Goal: Task Accomplishment & Management: Manage account settings

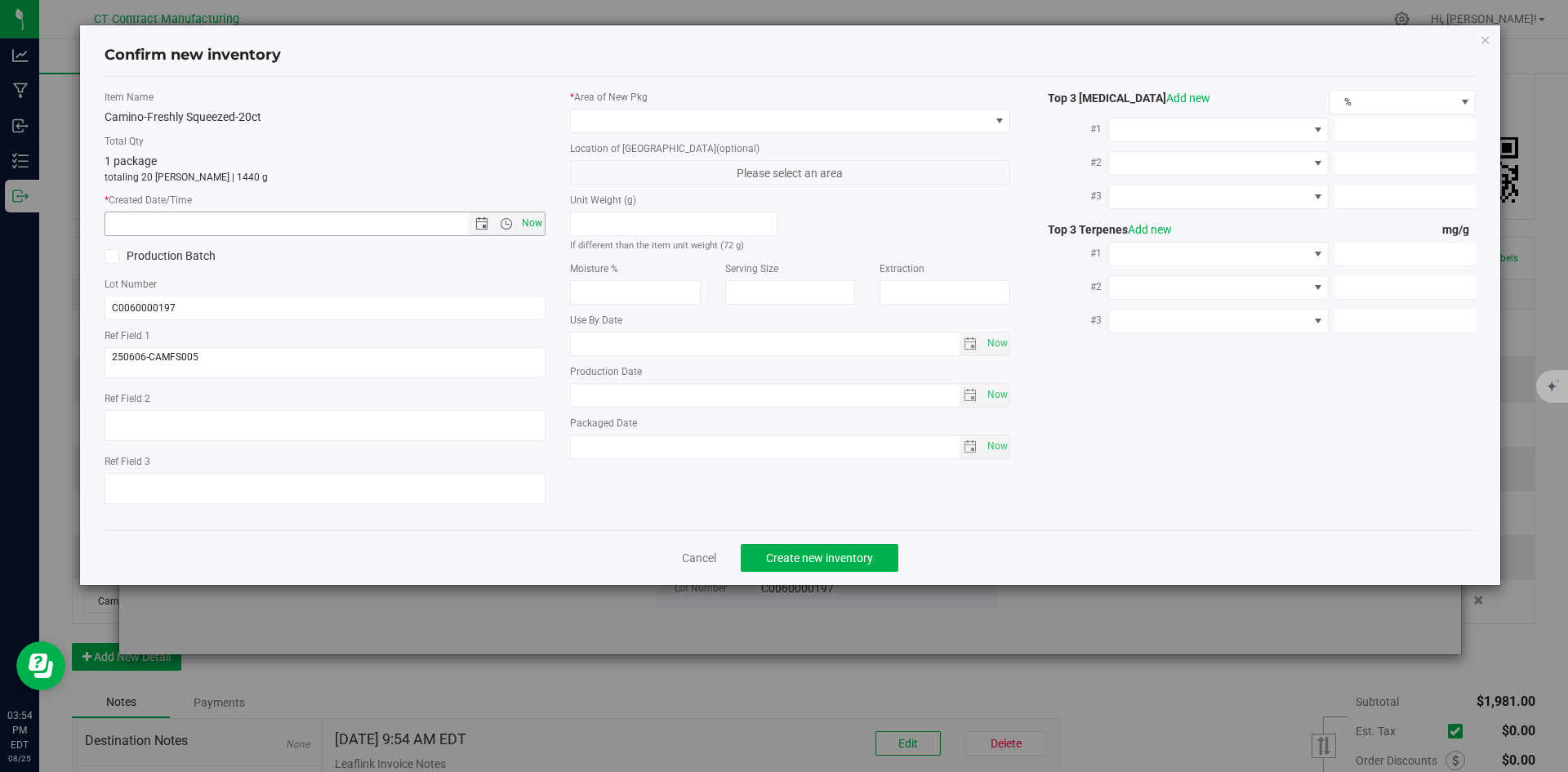
click at [537, 228] on span "Now" at bounding box center [532, 222] width 28 height 23
type input "[DATE] 3:54 PM"
click at [621, 123] on span at bounding box center [780, 121] width 419 height 23
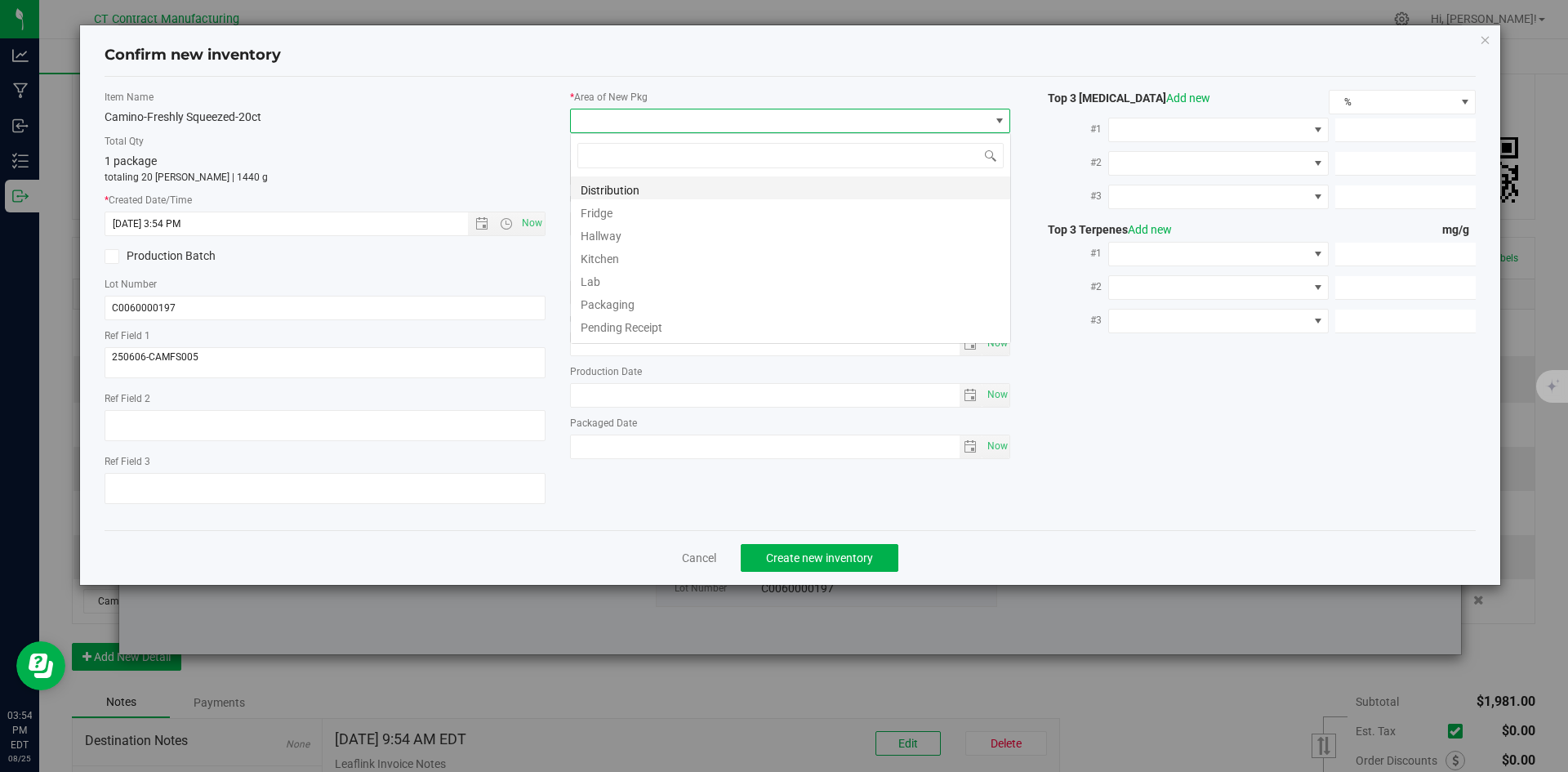
scroll to position [24, 441]
click at [622, 193] on li "Distribution" at bounding box center [790, 188] width 439 height 23
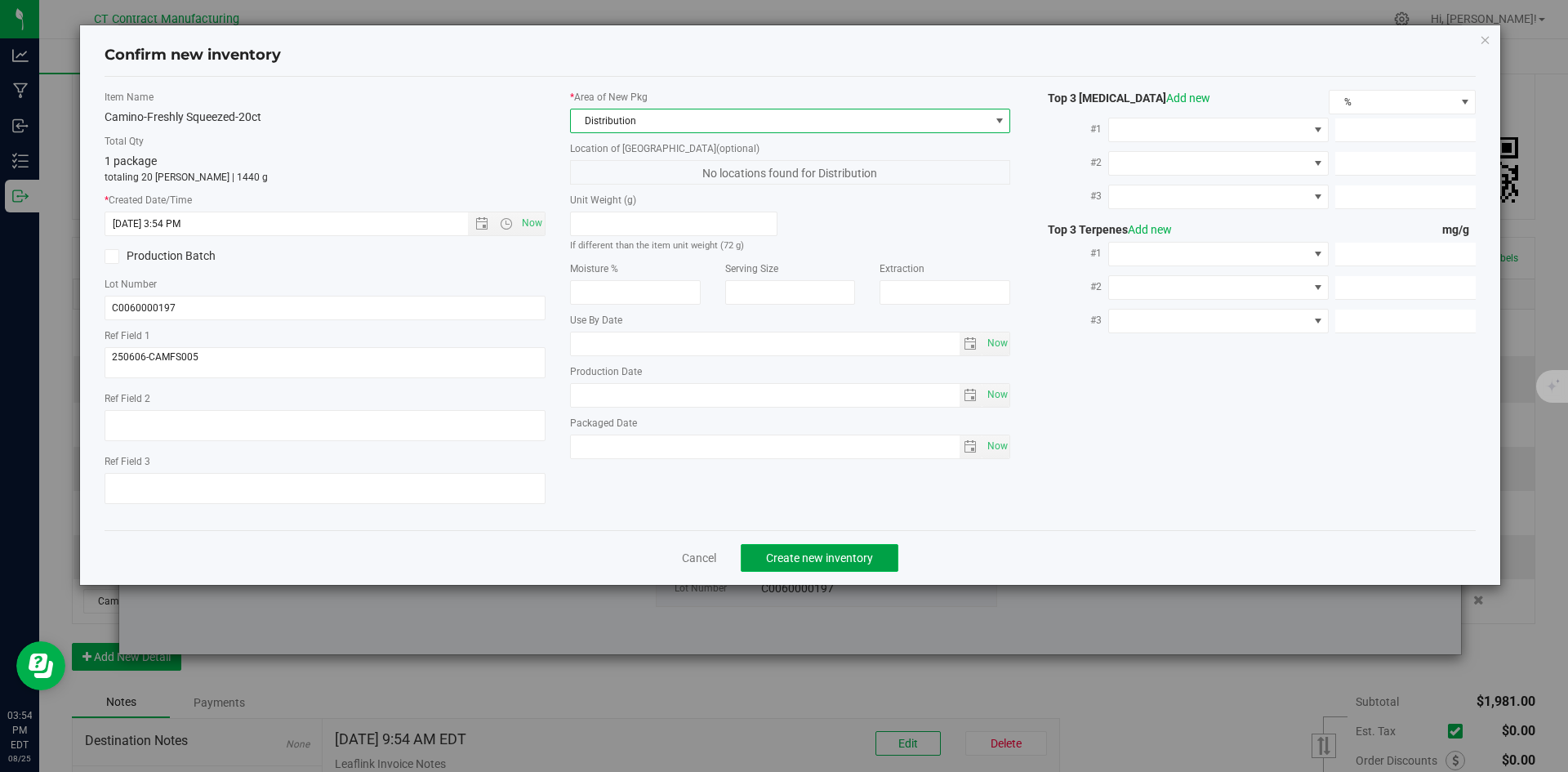
click at [784, 557] on span "Create new inventory" at bounding box center [819, 557] width 107 height 13
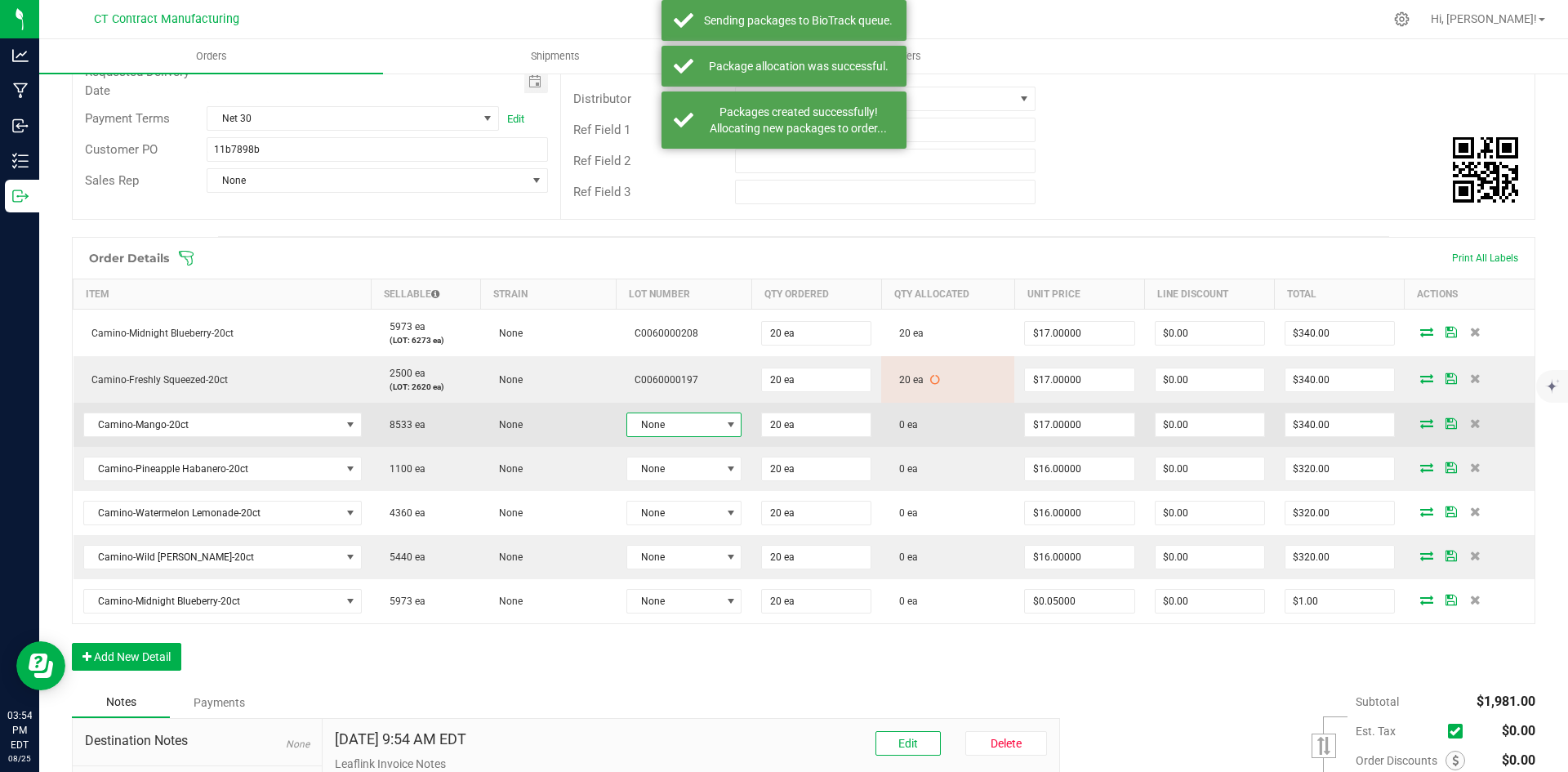
click at [710, 415] on span "None" at bounding box center [674, 425] width 94 height 23
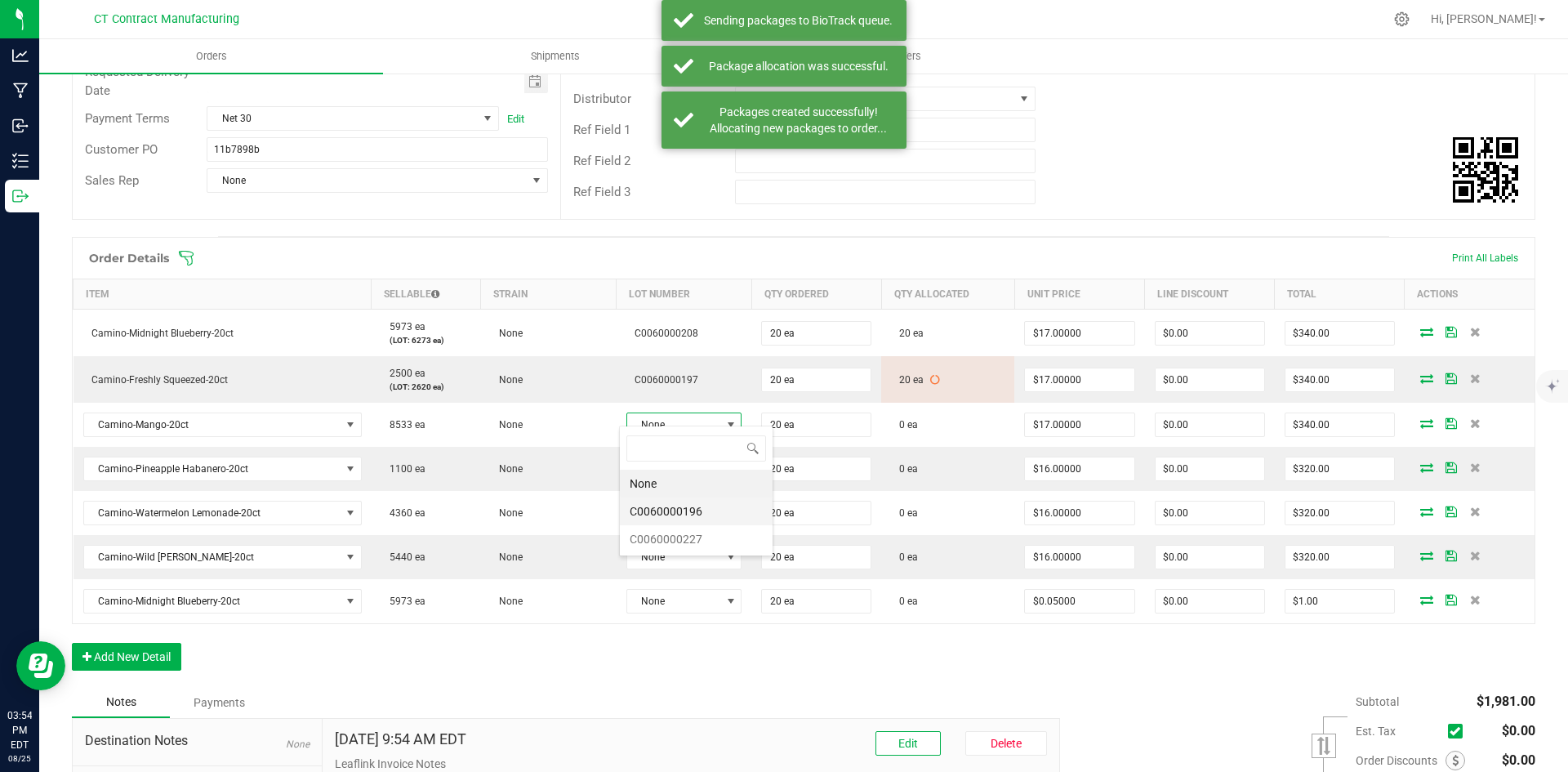
scroll to position [24, 115]
click at [712, 512] on li "C0060000196" at bounding box center [695, 511] width 152 height 28
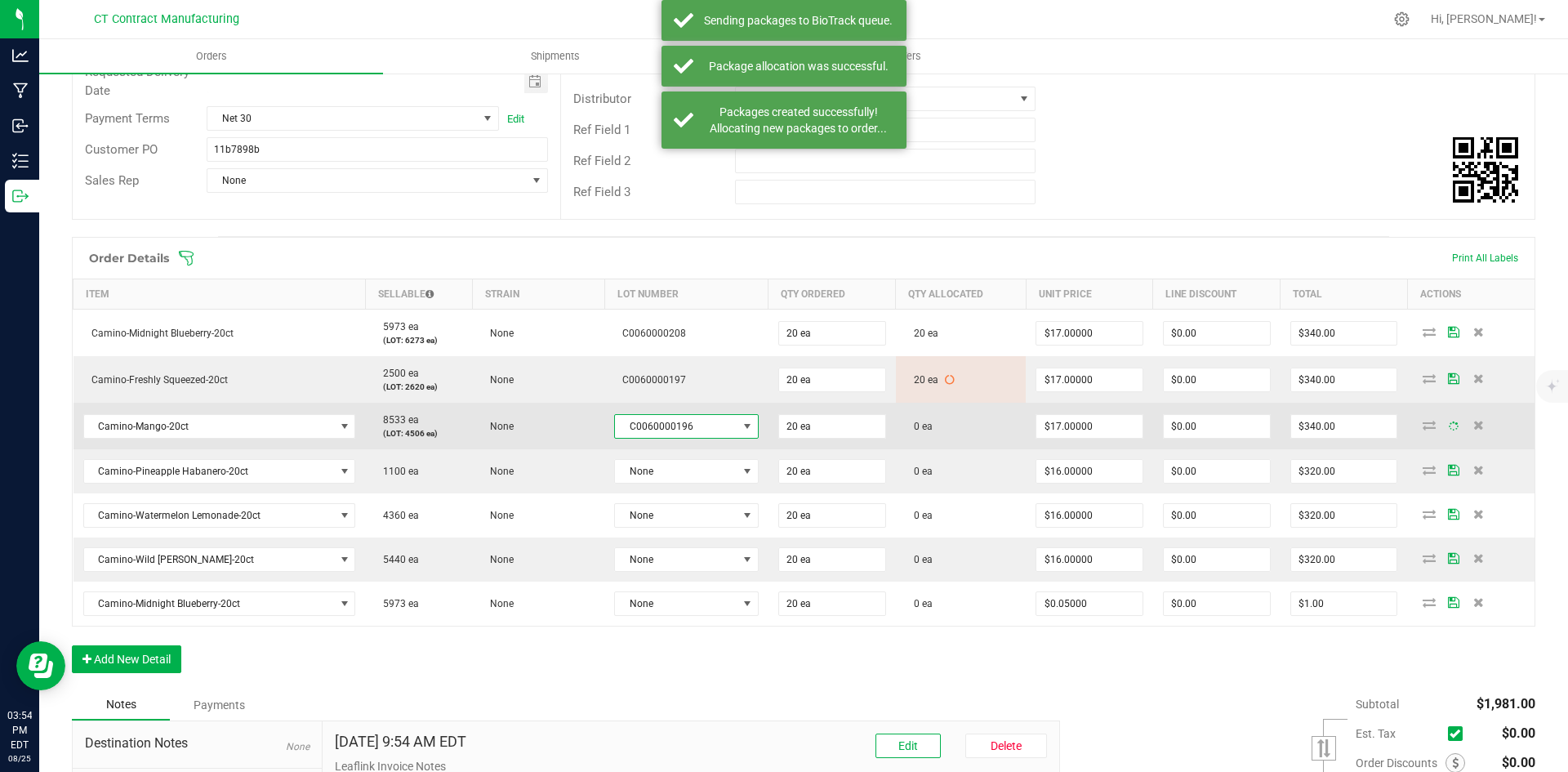
click at [1422, 420] on icon at bounding box center [1428, 424] width 13 height 9
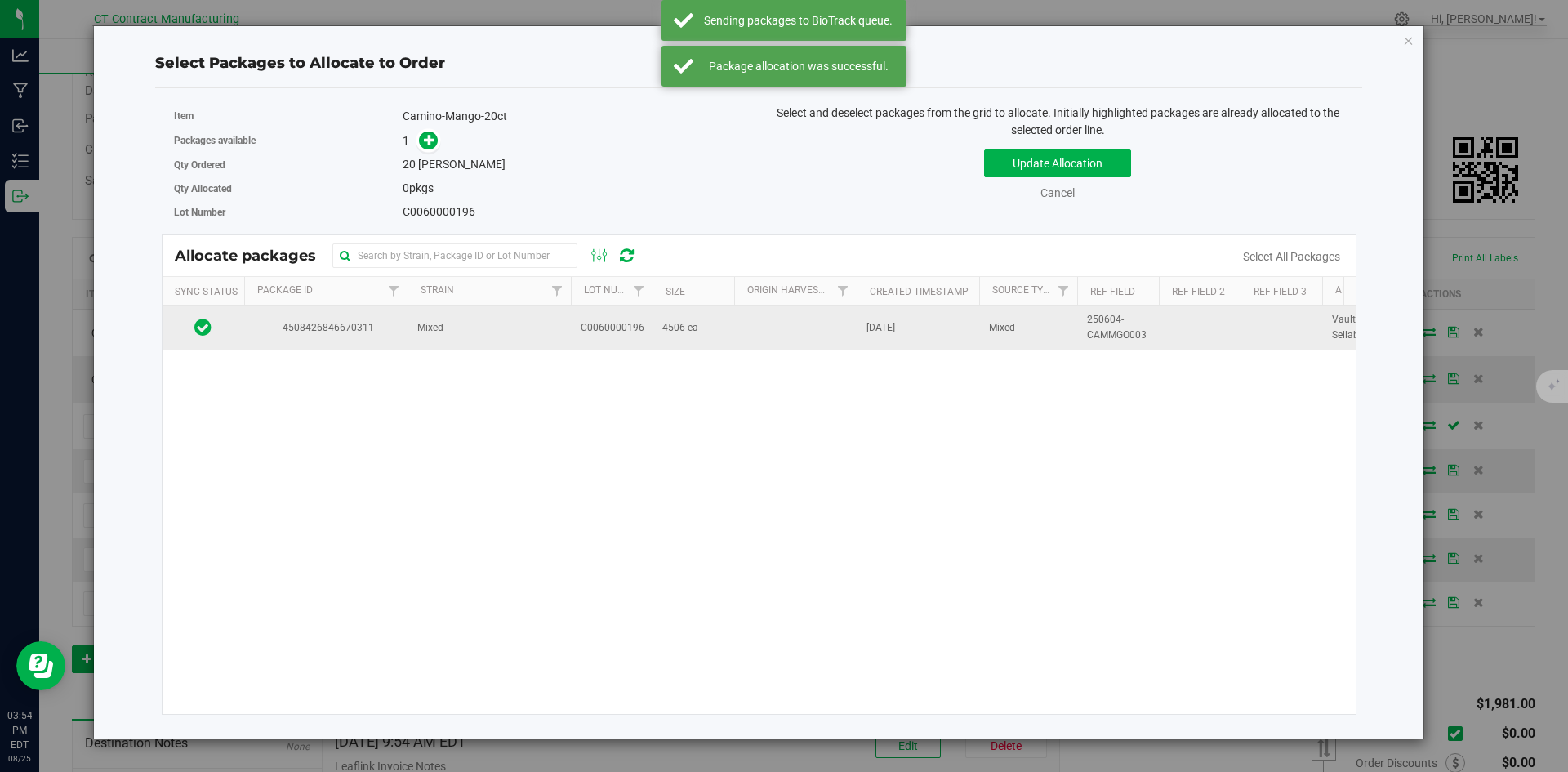
click at [426, 335] on span "Mixed" at bounding box center [430, 328] width 26 height 16
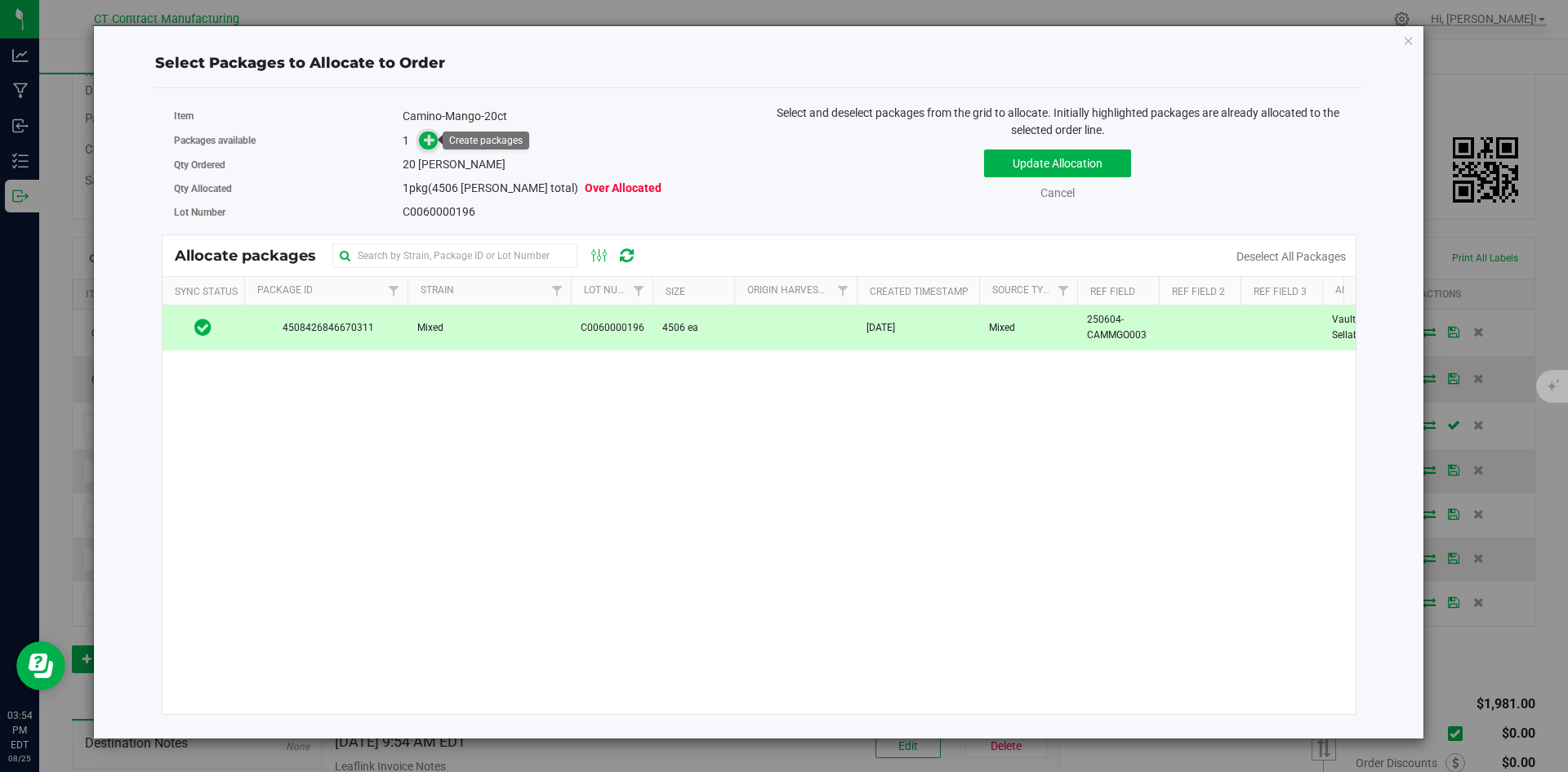
click at [419, 144] on span at bounding box center [428, 141] width 19 height 19
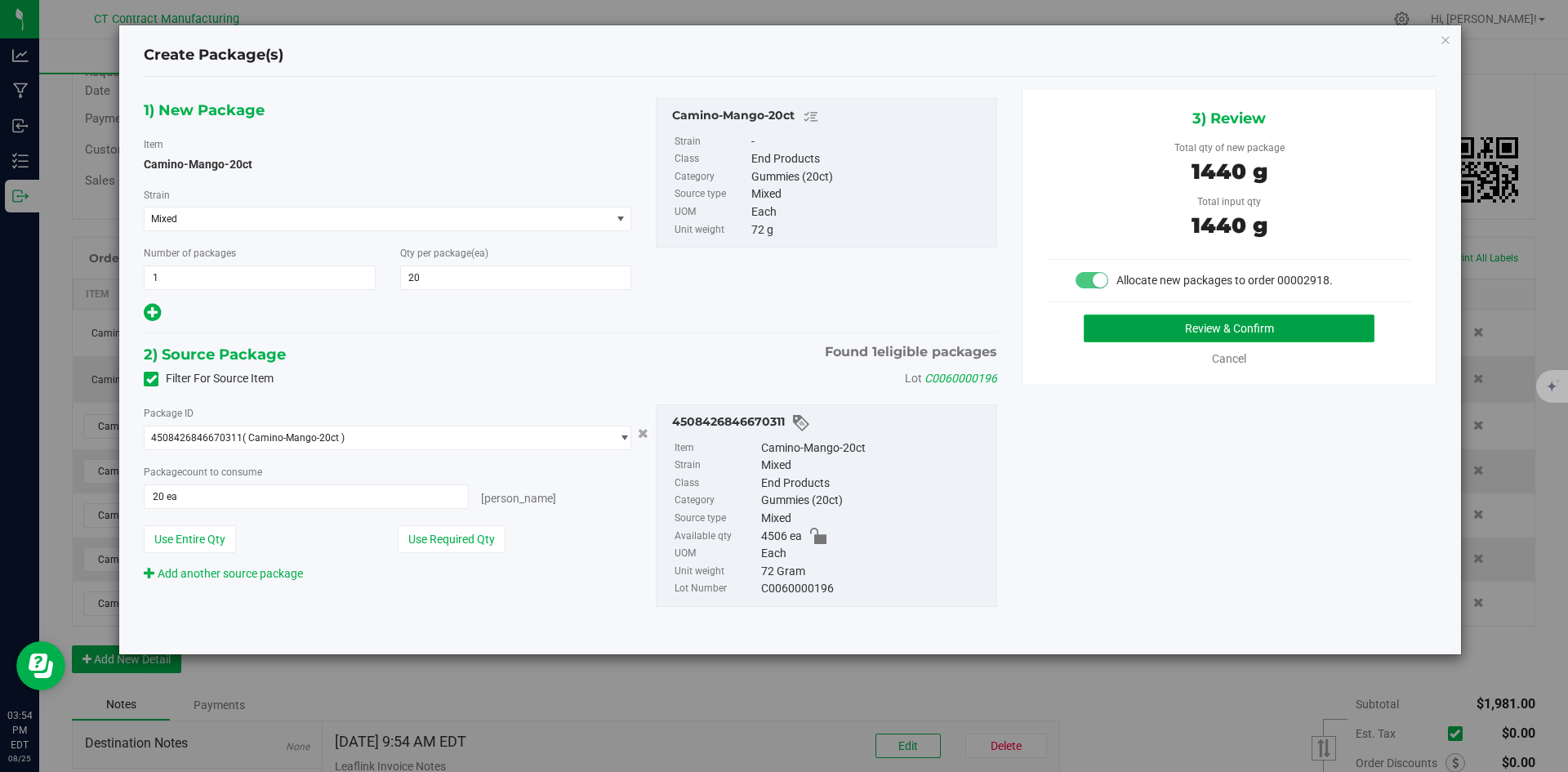
click at [1204, 330] on button "Review & Confirm" at bounding box center [1229, 328] width 290 height 28
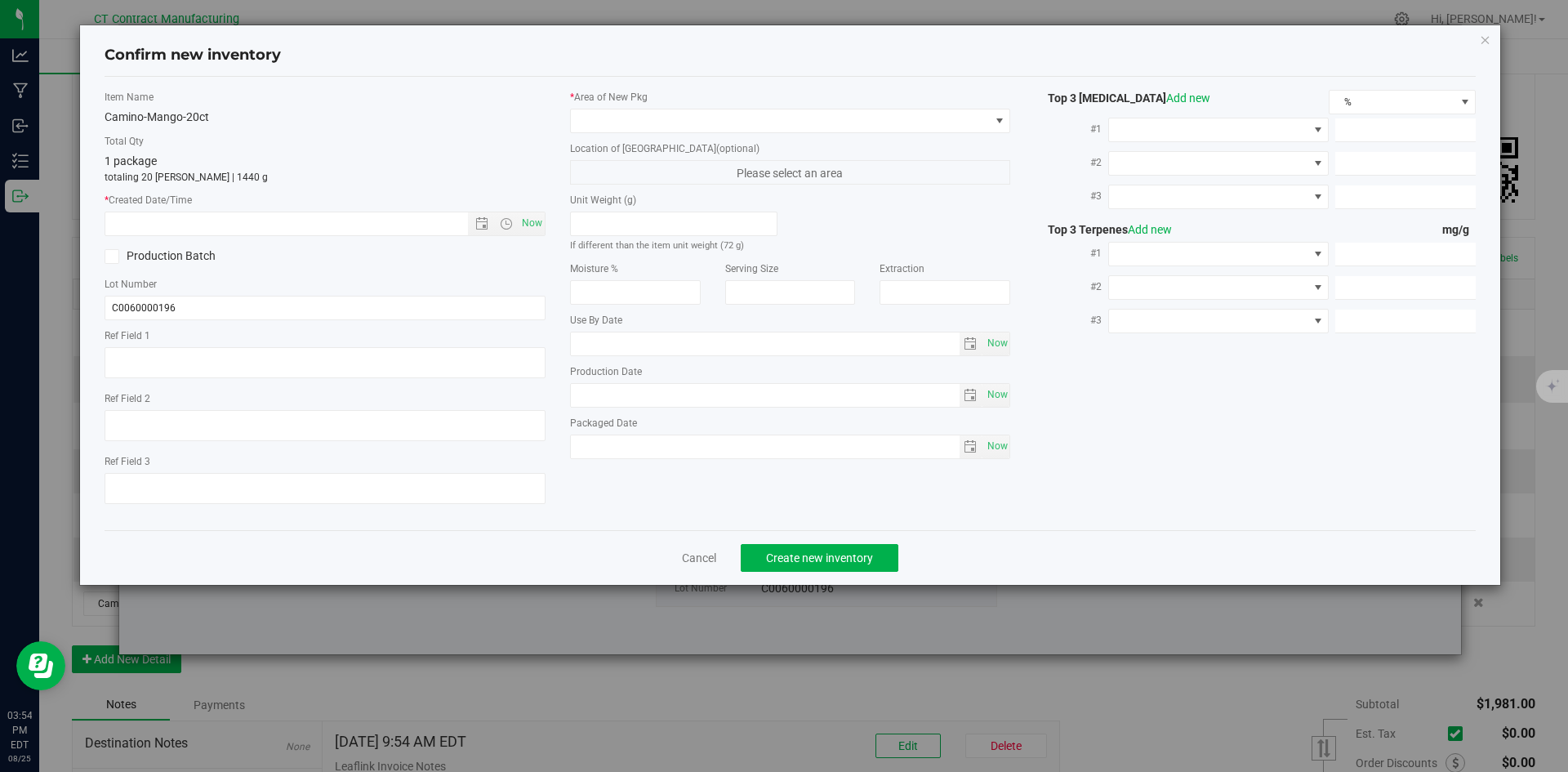
type textarea "250604-CAMMGO003"
click at [524, 222] on span "Now" at bounding box center [532, 222] width 28 height 23
type input "[DATE] 3:54 PM"
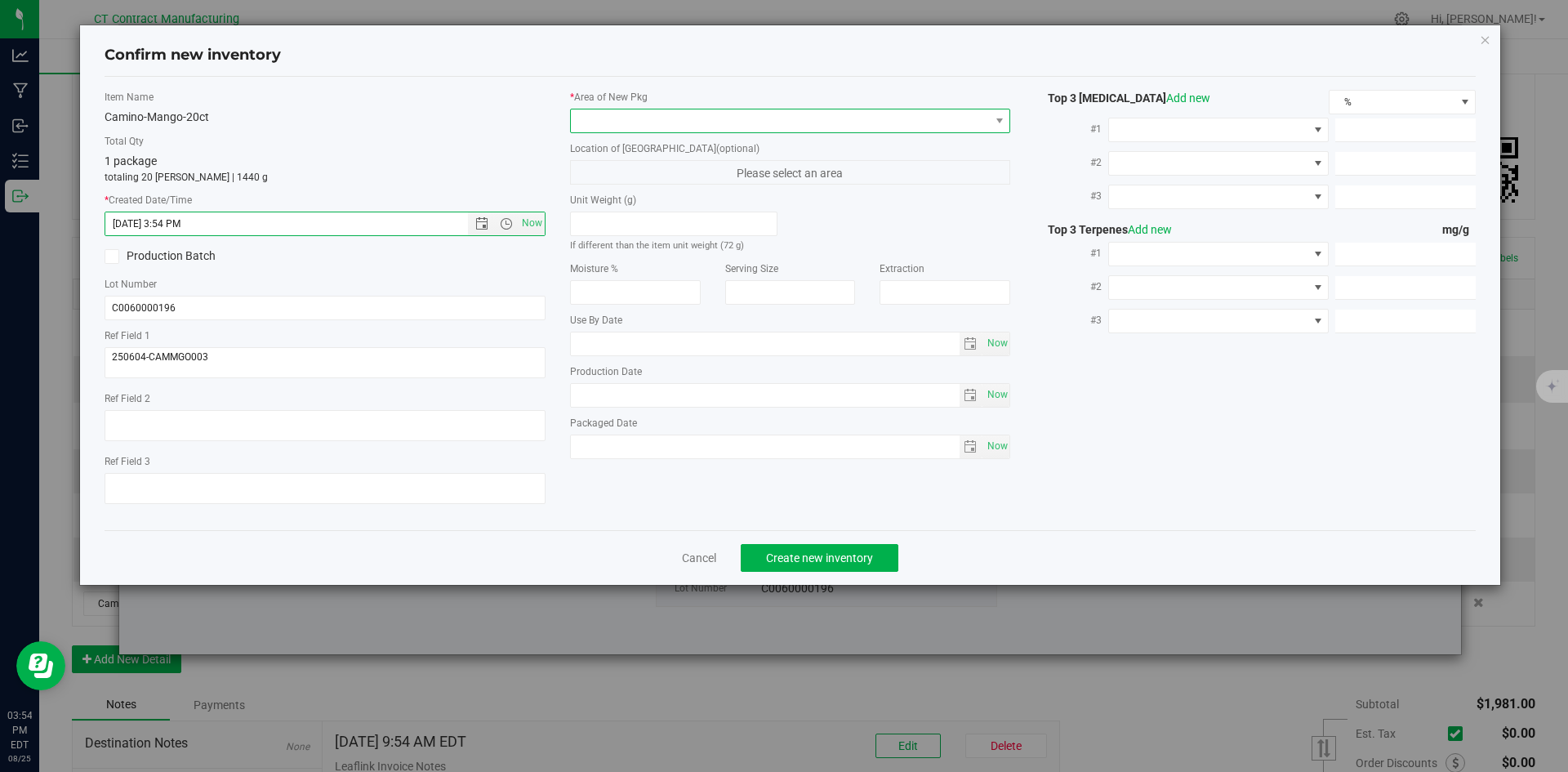
click at [615, 126] on span at bounding box center [780, 121] width 419 height 23
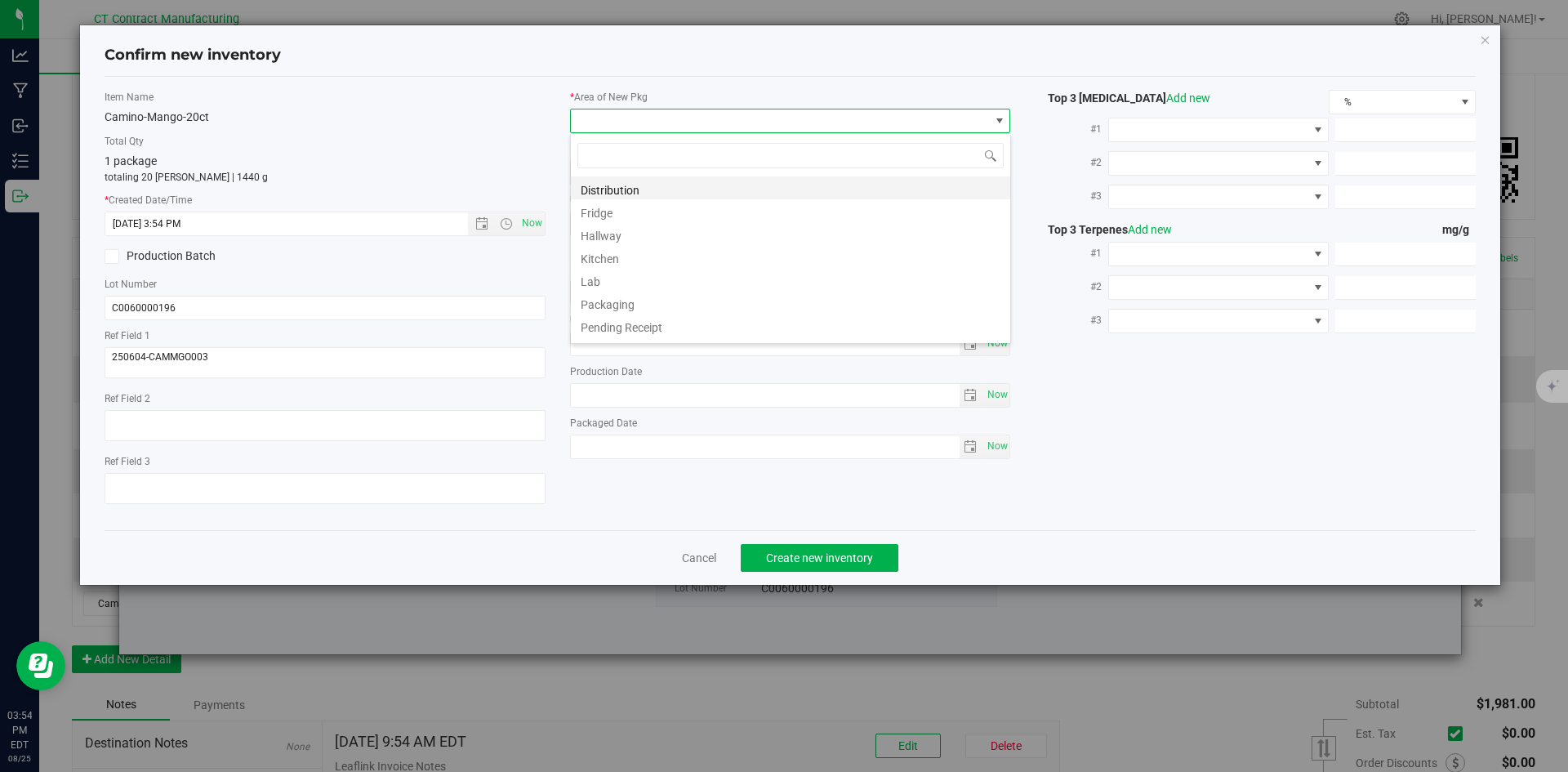
scroll to position [24, 441]
click at [618, 197] on li "Distribution" at bounding box center [790, 188] width 439 height 23
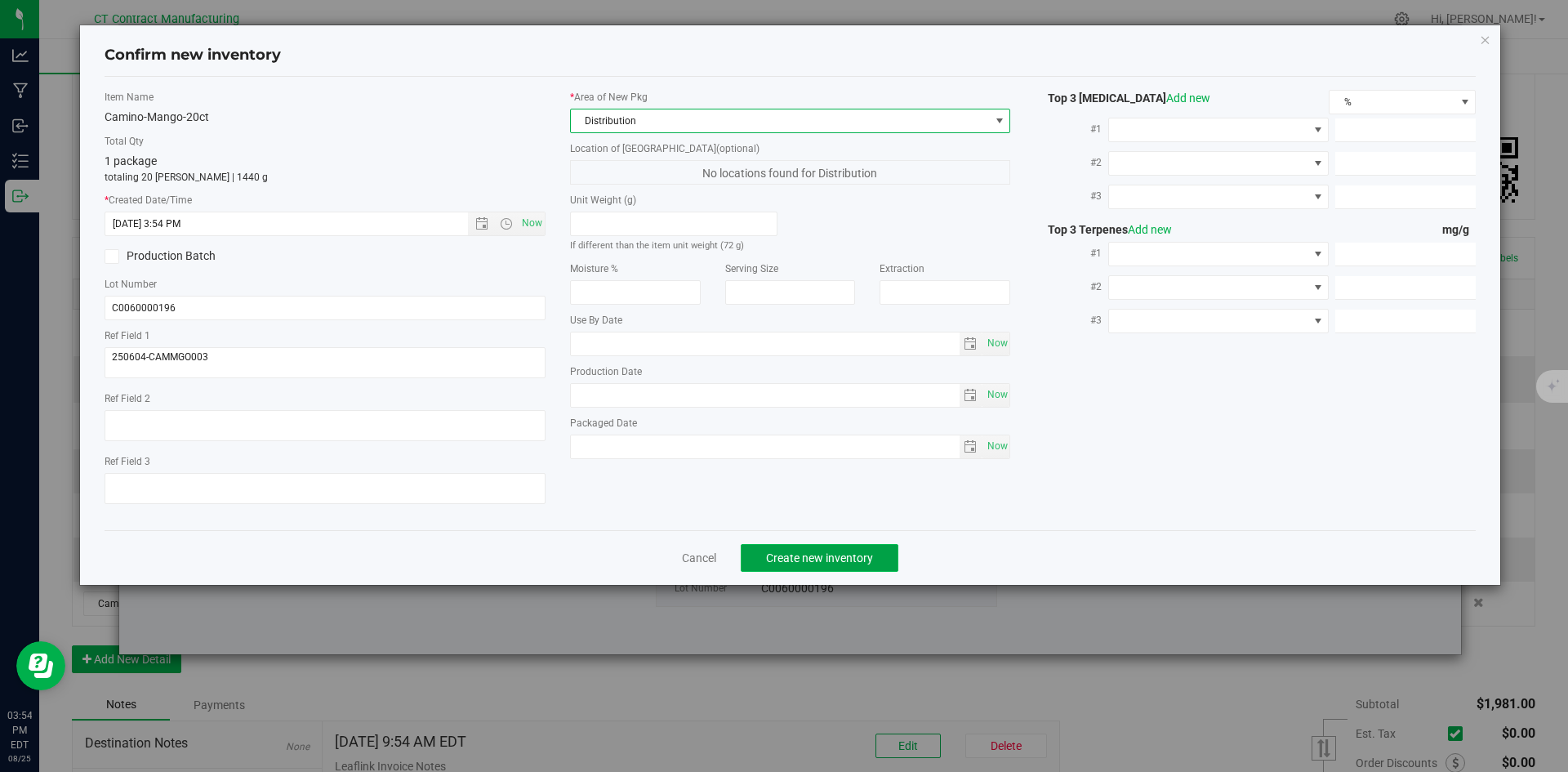
click at [818, 551] on span "Create new inventory" at bounding box center [819, 557] width 107 height 13
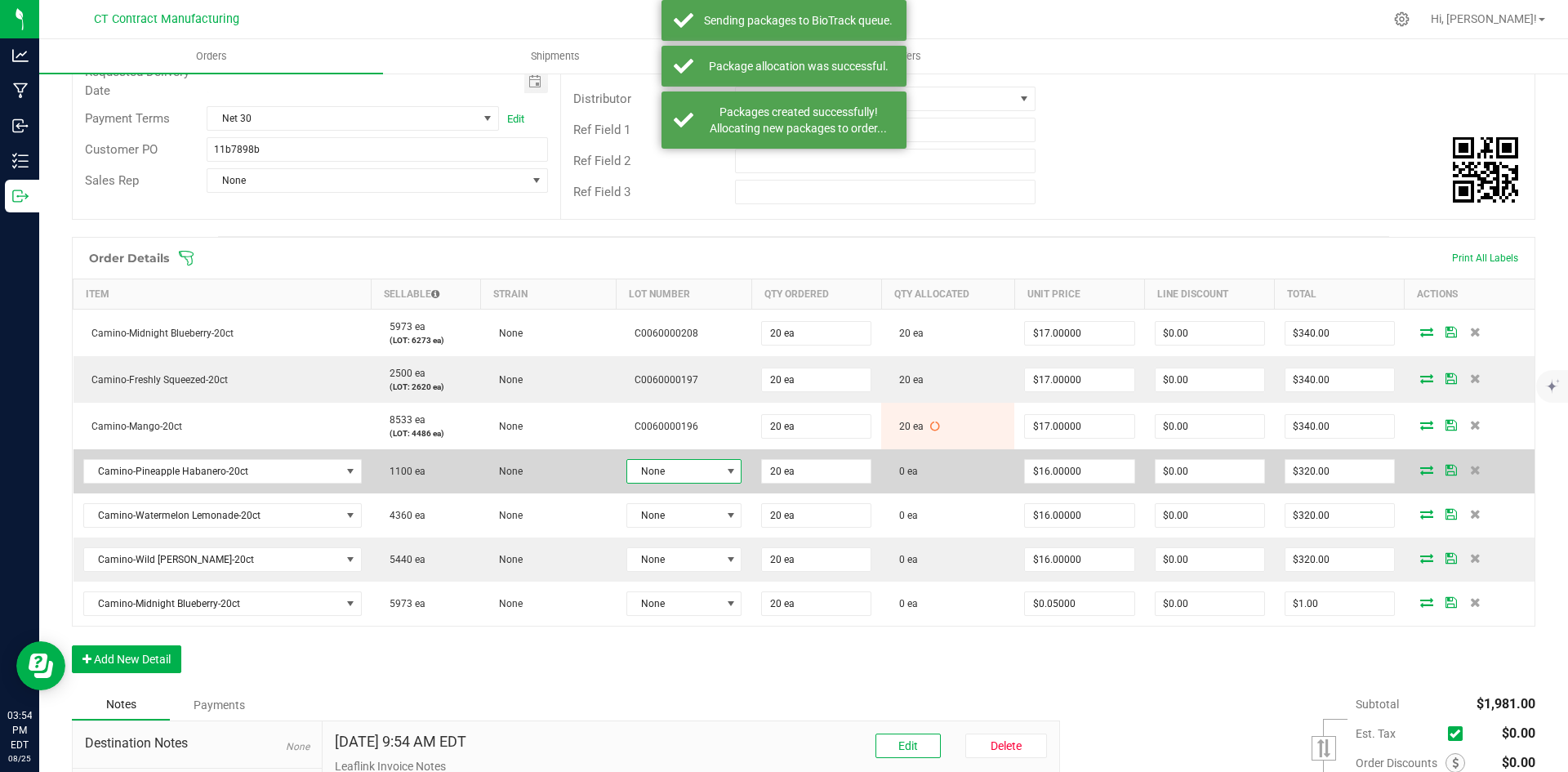
click at [711, 461] on span "None" at bounding box center [674, 471] width 94 height 23
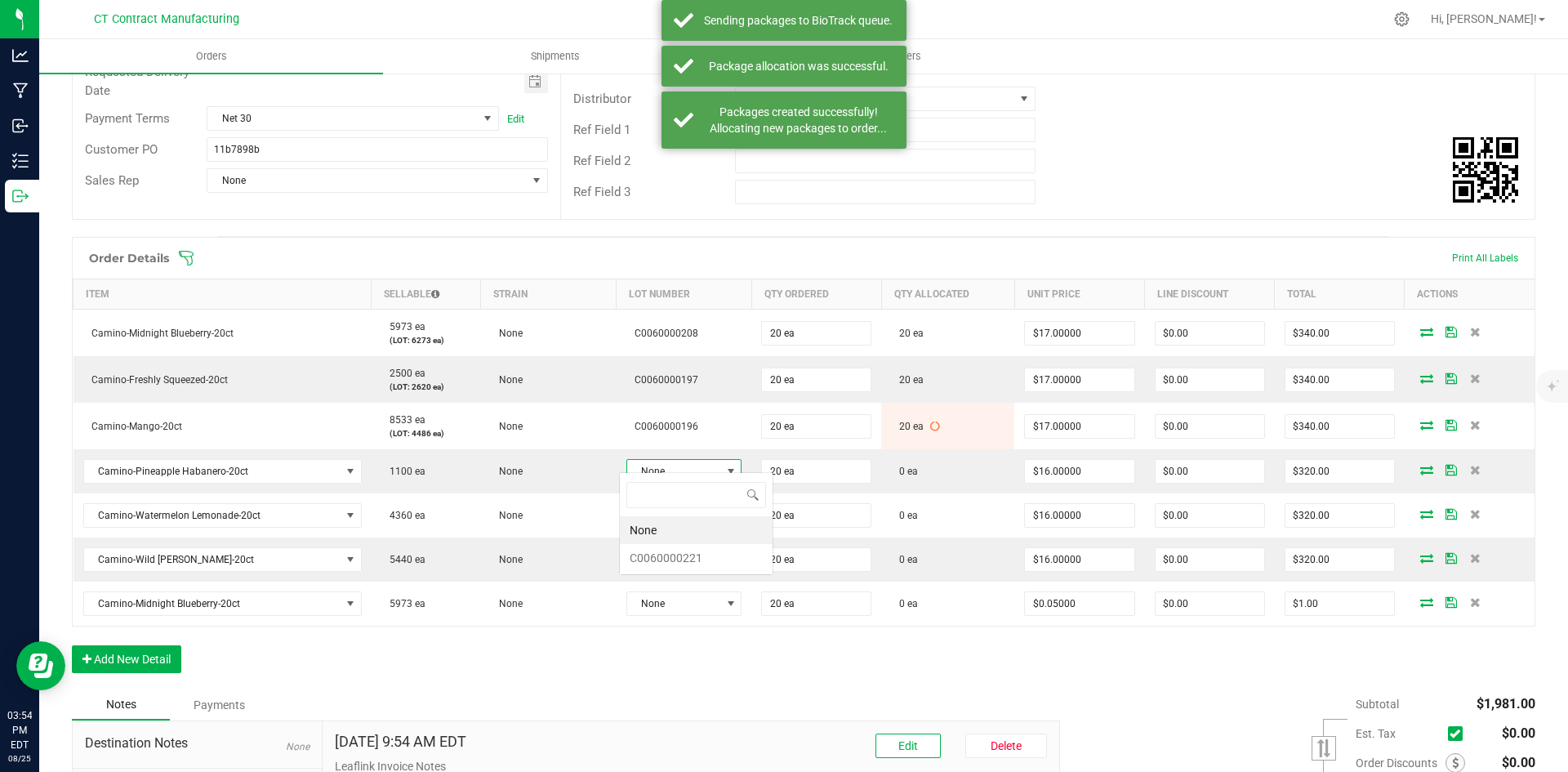
scroll to position [24, 115]
click at [731, 552] on li "C0060000221" at bounding box center [695, 557] width 152 height 28
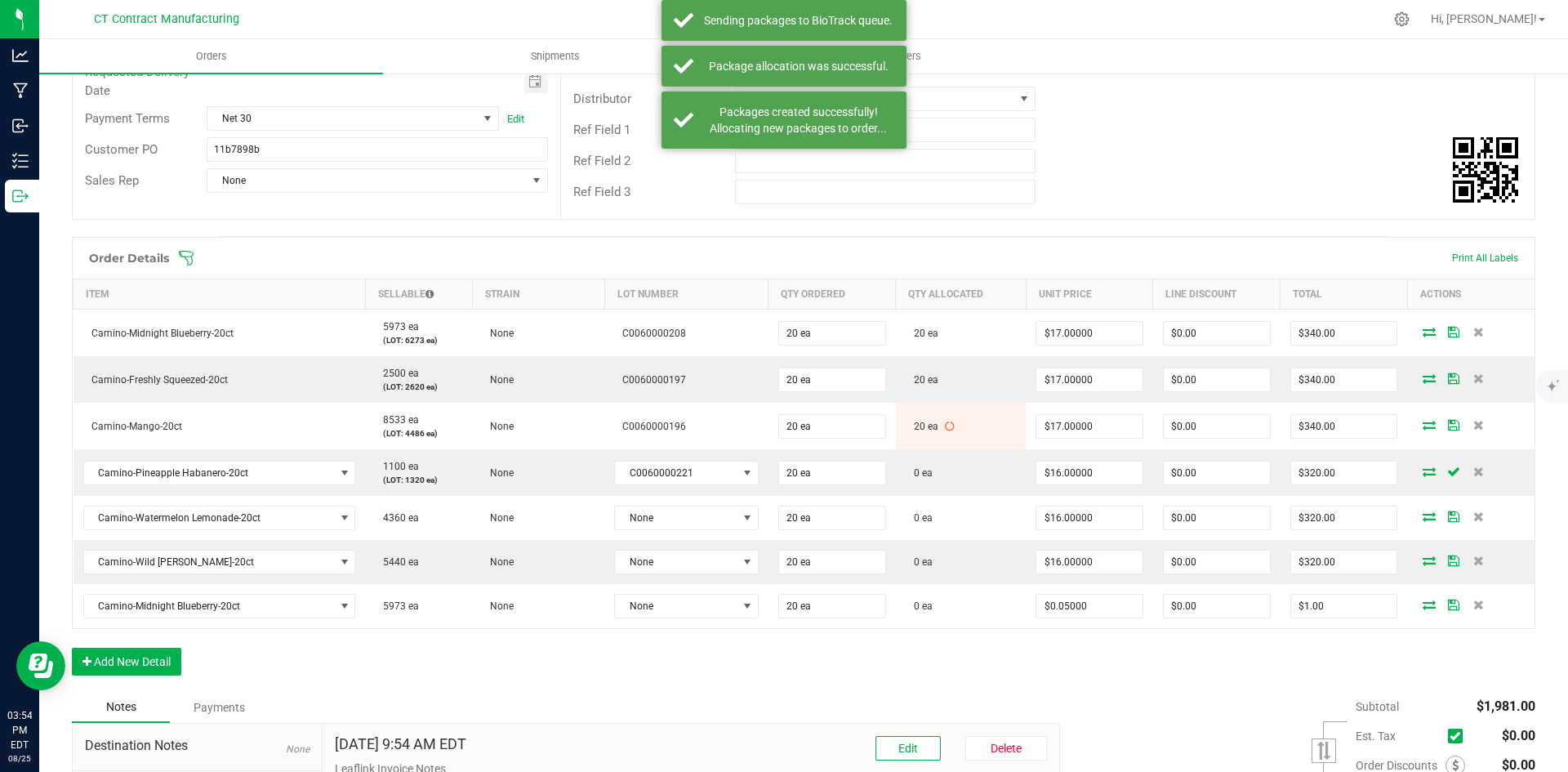
click at [1422, 466] on icon at bounding box center [1428, 470] width 13 height 9
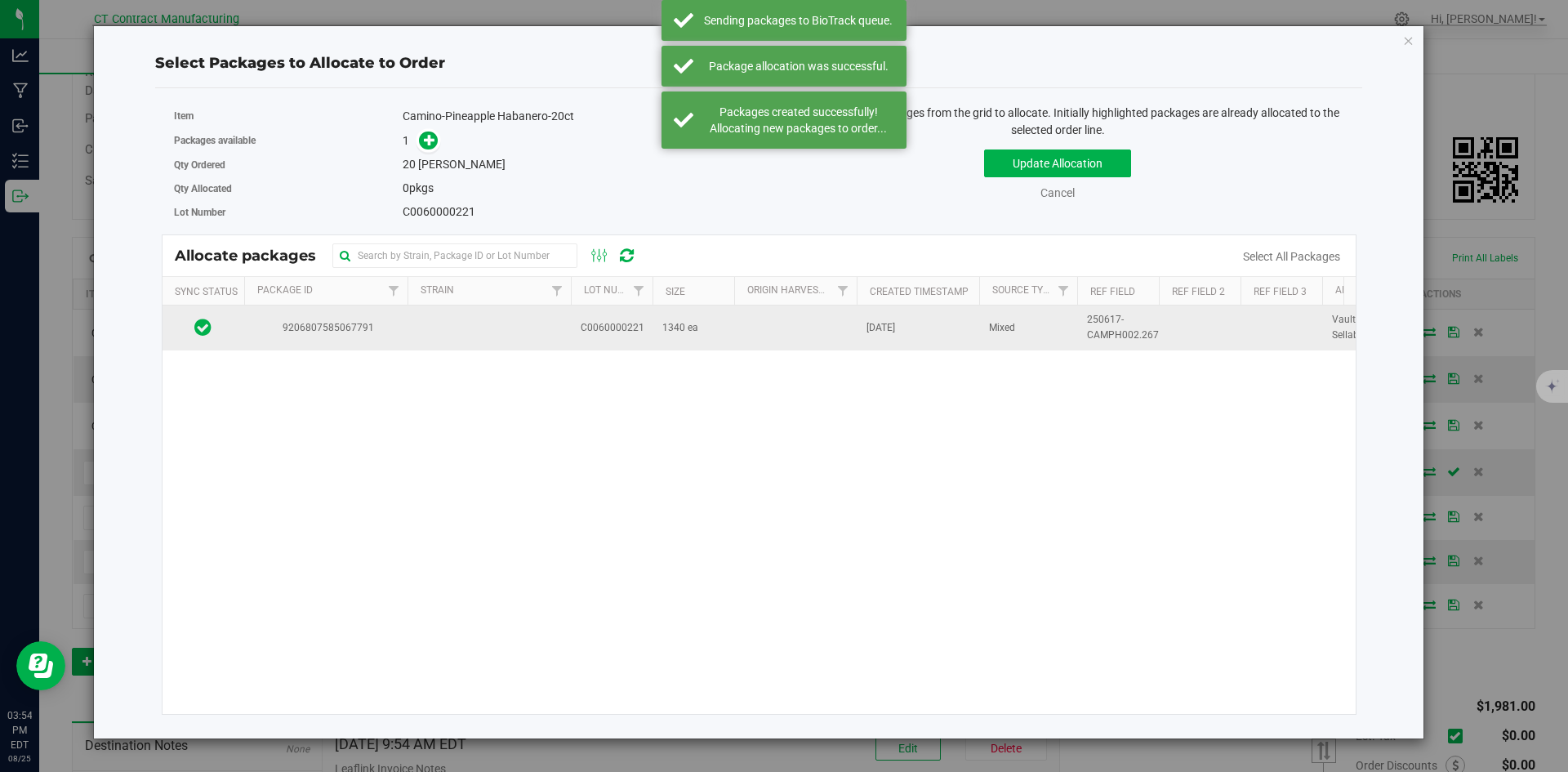
click at [384, 348] on td "9206807585067791" at bounding box center [326, 327] width 164 height 44
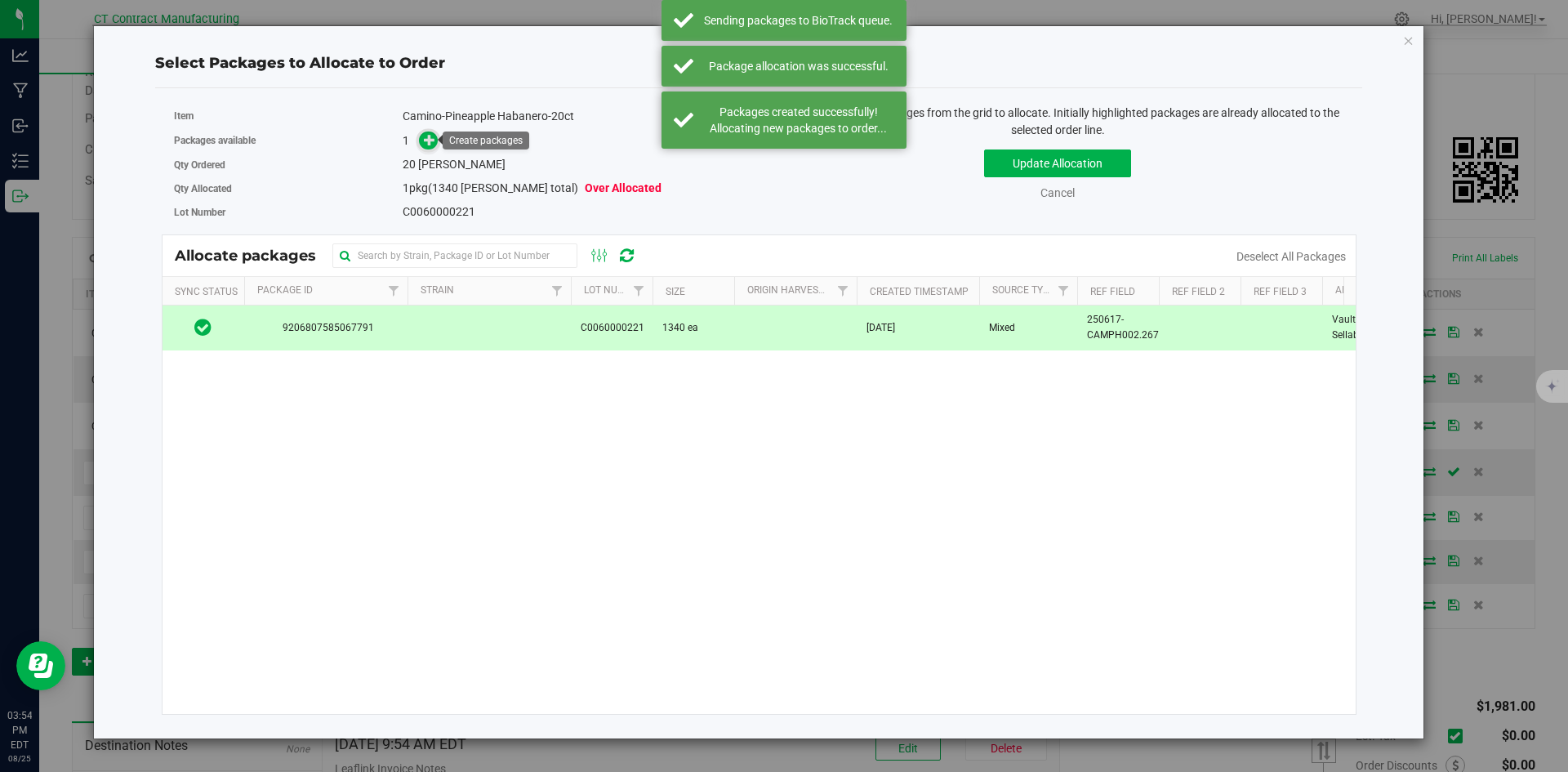
click at [433, 138] on icon at bounding box center [429, 139] width 11 height 11
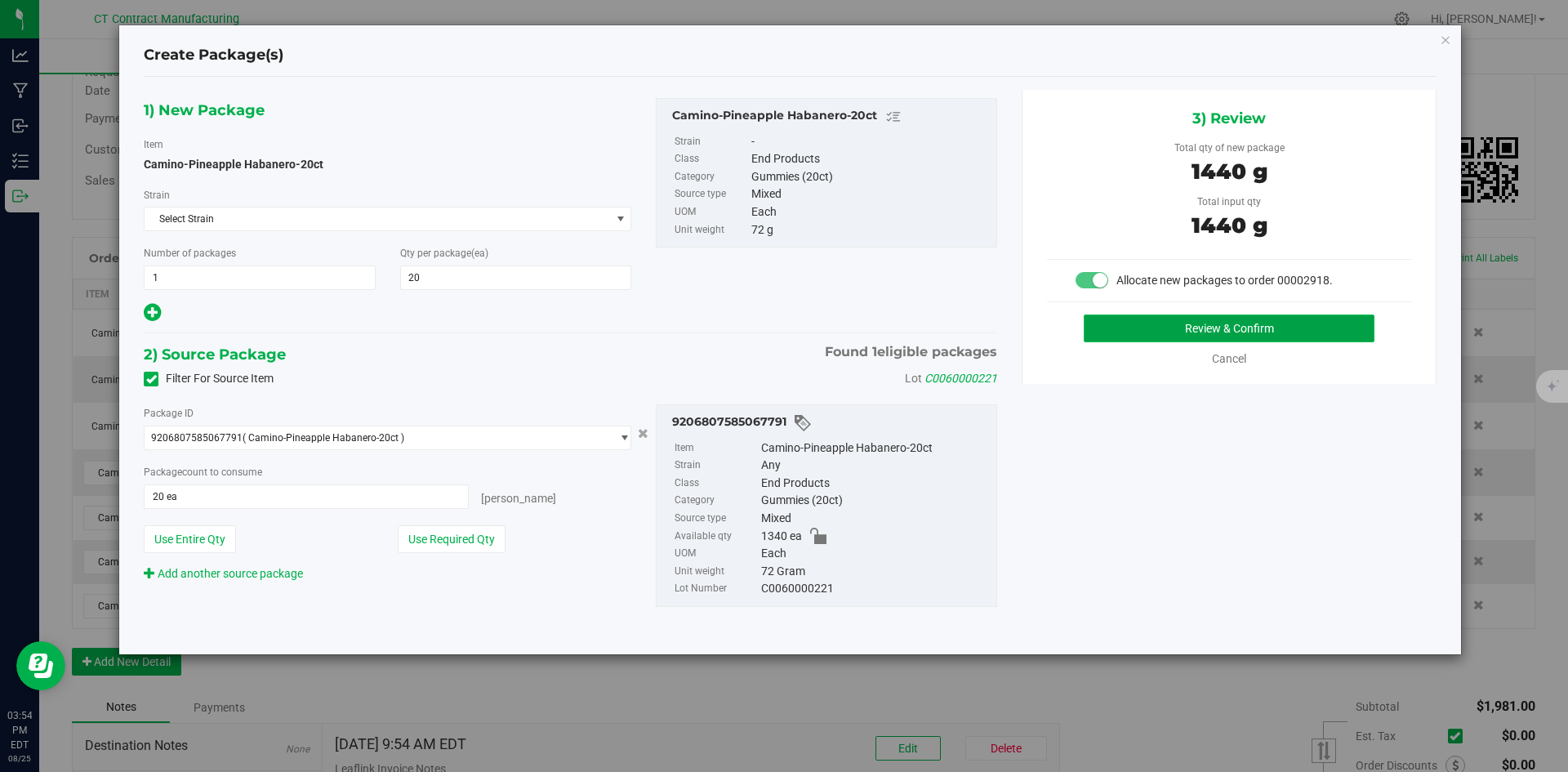
click at [1160, 330] on button "Review & Confirm" at bounding box center [1229, 328] width 290 height 28
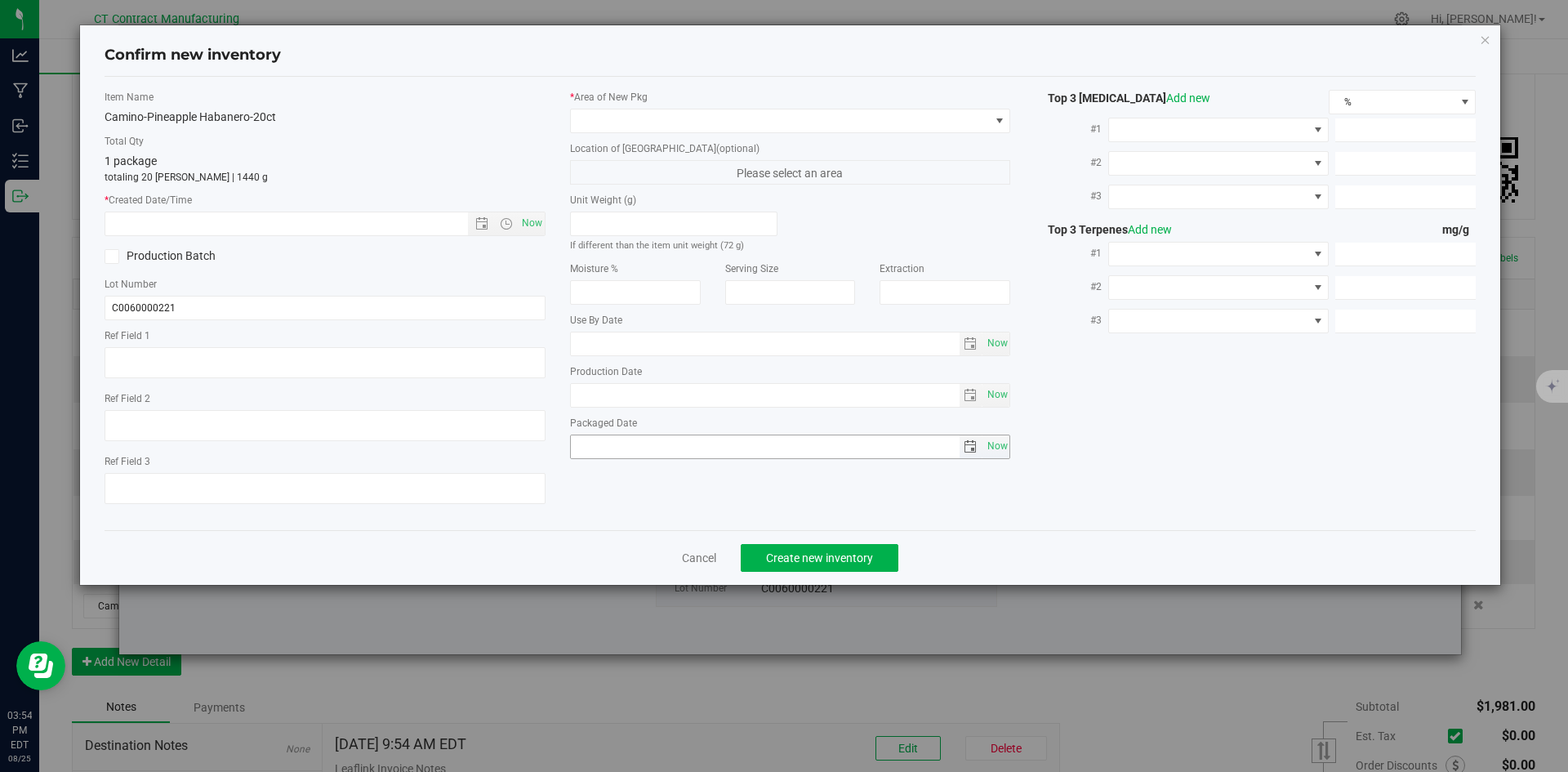
type textarea "250617-CAMPH002.267"
click at [536, 232] on span "Now" at bounding box center [532, 222] width 28 height 23
type input "[DATE] 3:54 PM"
click at [607, 133] on div "* Area of [GEOGRAPHIC_DATA] Location of [GEOGRAPHIC_DATA] (optional) Please sel…" at bounding box center [790, 278] width 465 height 377
click at [618, 127] on span at bounding box center [780, 121] width 419 height 23
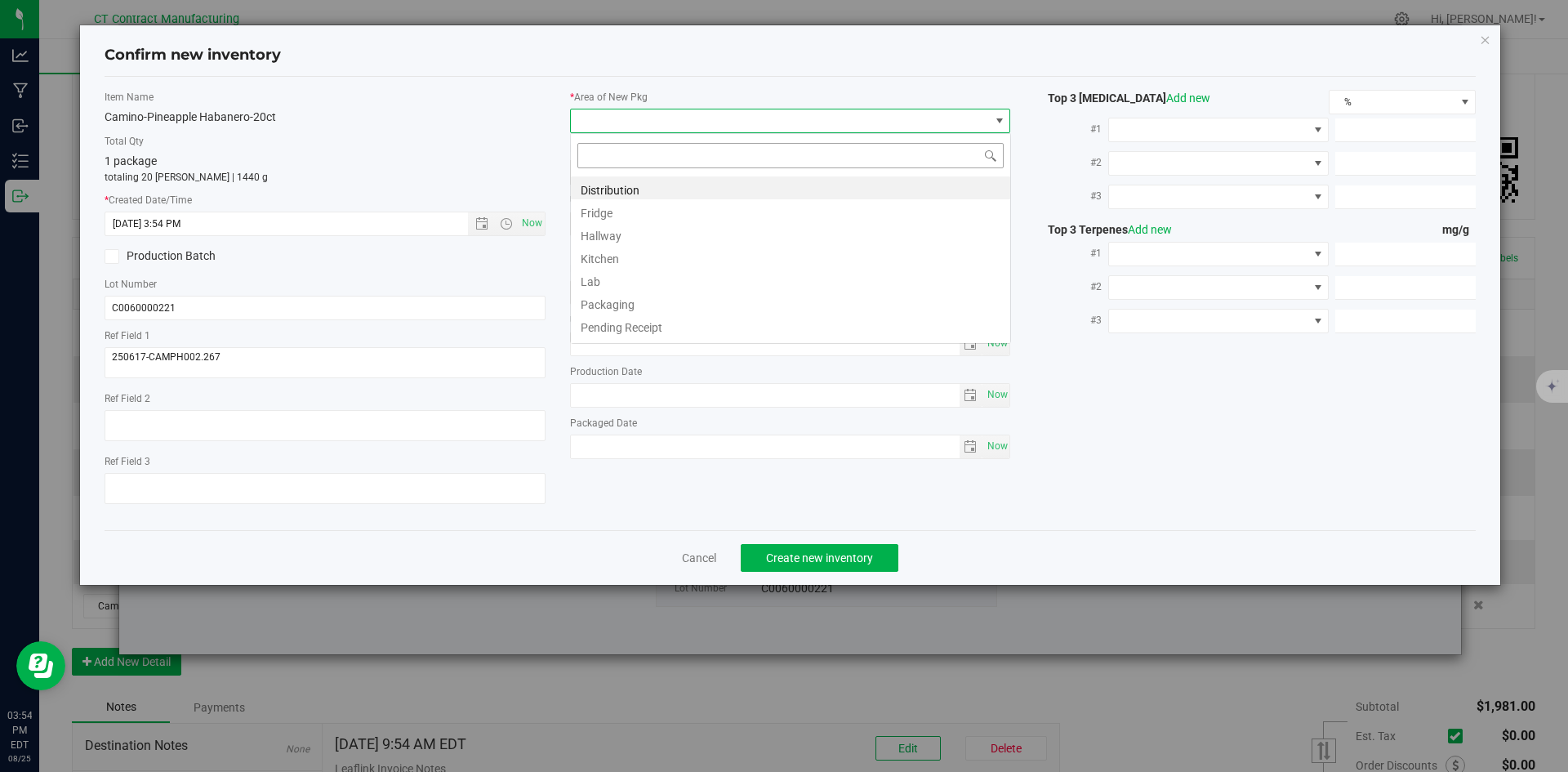
scroll to position [24, 441]
click at [626, 194] on li "Distribution" at bounding box center [790, 188] width 439 height 23
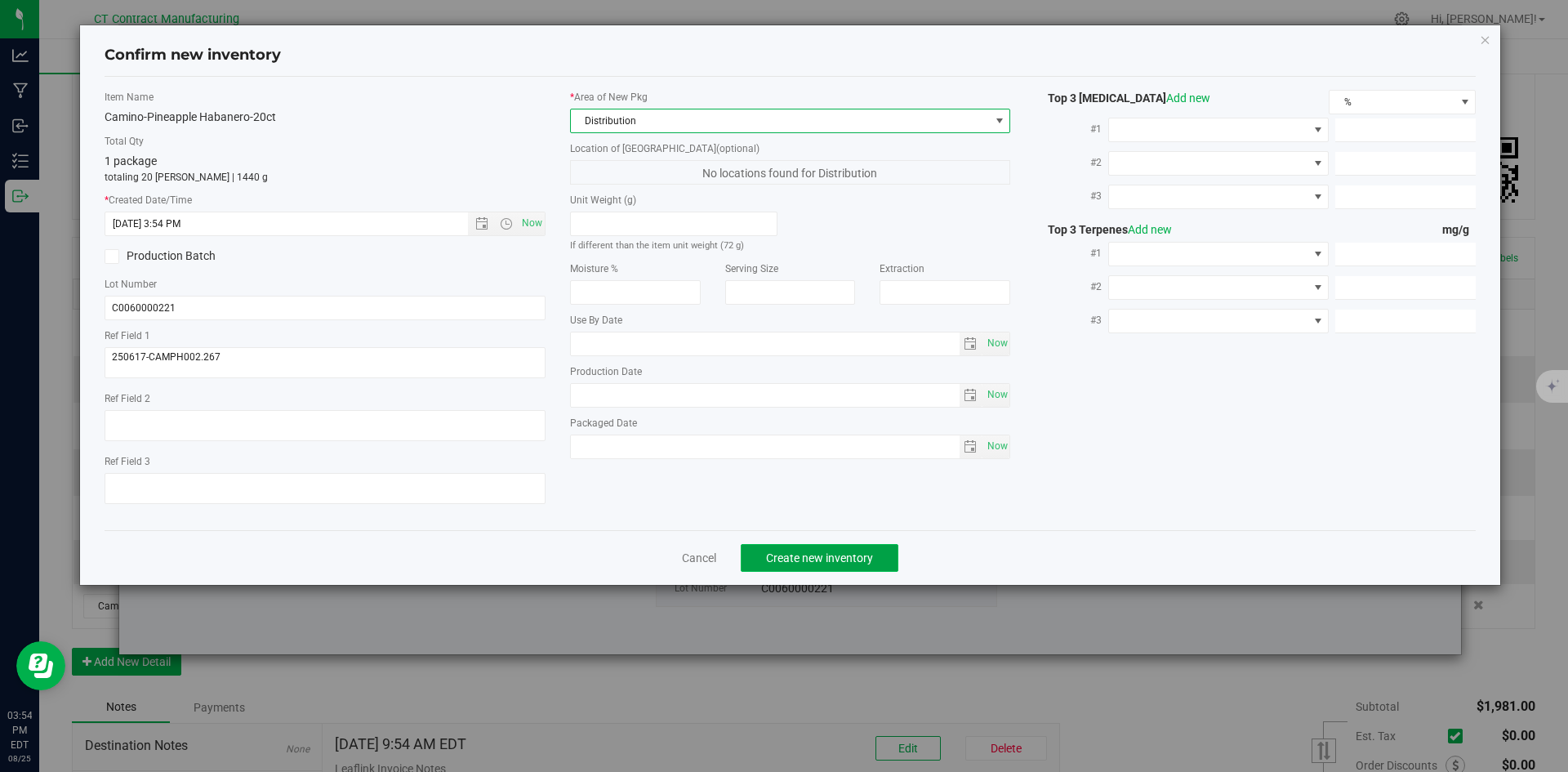
click at [827, 556] on span "Create new inventory" at bounding box center [819, 557] width 107 height 13
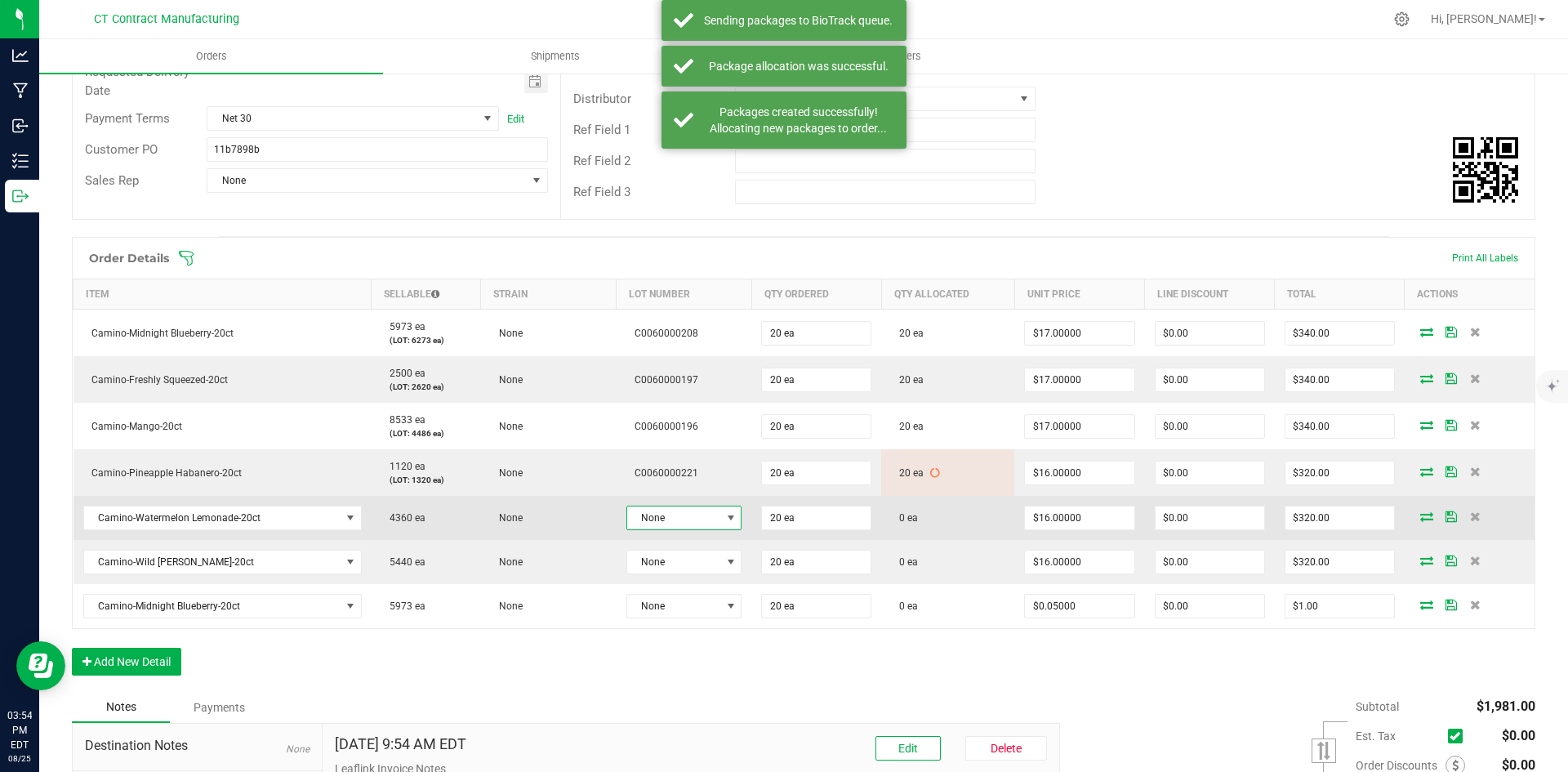
click at [719, 518] on span "None" at bounding box center [684, 518] width 116 height 24
click at [725, 511] on span at bounding box center [731, 517] width 13 height 13
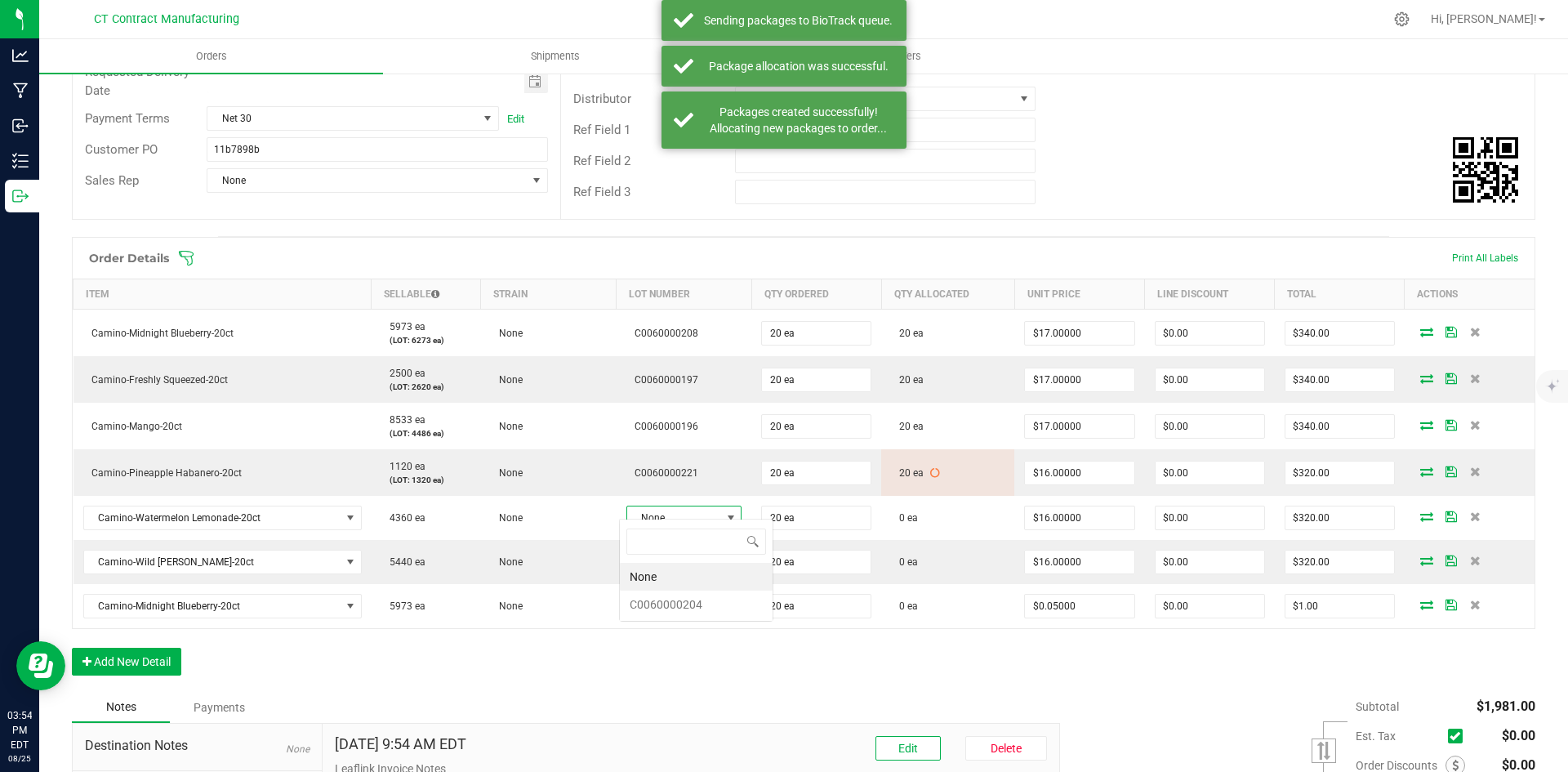
scroll to position [24, 115]
click at [720, 600] on li "C0060000204" at bounding box center [695, 604] width 152 height 28
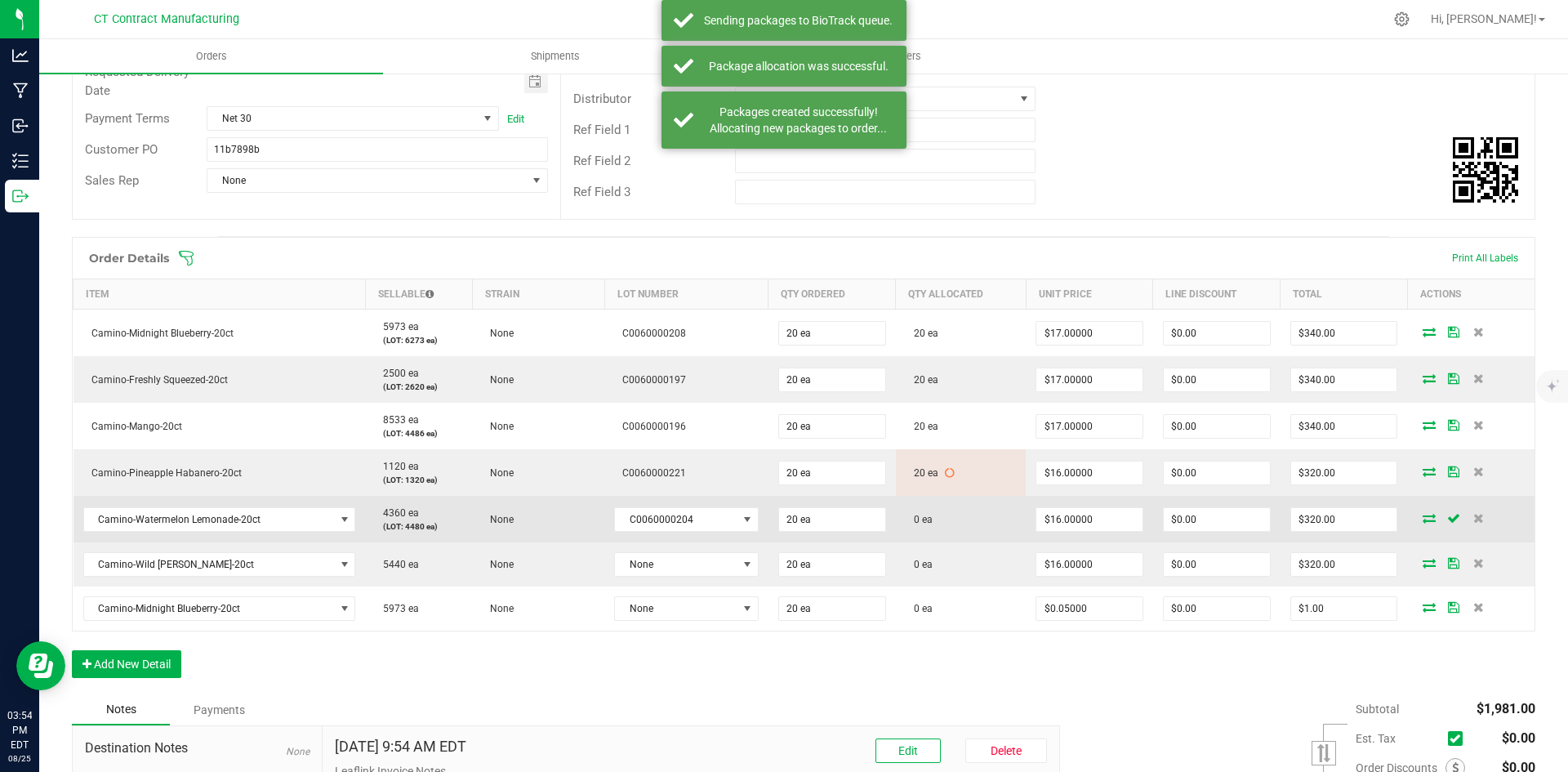
click at [1424, 513] on span at bounding box center [1428, 517] width 24 height 9
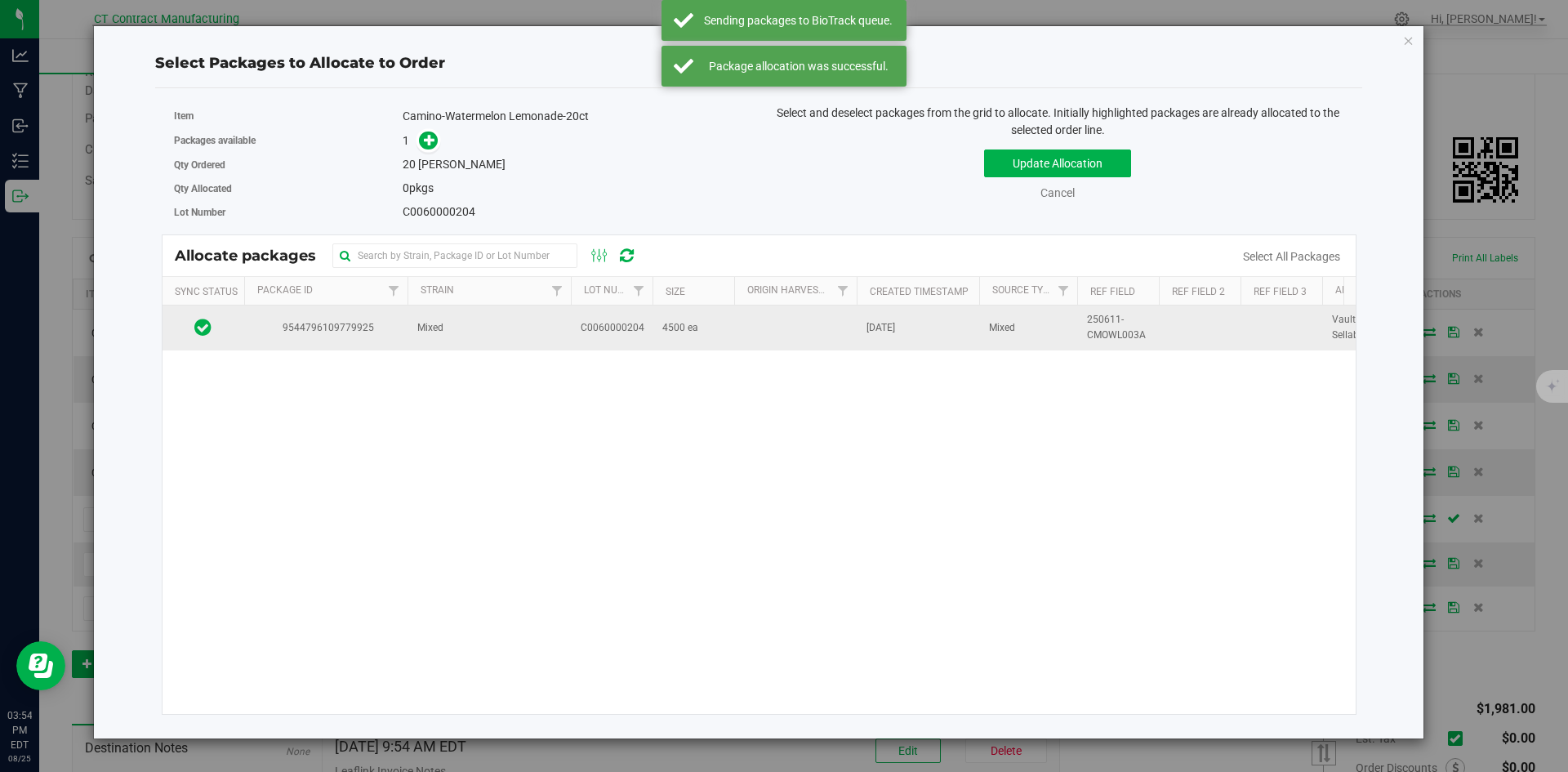
click at [516, 329] on td "Mixed" at bounding box center [489, 327] width 164 height 44
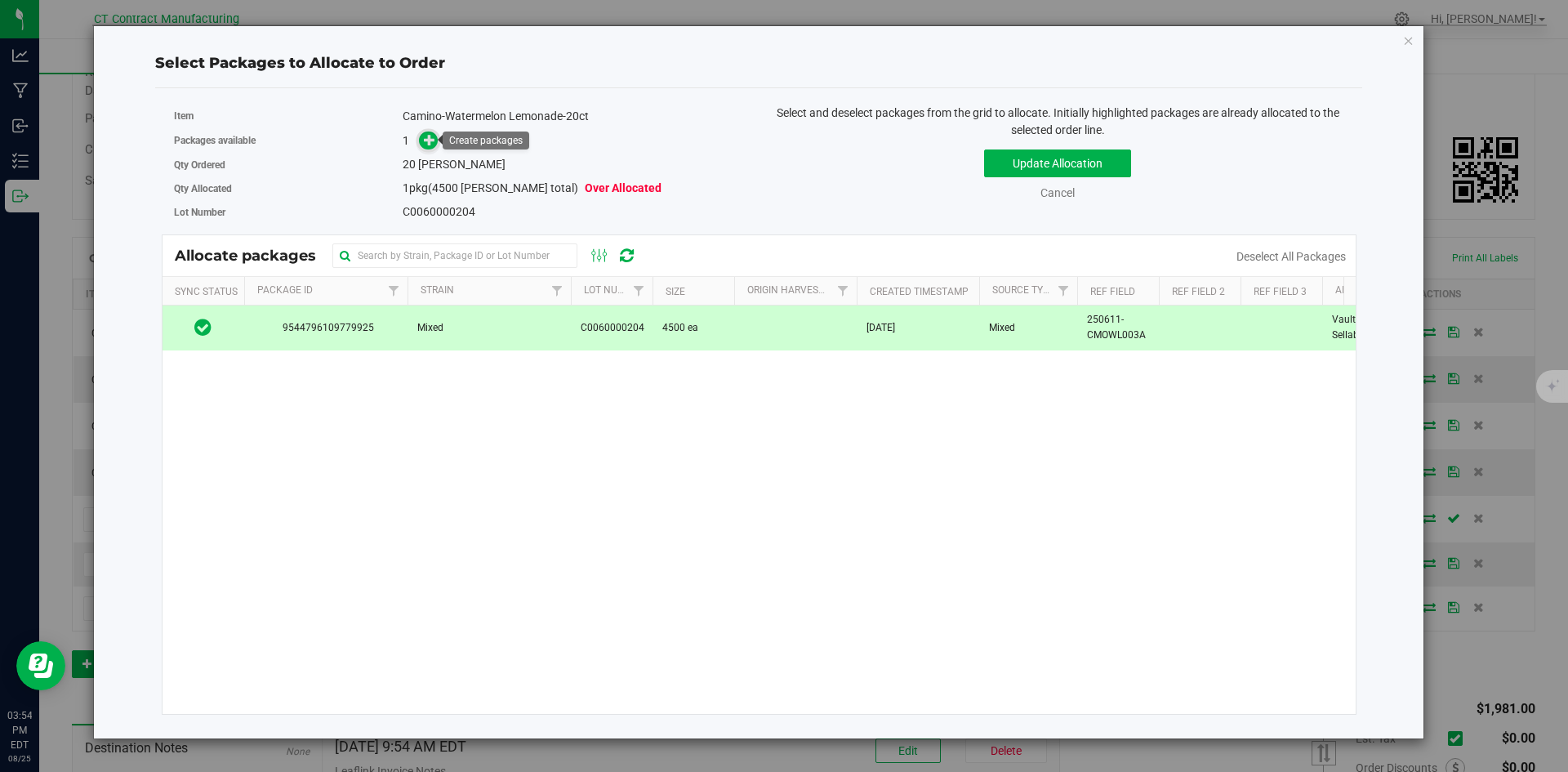
click at [430, 137] on icon at bounding box center [429, 139] width 11 height 11
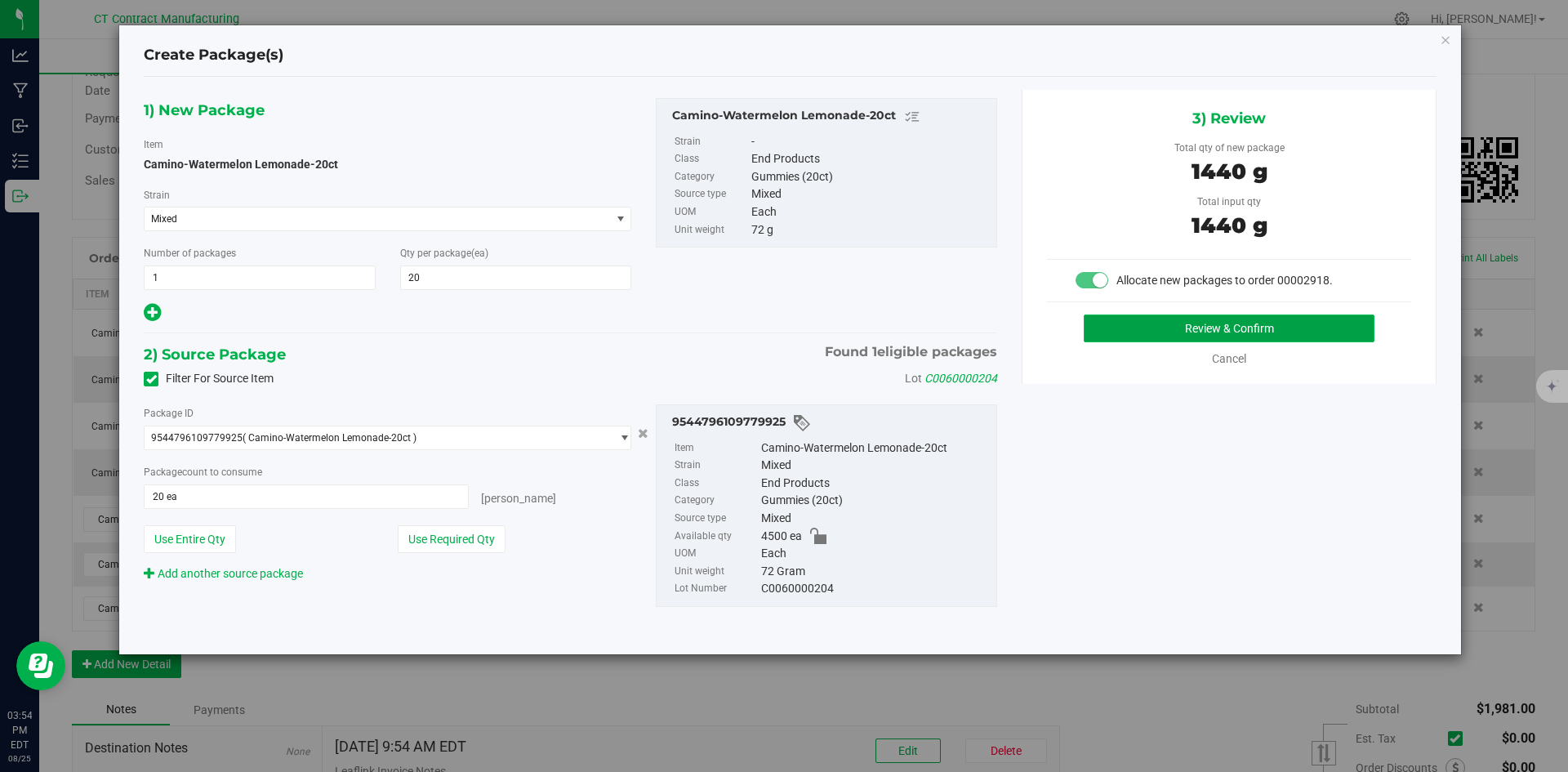
click at [1101, 327] on button "Review & Confirm" at bounding box center [1229, 328] width 290 height 28
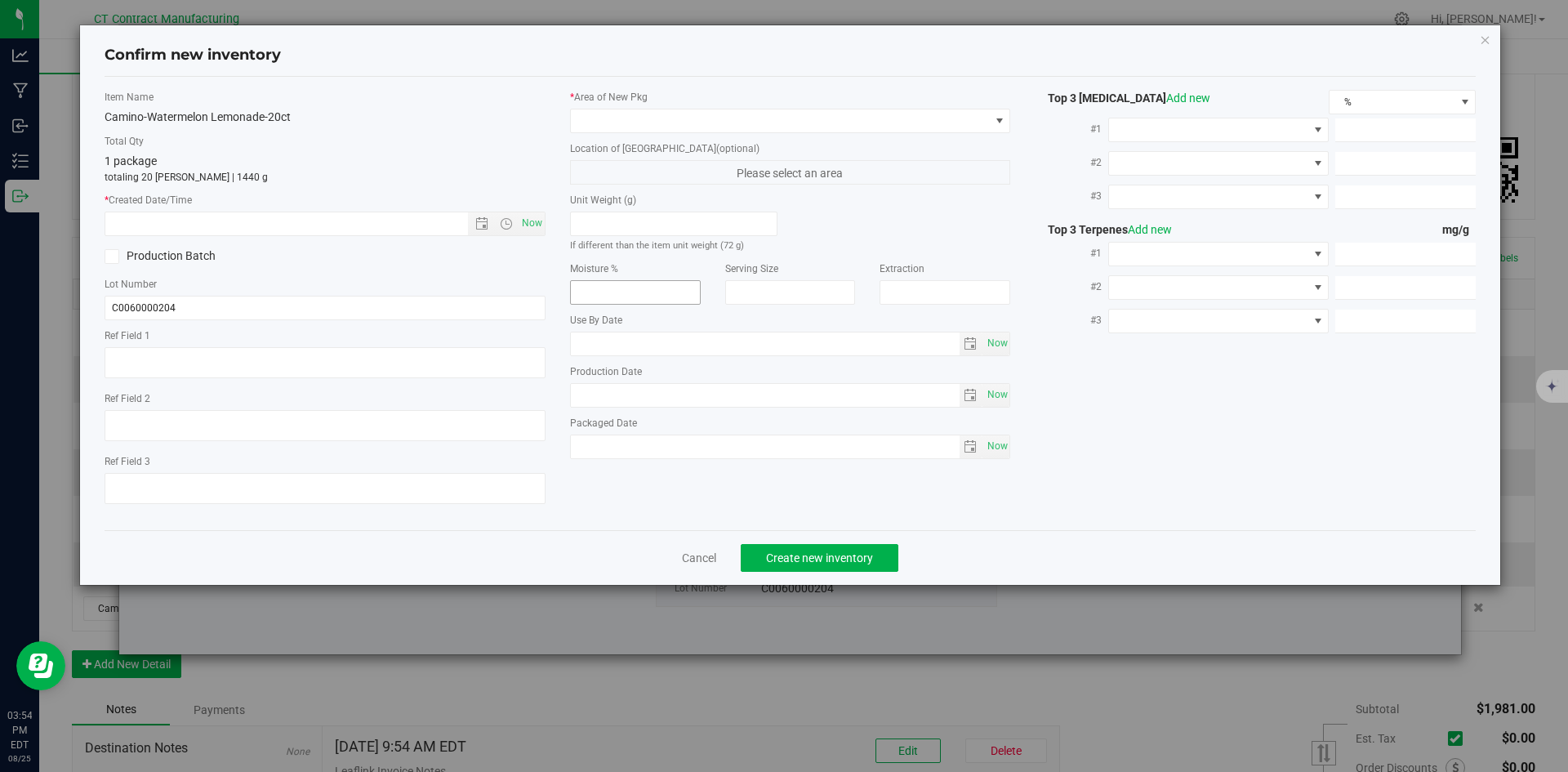
type textarea "250611-CMOWL003A"
click at [540, 227] on span "Now" at bounding box center [532, 222] width 28 height 23
type input "[DATE] 3:54 PM"
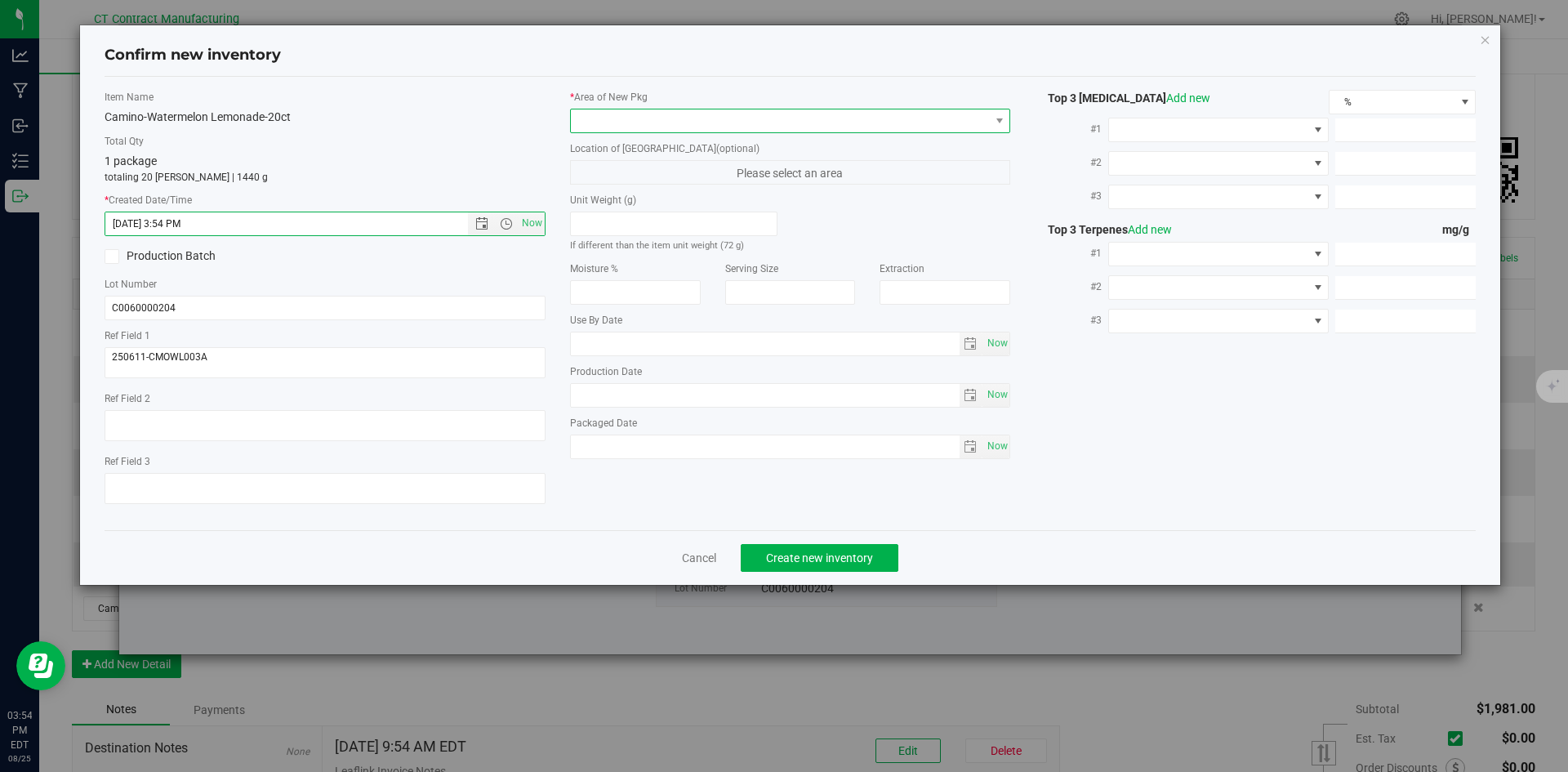
click at [602, 131] on span at bounding box center [780, 121] width 419 height 23
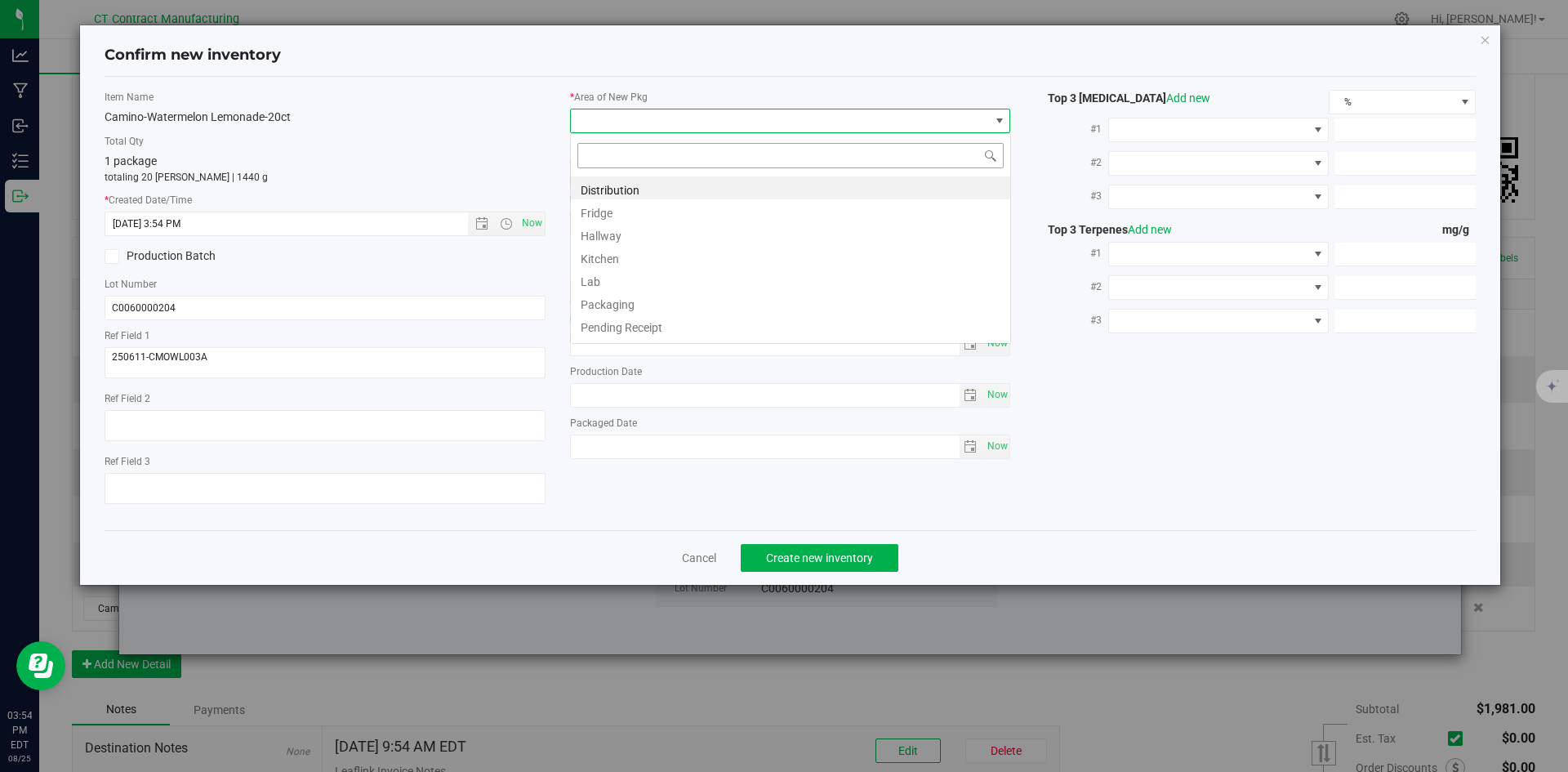
scroll to position [24, 441]
click at [603, 189] on li "Distribution" at bounding box center [790, 188] width 439 height 23
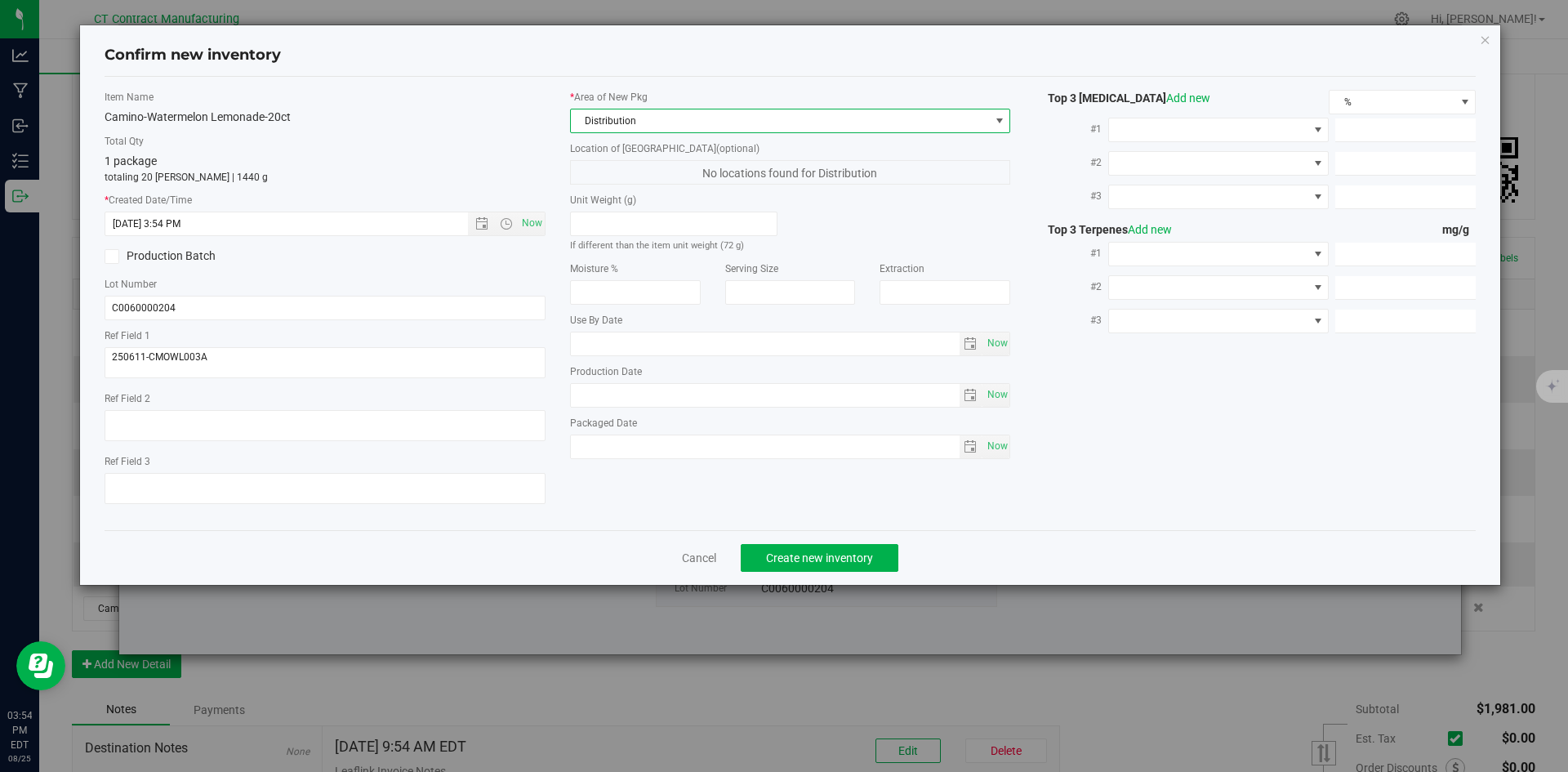
click at [824, 573] on div "Cancel Create new inventory" at bounding box center [790, 557] width 1372 height 55
click at [824, 561] on span "Create new inventory" at bounding box center [819, 557] width 107 height 13
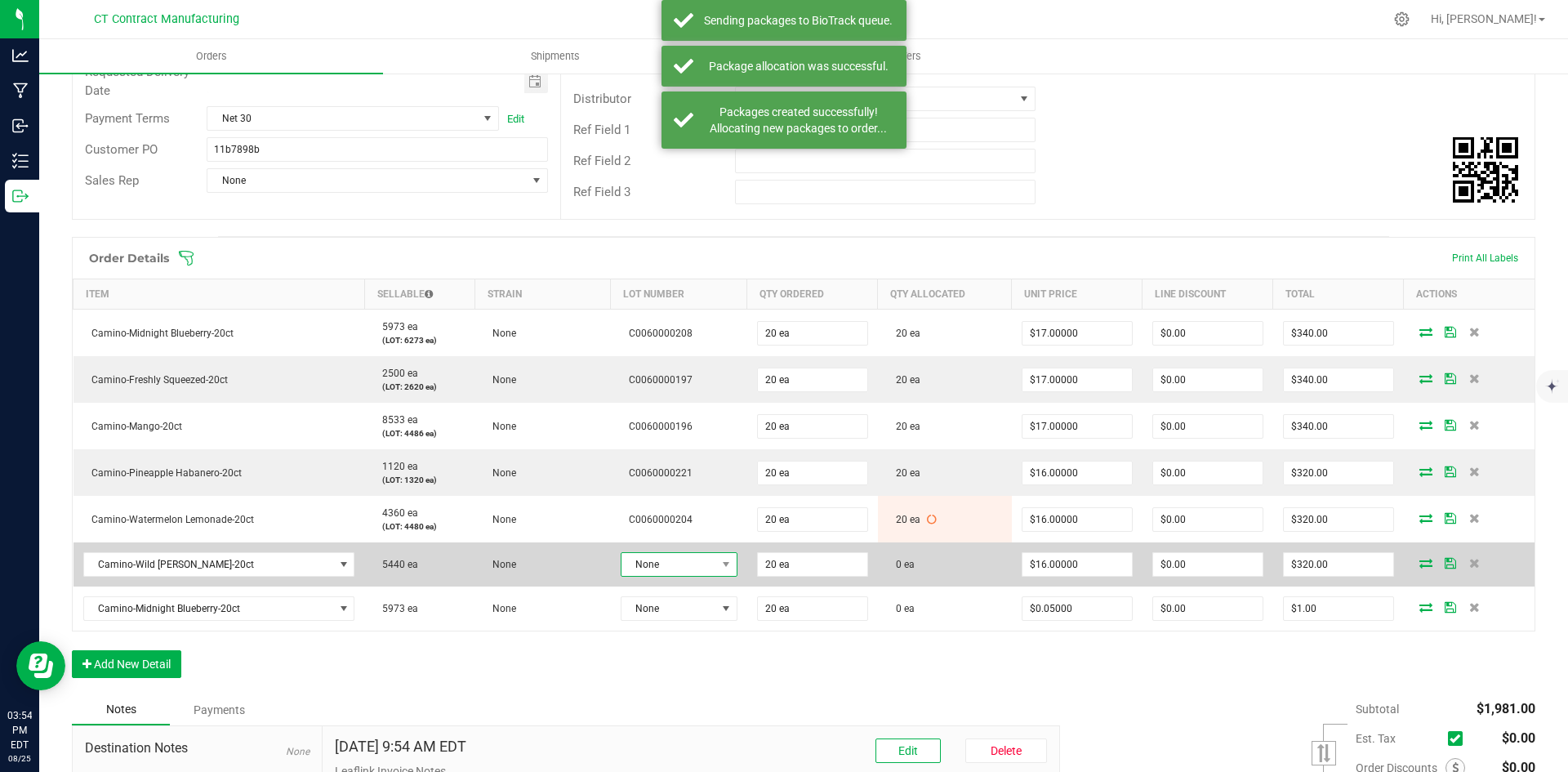
click at [715, 553] on span at bounding box center [725, 564] width 21 height 23
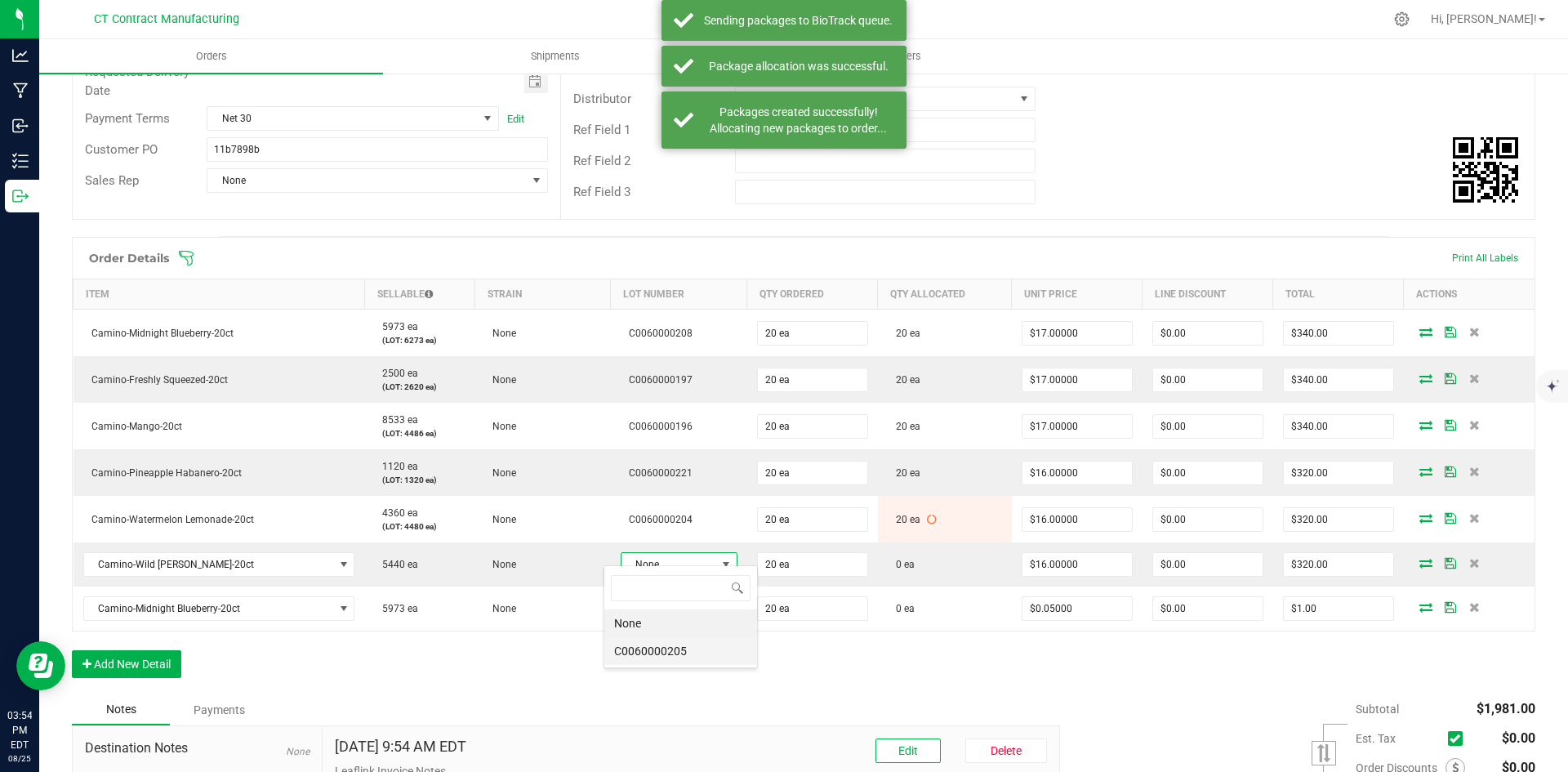
click at [700, 646] on li "C0060000205" at bounding box center [680, 651] width 152 height 28
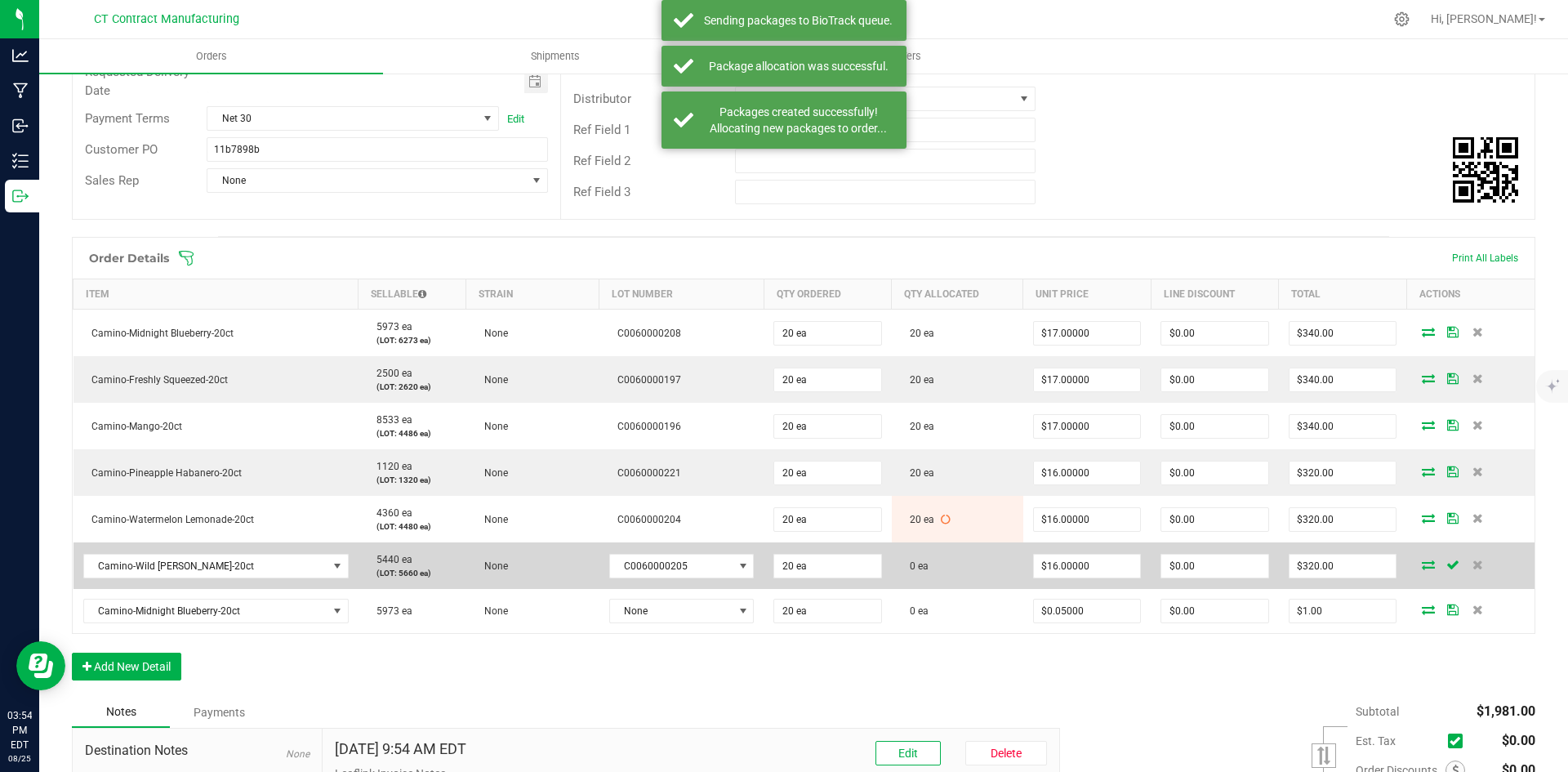
click at [1422, 559] on icon at bounding box center [1428, 563] width 13 height 9
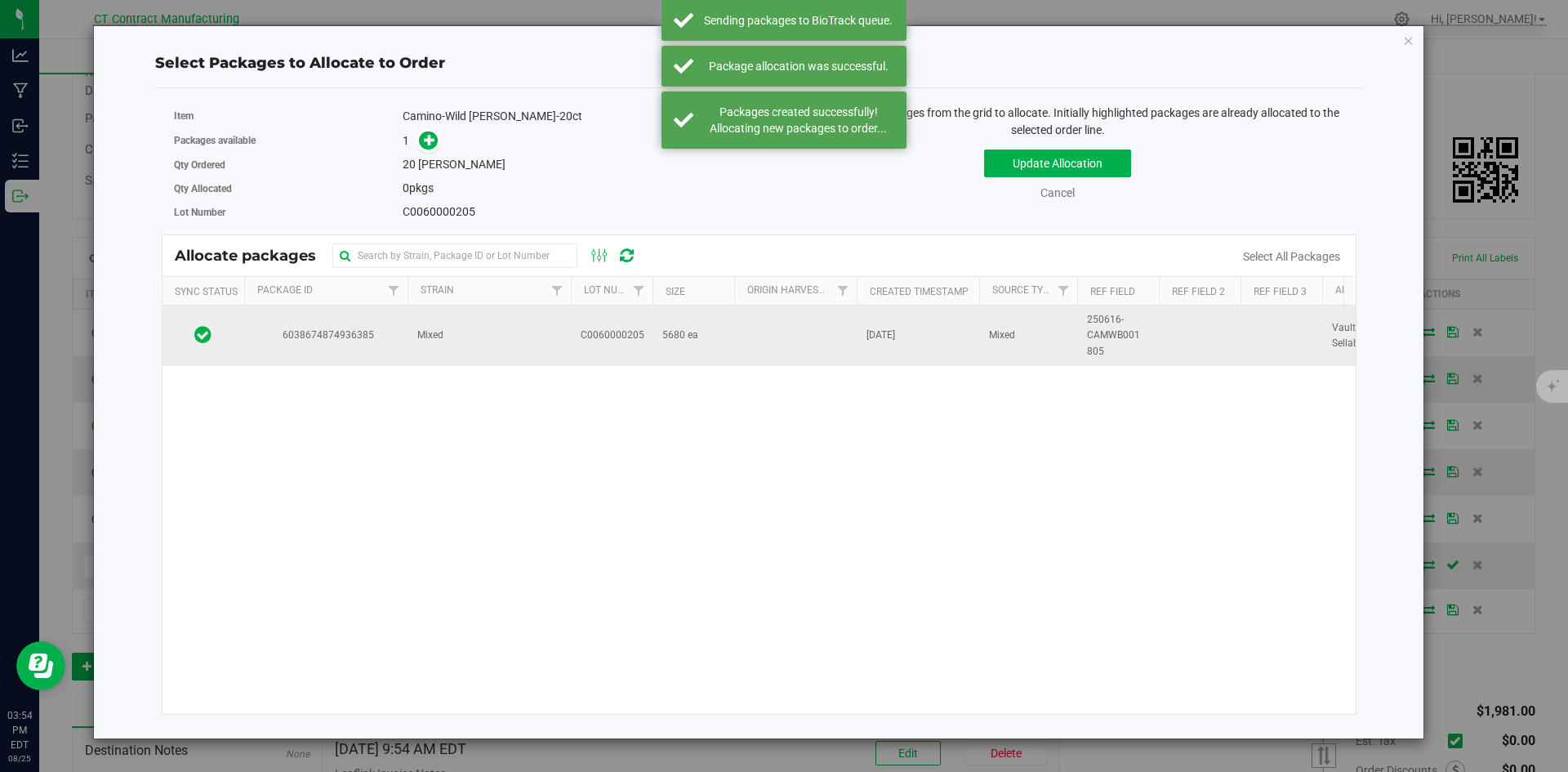
click at [486, 344] on td "Mixed" at bounding box center [489, 335] width 164 height 60
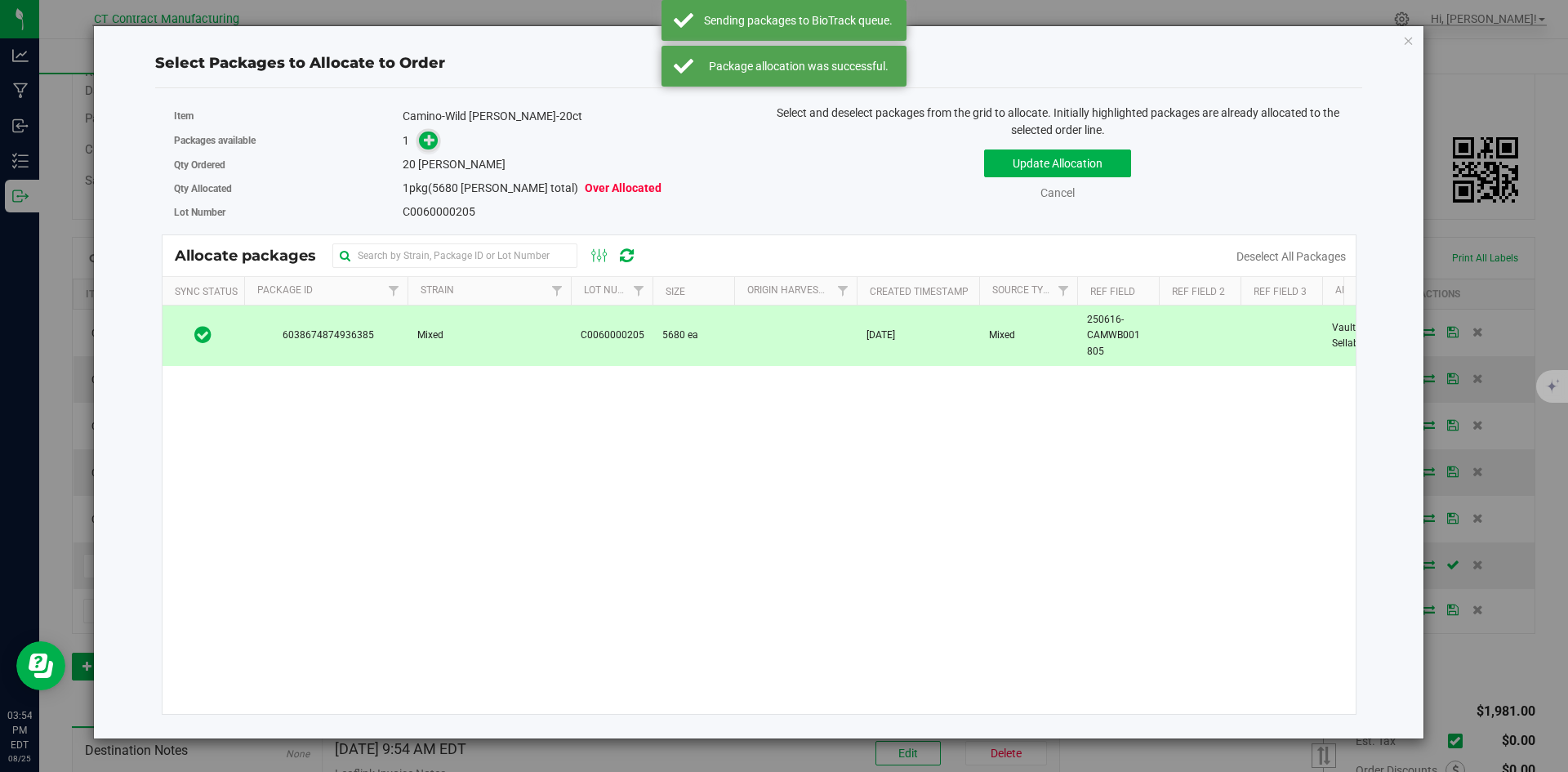
click at [434, 146] on icon at bounding box center [429, 139] width 11 height 11
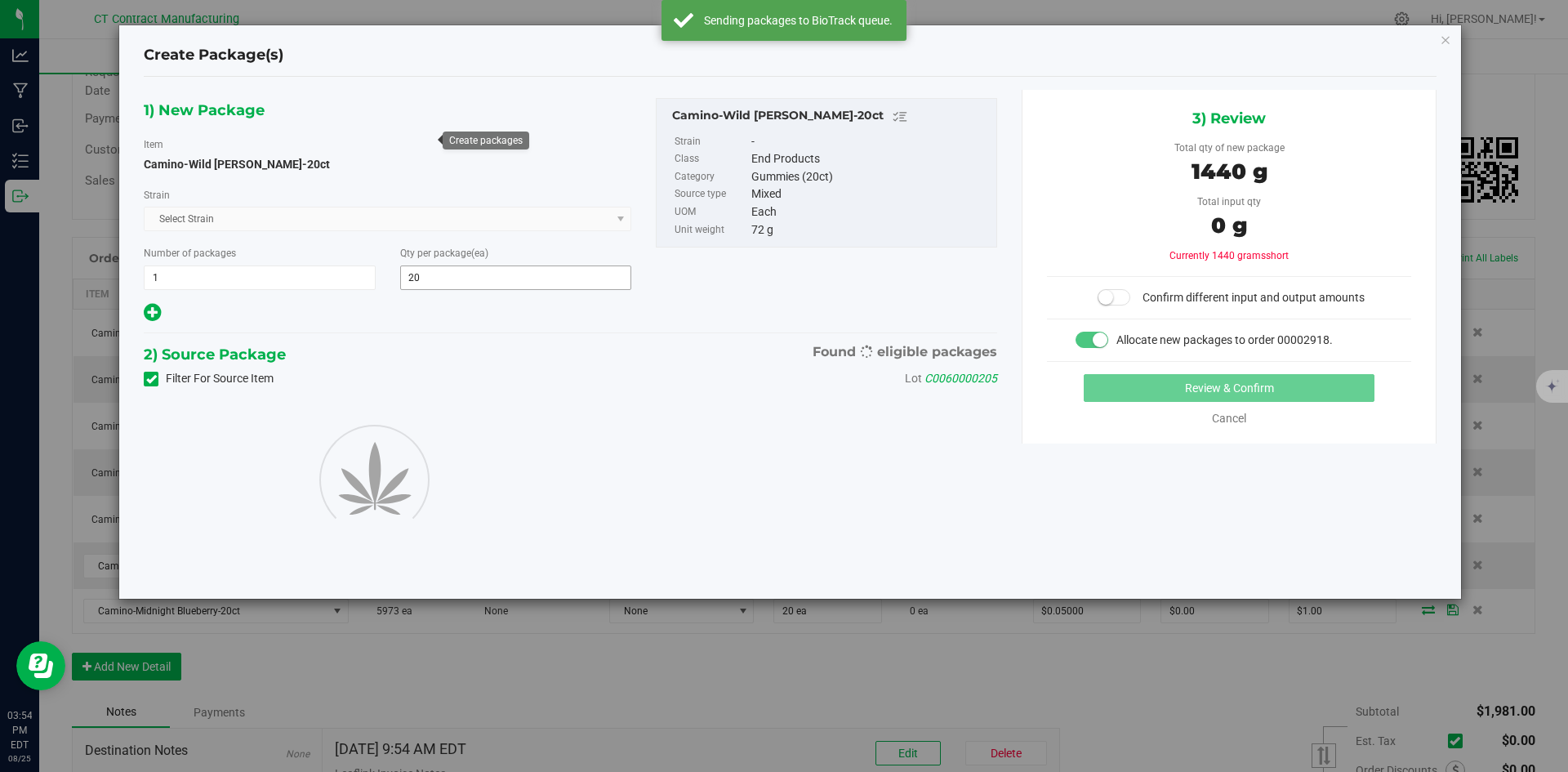
type input "20"
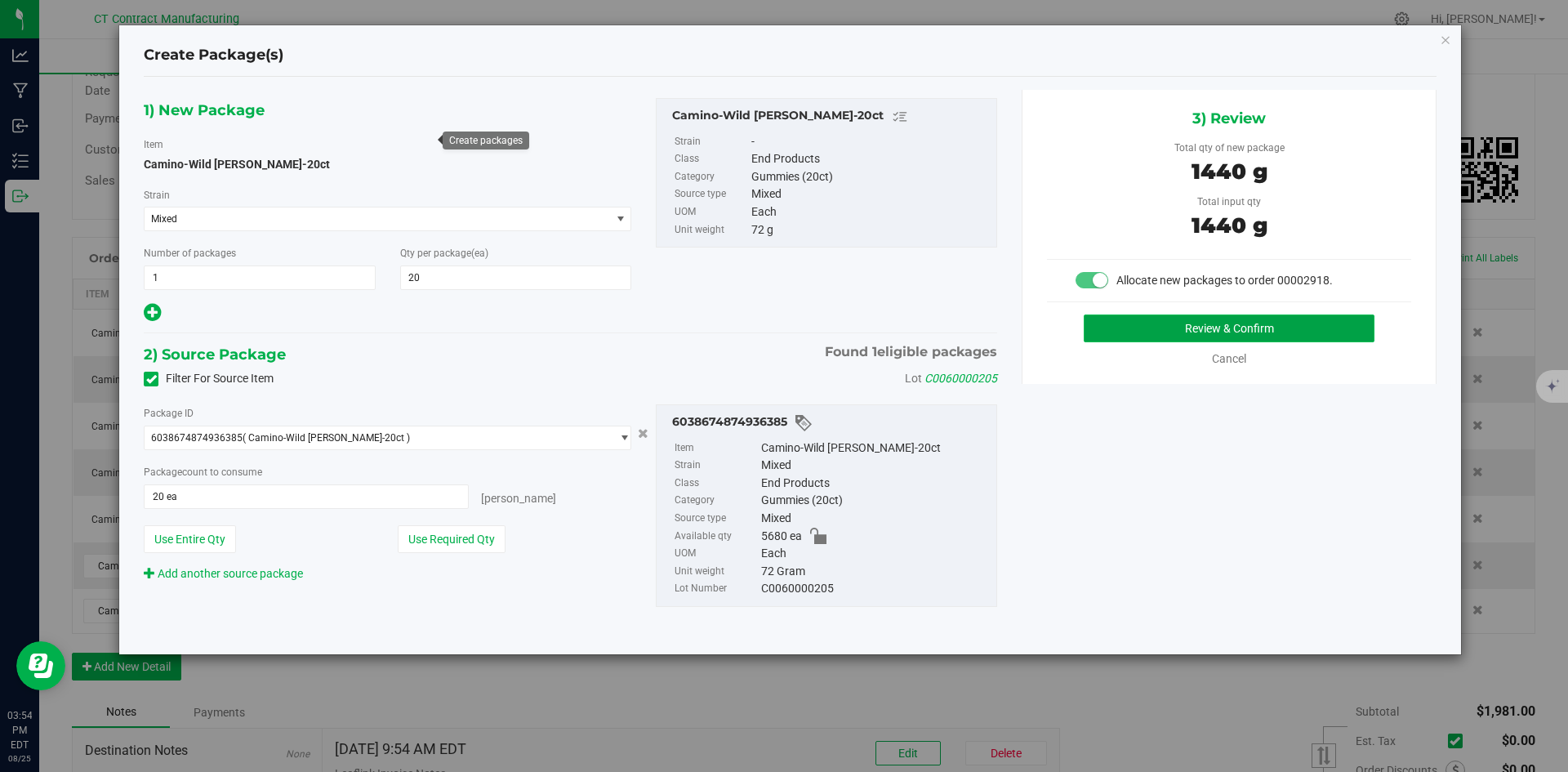
click at [1092, 321] on button "Review & Confirm" at bounding box center [1229, 328] width 290 height 28
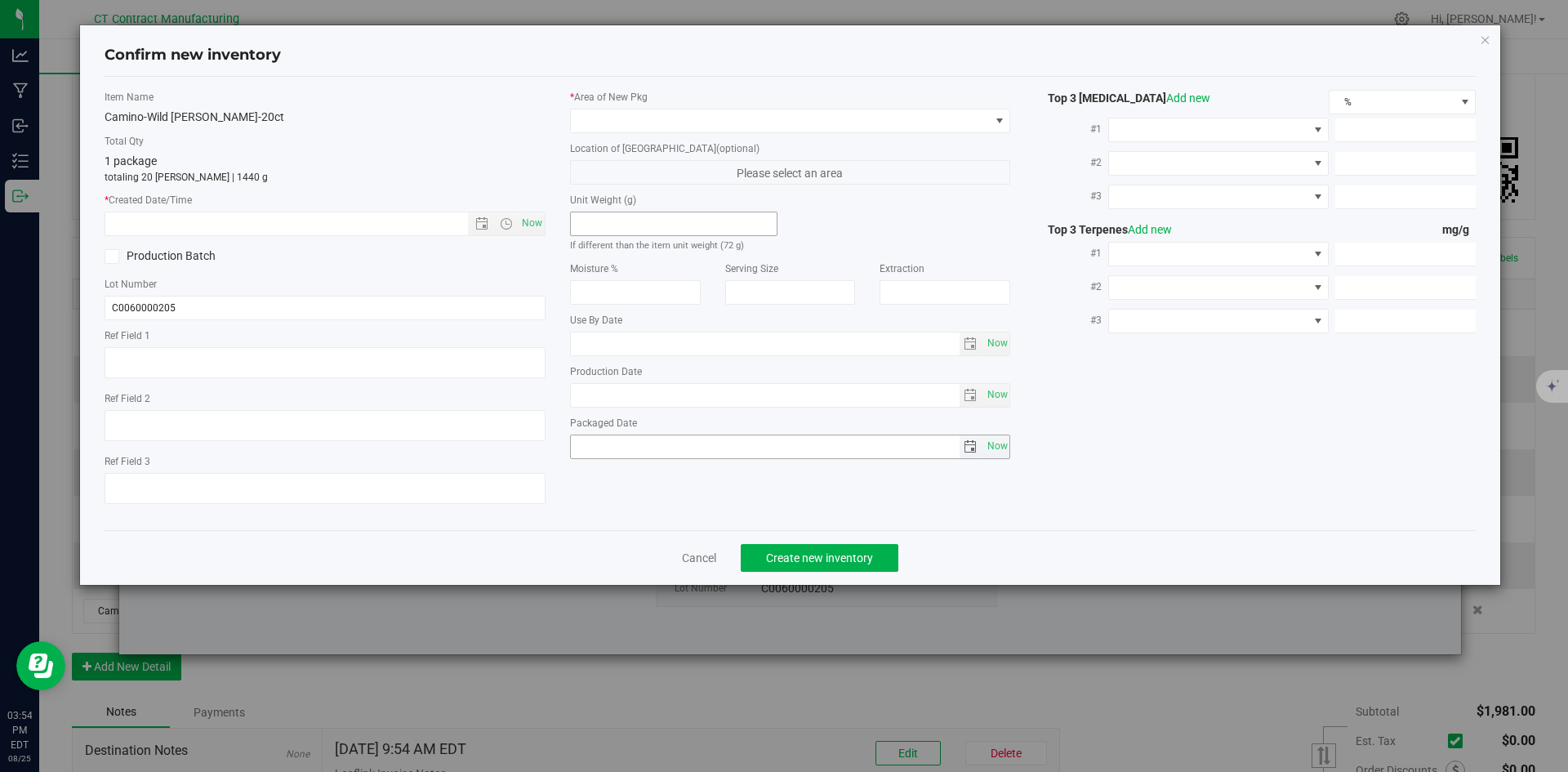
type textarea "250616-CAMWB001 805"
click at [526, 211] on span "Now" at bounding box center [532, 222] width 28 height 23
type input "[DATE] 3:54 PM"
click at [632, 105] on div "* Area of [GEOGRAPHIC_DATA]" at bounding box center [791, 111] width 441 height 43
click at [633, 116] on span at bounding box center [780, 121] width 419 height 23
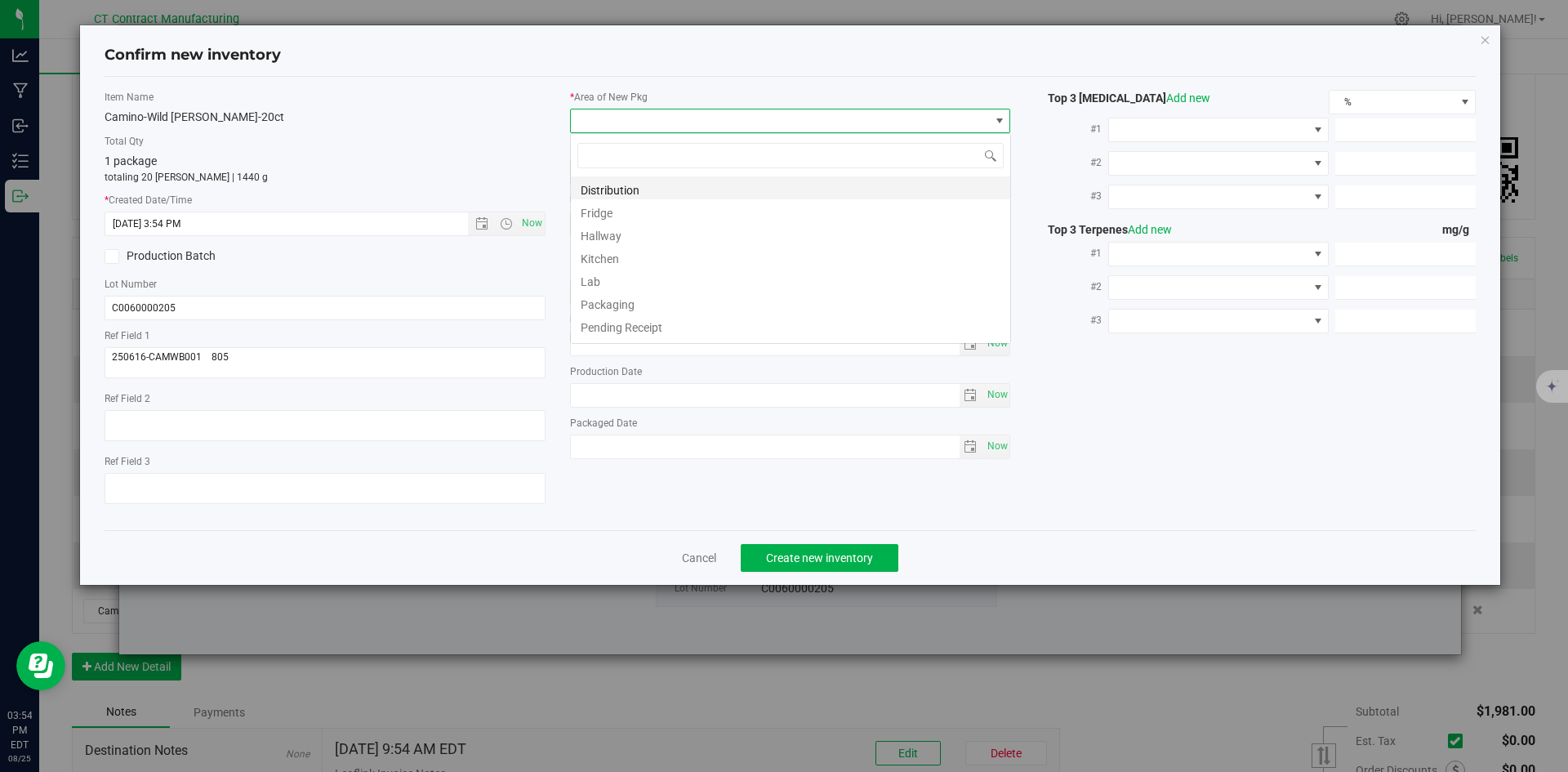
scroll to position [24, 441]
click at [637, 177] on li "Distribution" at bounding box center [790, 188] width 439 height 23
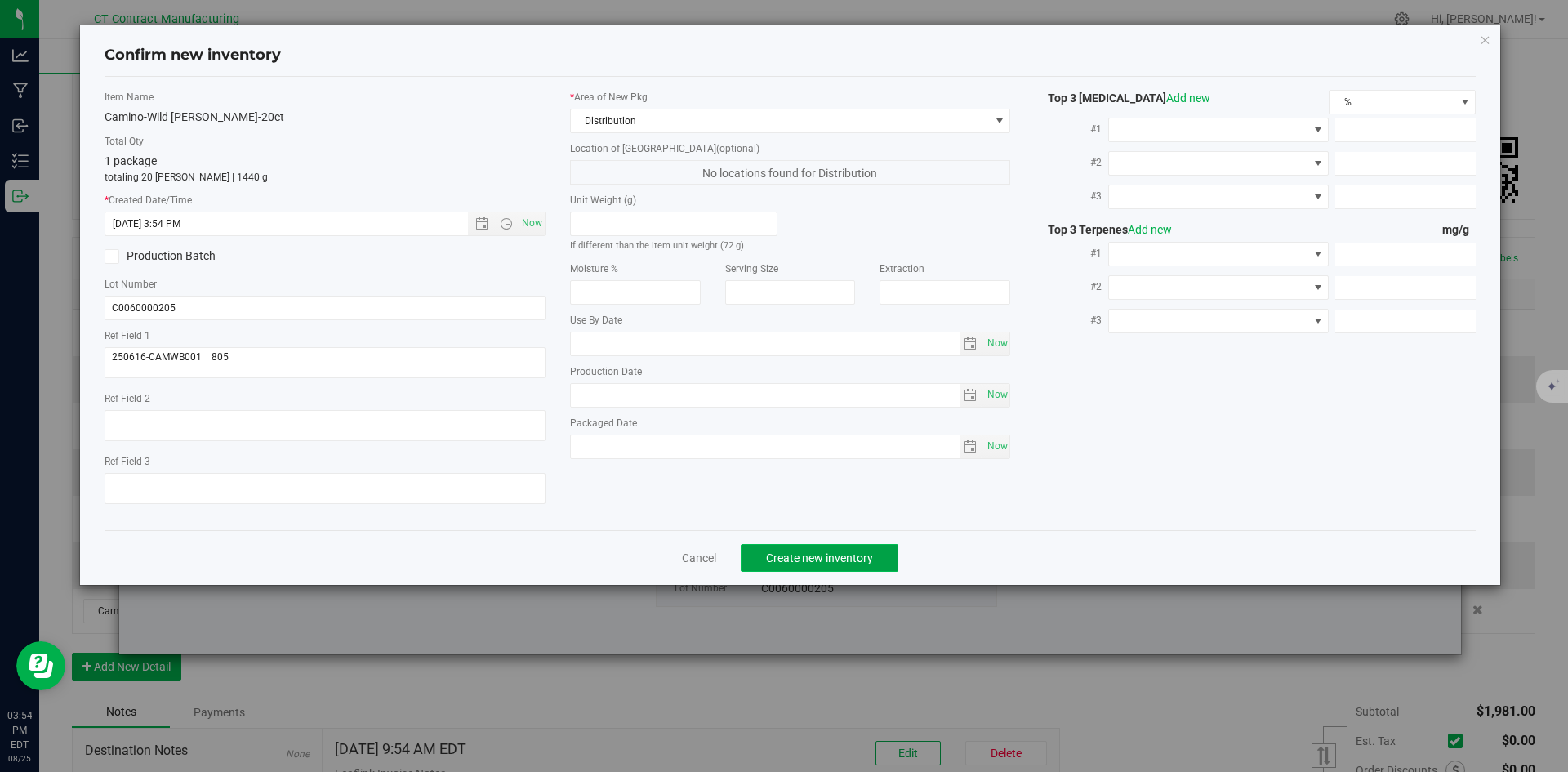
click at [834, 555] on span "Create new inventory" at bounding box center [819, 557] width 107 height 13
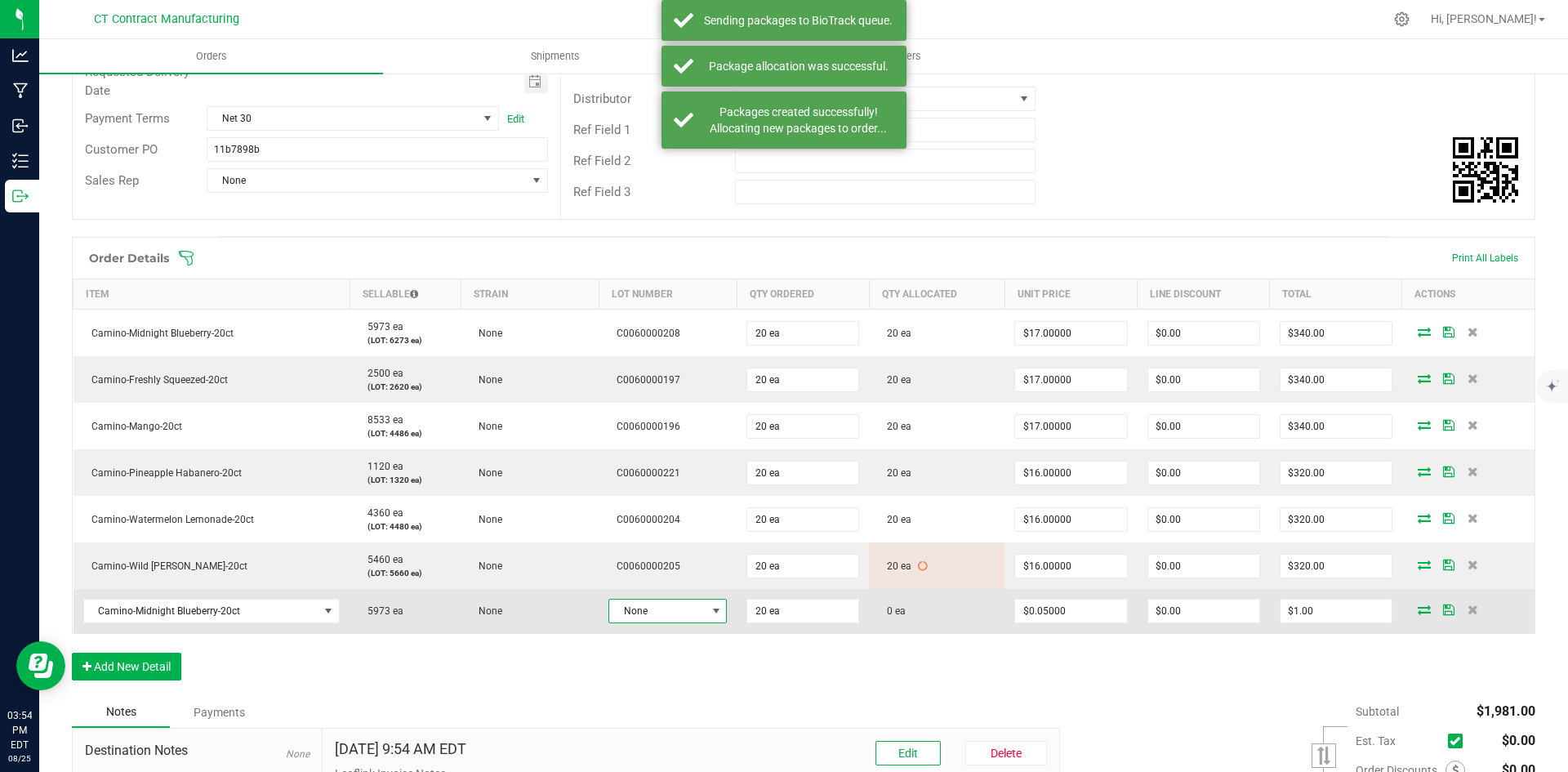
click at [706, 602] on span at bounding box center [716, 611] width 21 height 23
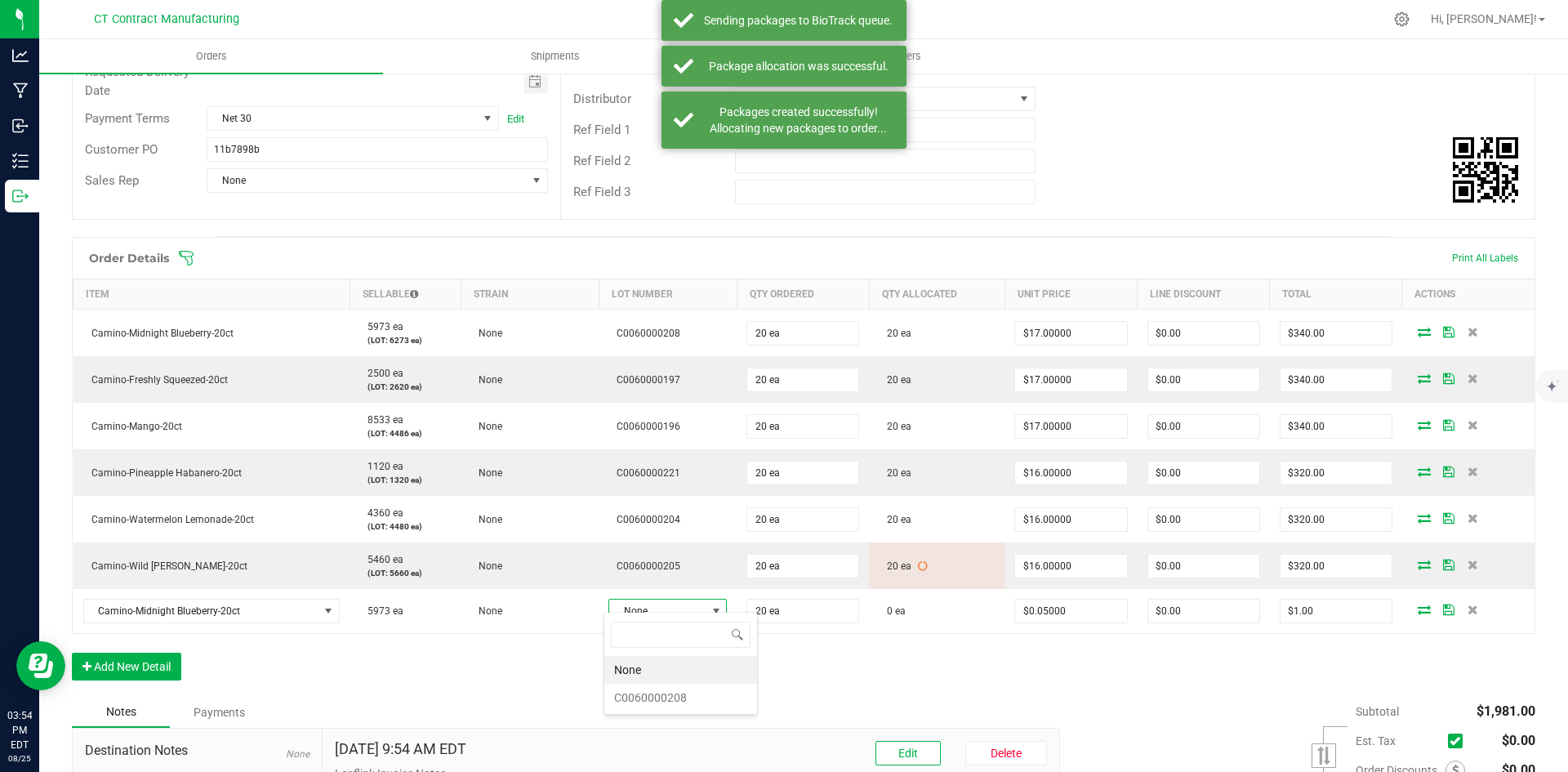
scroll to position [24, 117]
click at [696, 699] on li "C0060000208" at bounding box center [680, 697] width 152 height 28
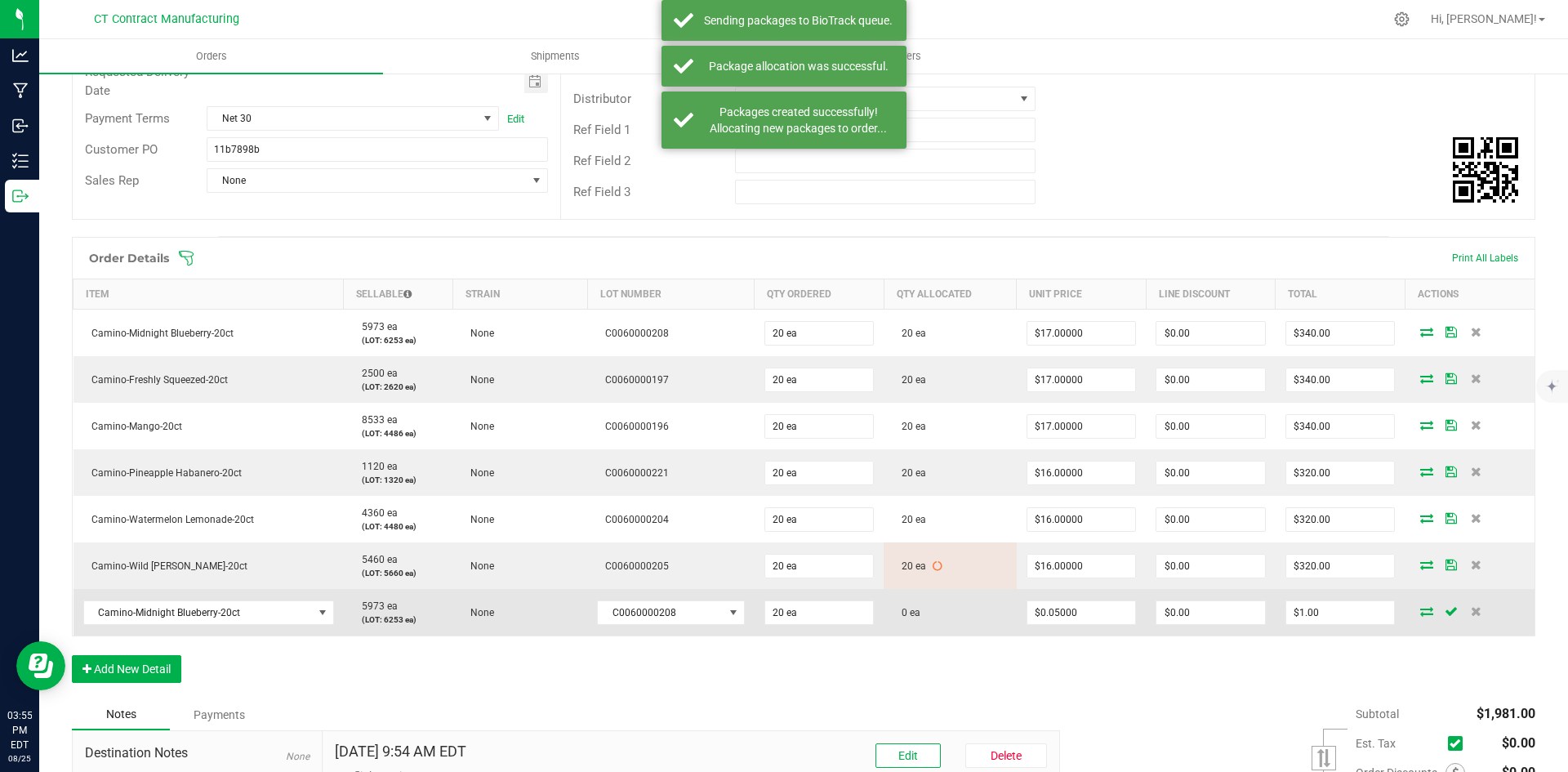
click at [1420, 606] on icon at bounding box center [1426, 610] width 13 height 9
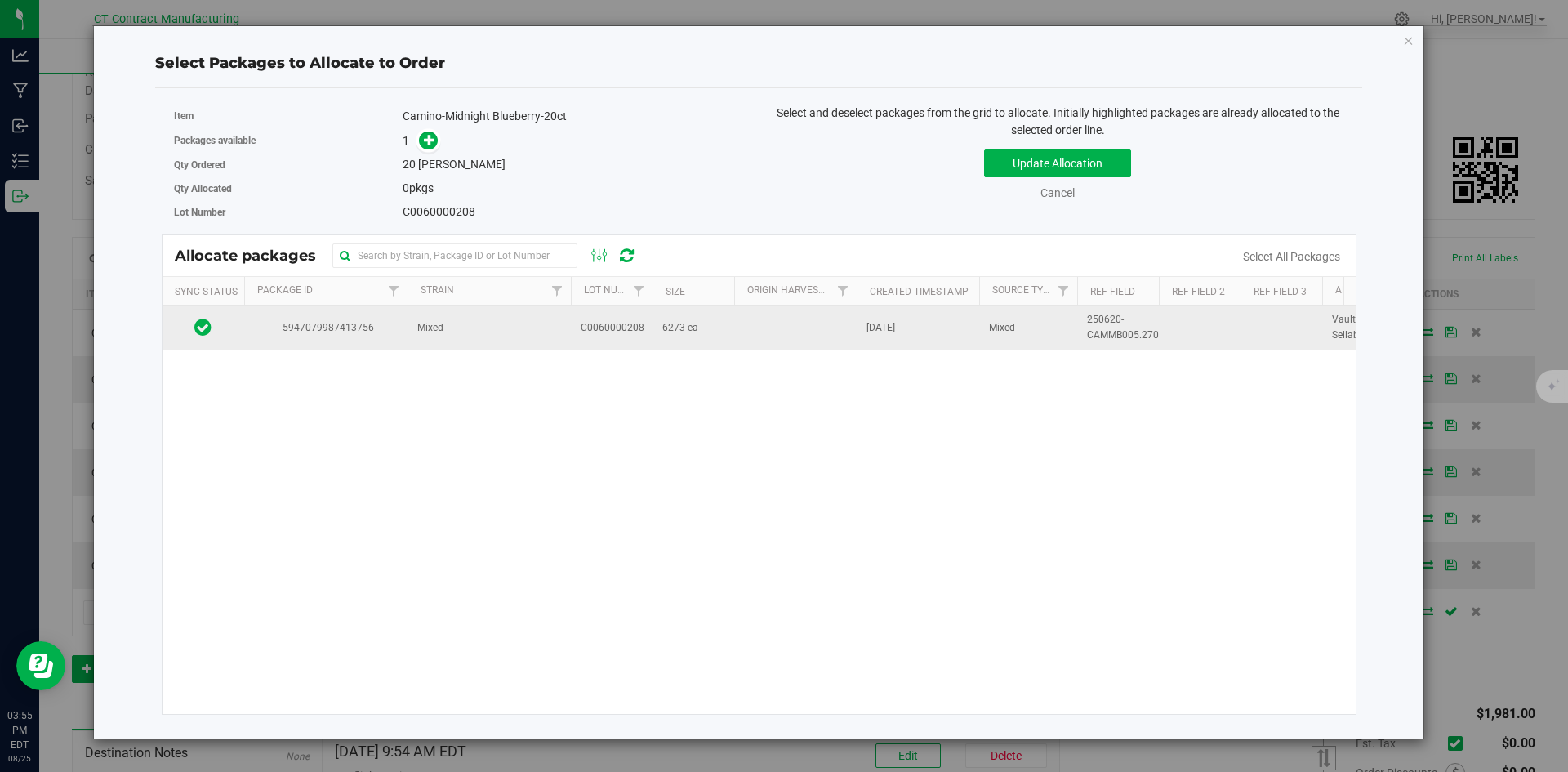
click at [412, 323] on td "Mixed" at bounding box center [489, 327] width 164 height 44
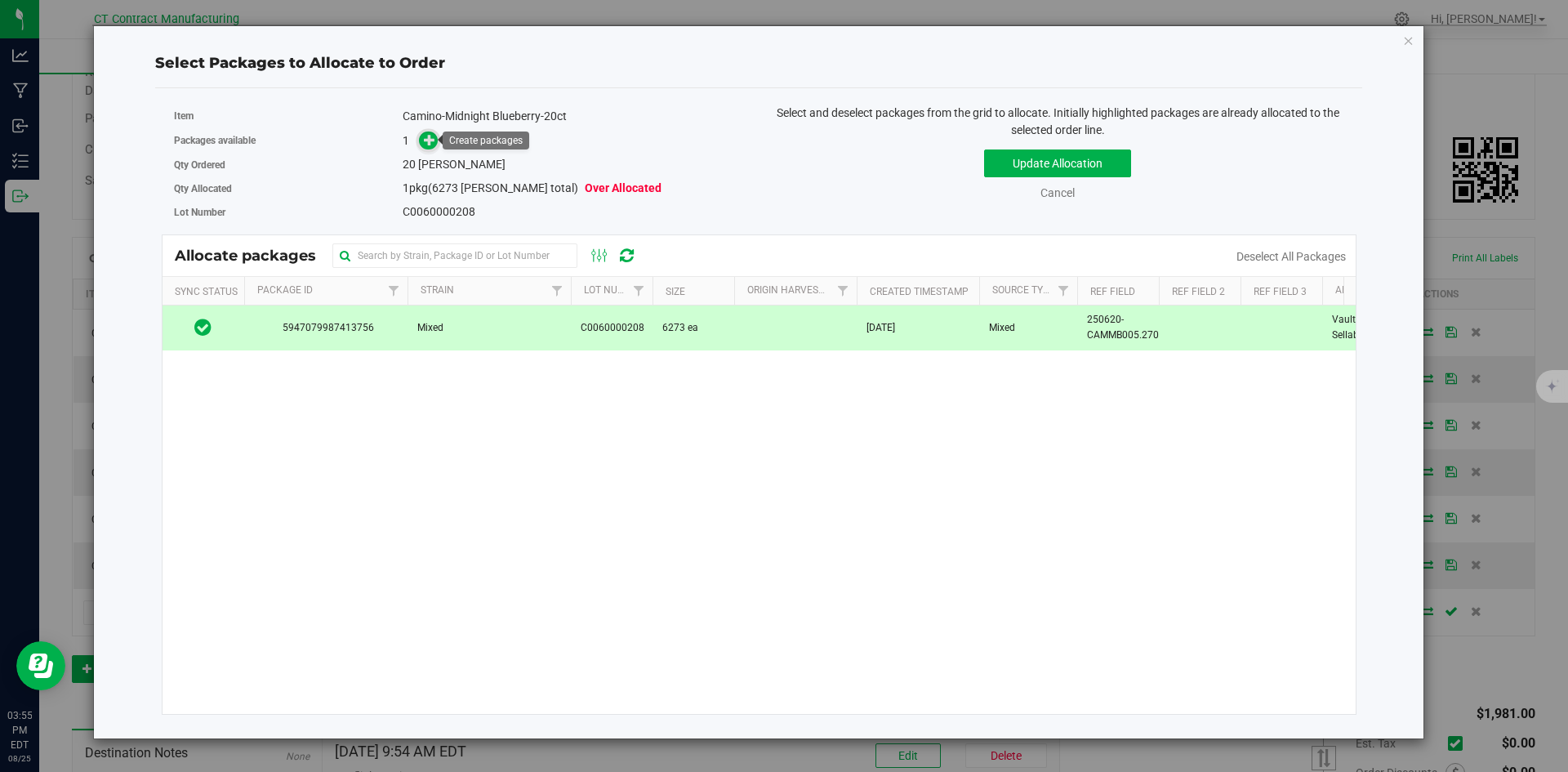
click at [430, 142] on icon at bounding box center [429, 139] width 11 height 11
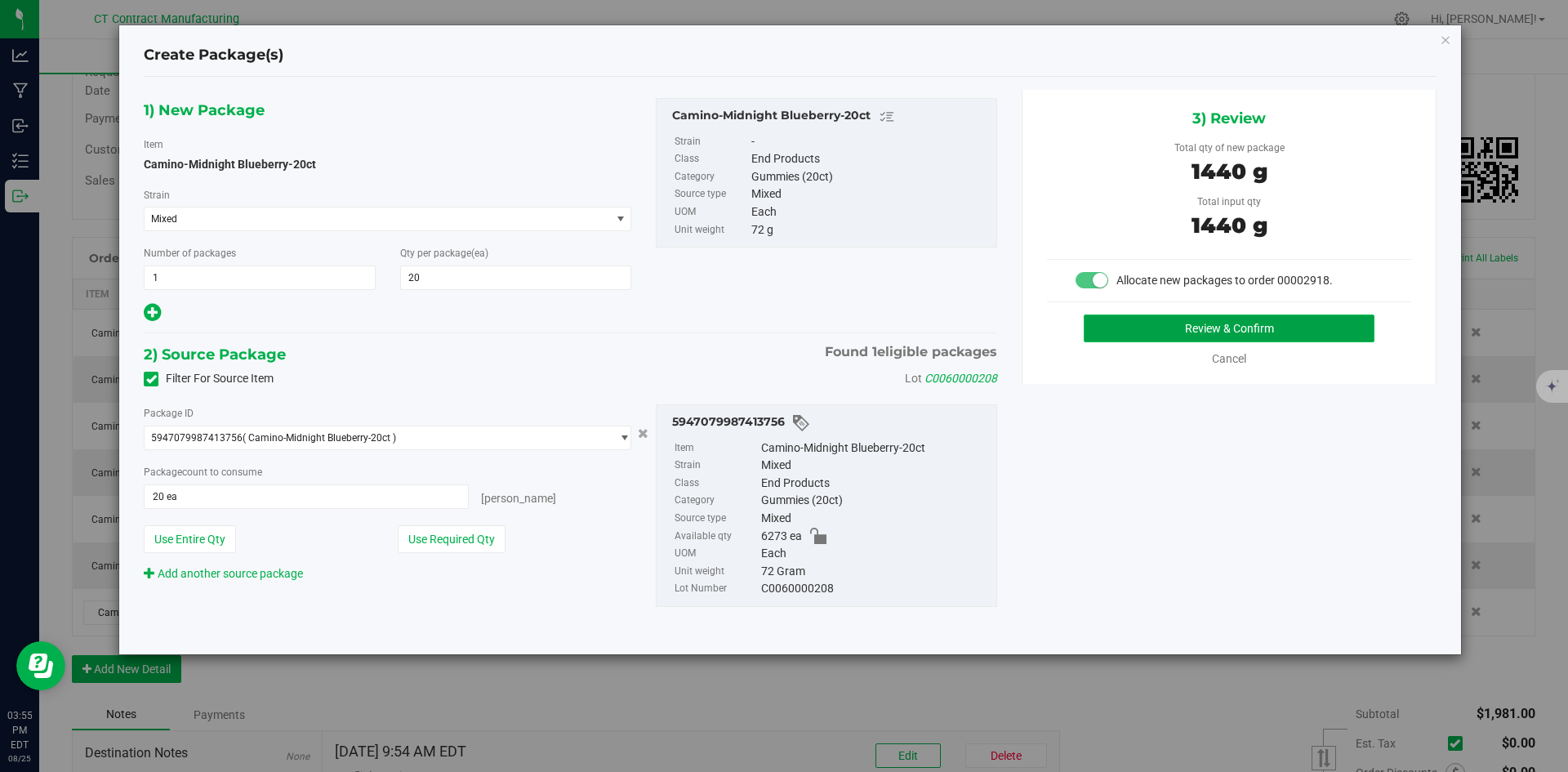
click at [1149, 336] on button "Review & Confirm" at bounding box center [1229, 328] width 290 height 28
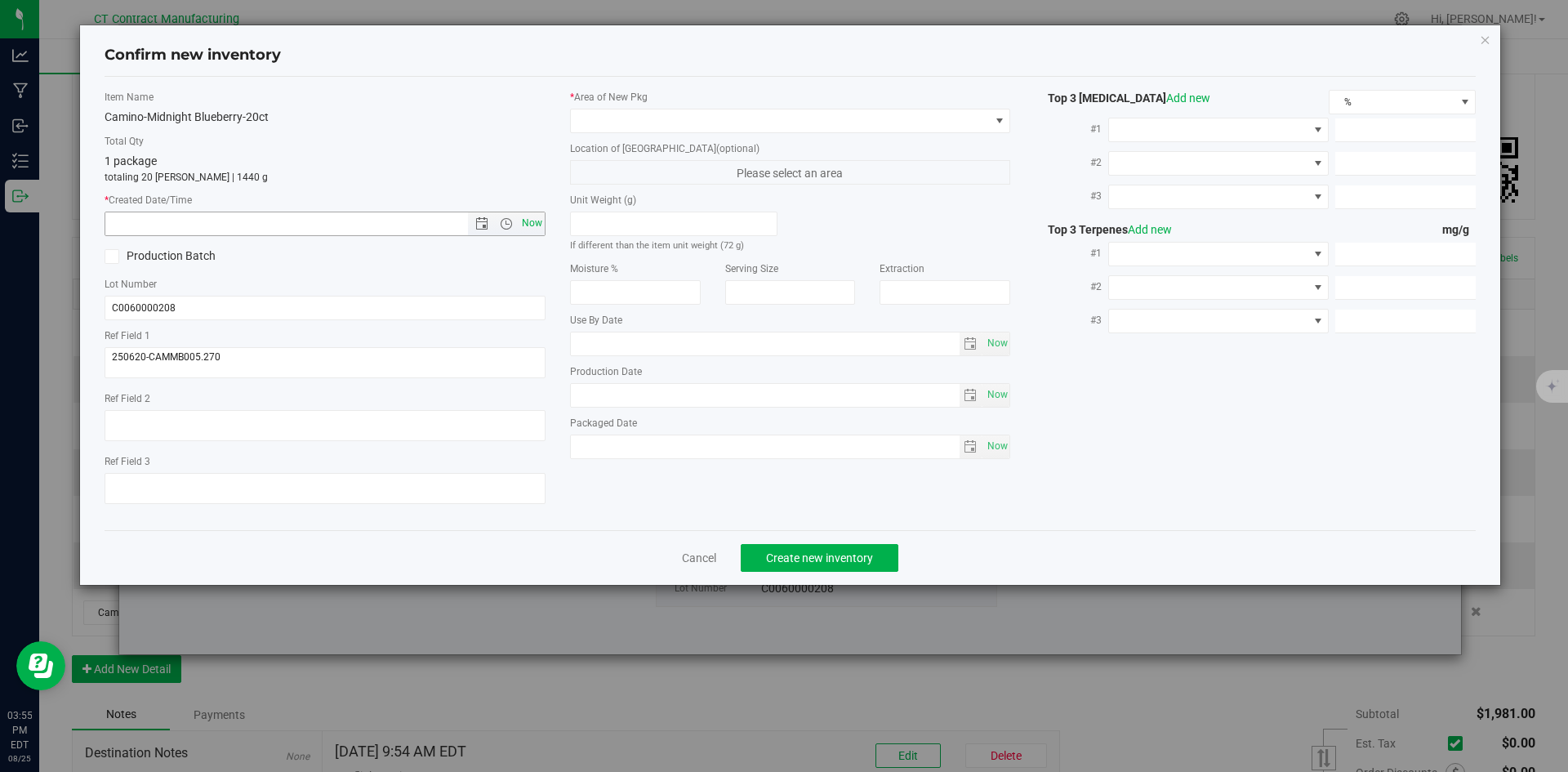
click at [541, 219] on span "Now" at bounding box center [532, 222] width 28 height 23
type input "[DATE] 3:55 PM"
click at [601, 142] on label "Location of [GEOGRAPHIC_DATA] (optional)" at bounding box center [791, 148] width 441 height 15
click at [615, 121] on span at bounding box center [780, 121] width 419 height 23
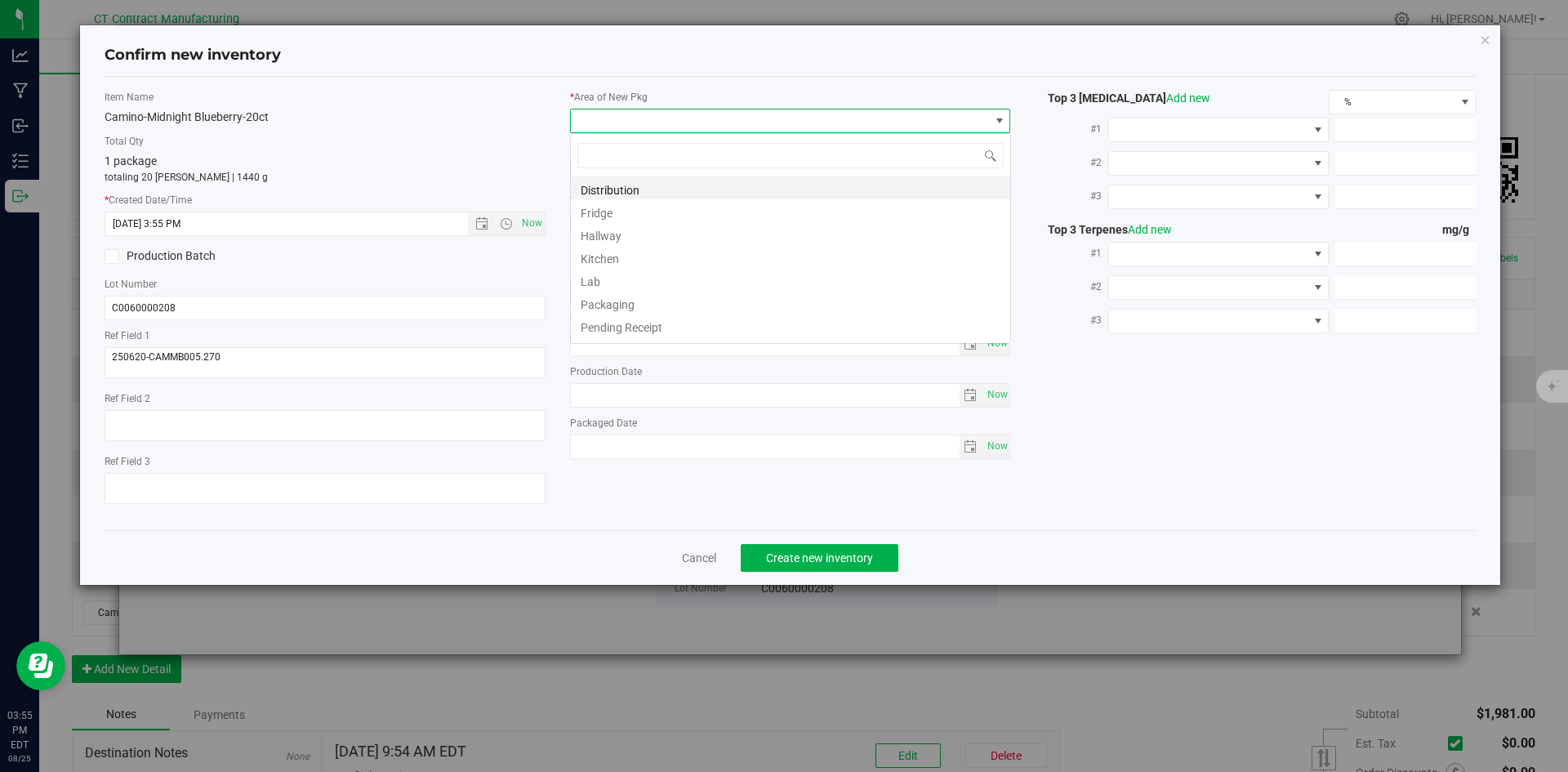
scroll to position [24, 441]
click at [631, 192] on li "Distribution" at bounding box center [790, 188] width 439 height 23
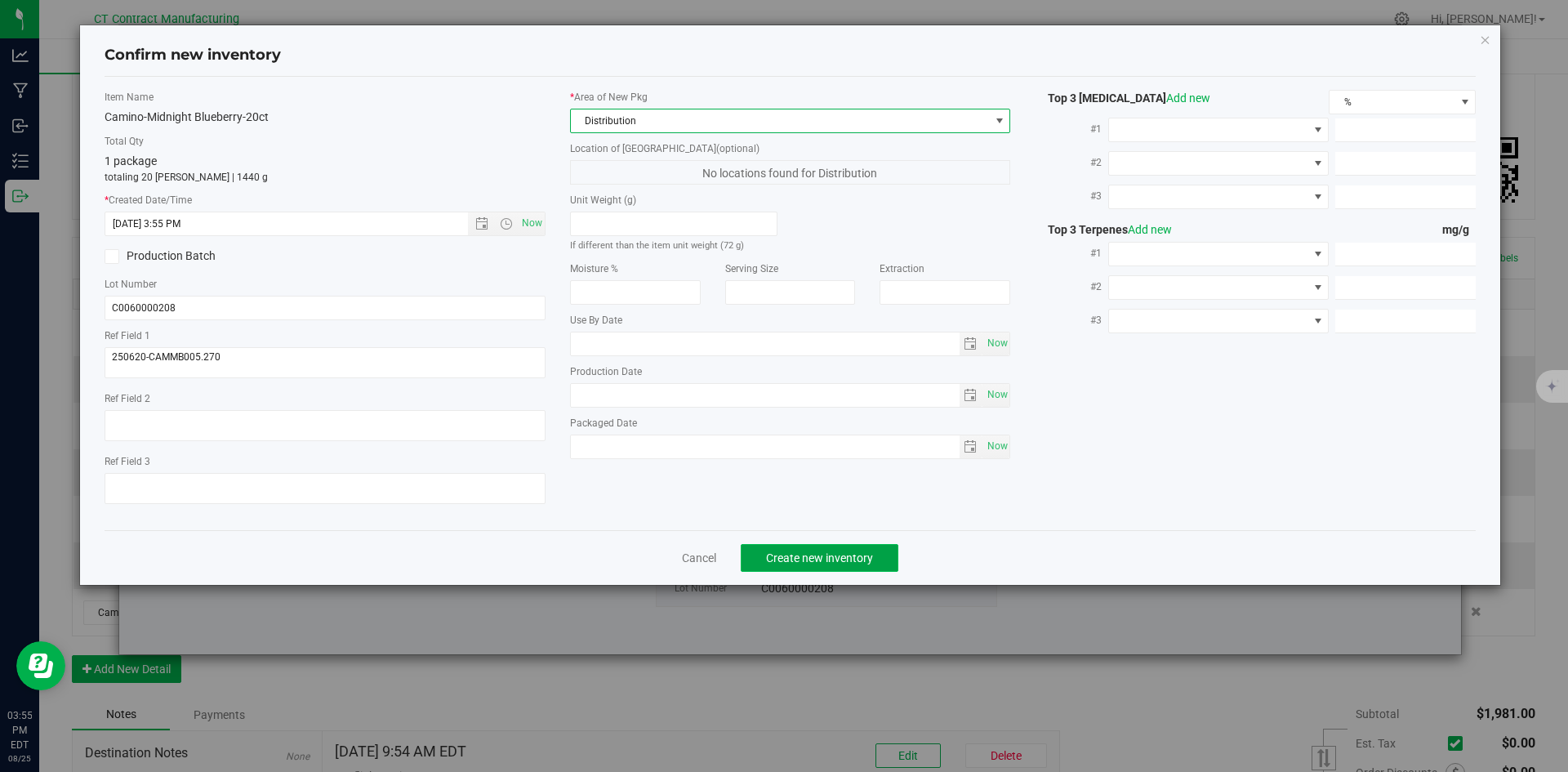
click at [854, 554] on span "Create new inventory" at bounding box center [819, 557] width 107 height 13
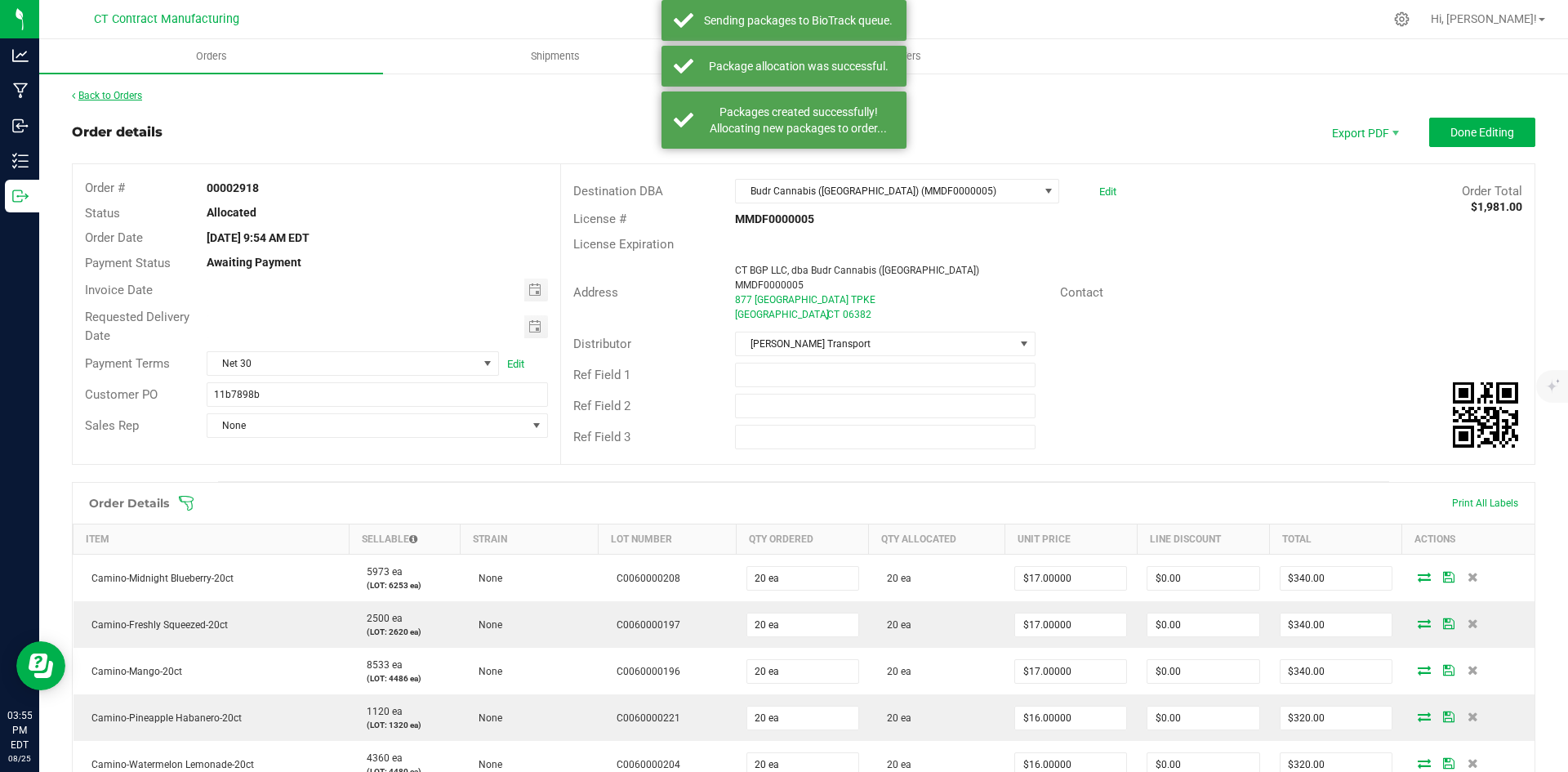
click at [127, 94] on link "Back to Orders" at bounding box center [107, 95] width 71 height 11
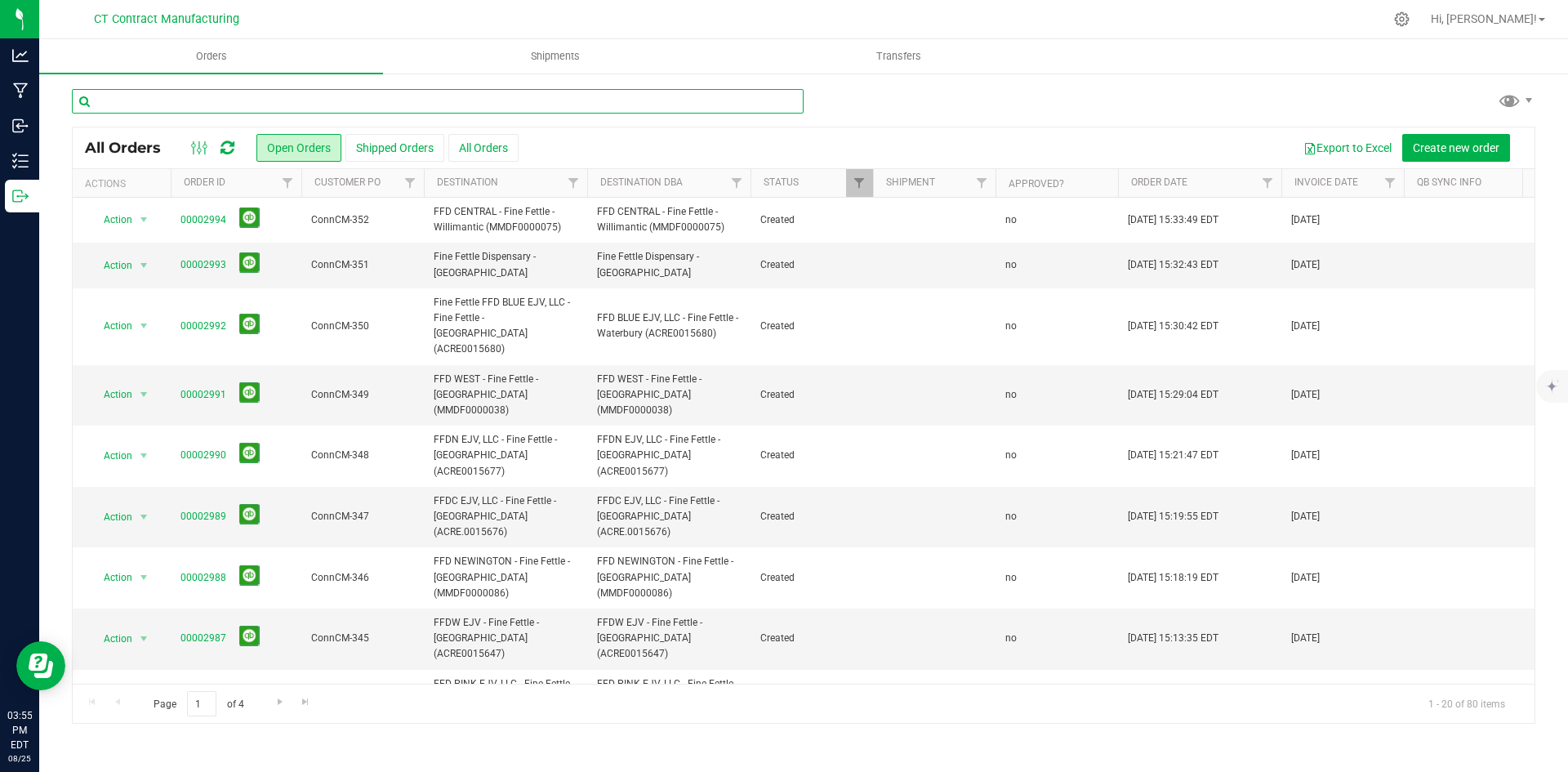
click at [152, 96] on input "text" at bounding box center [437, 101] width 731 height 24
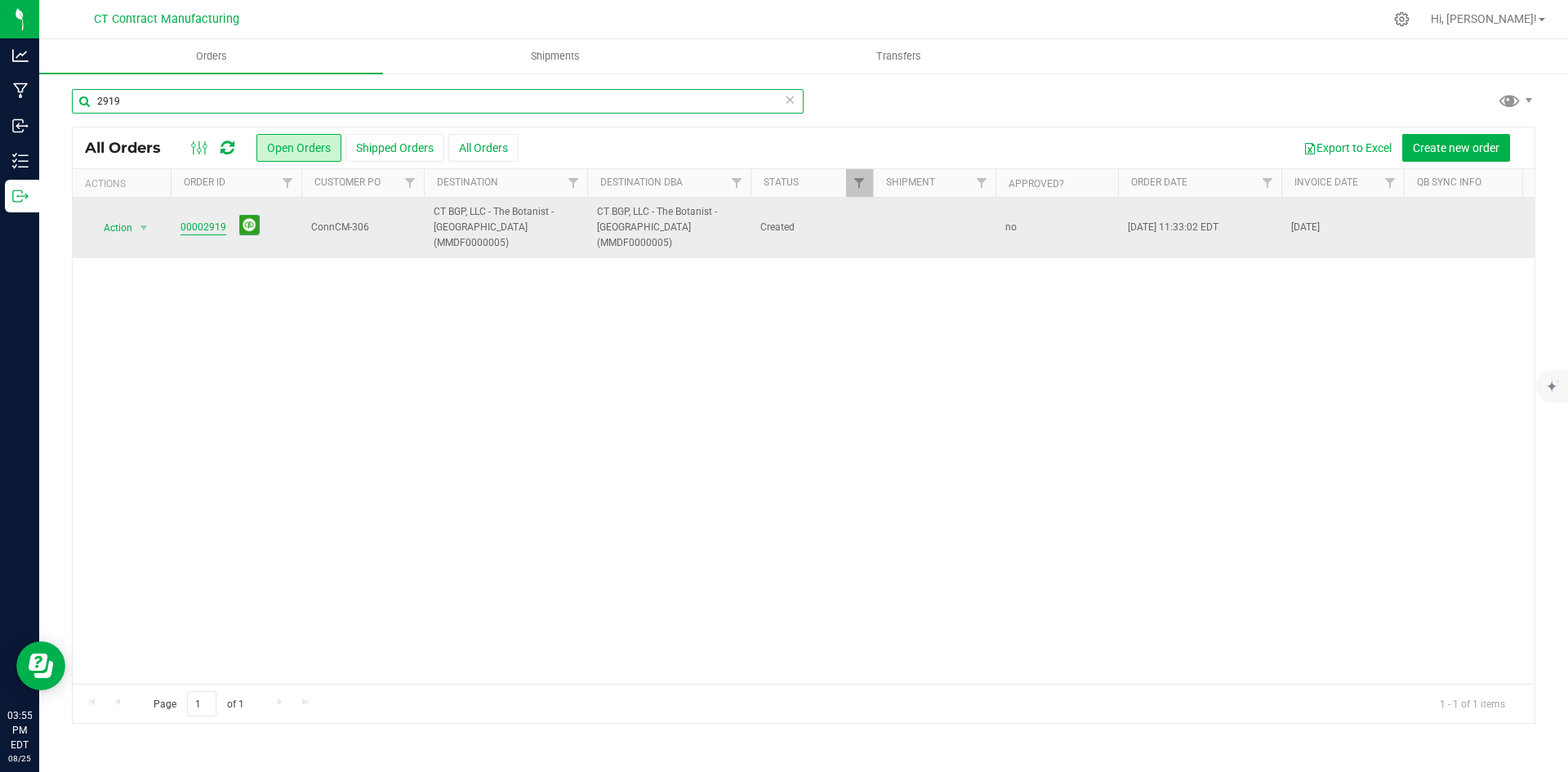
type input "2919"
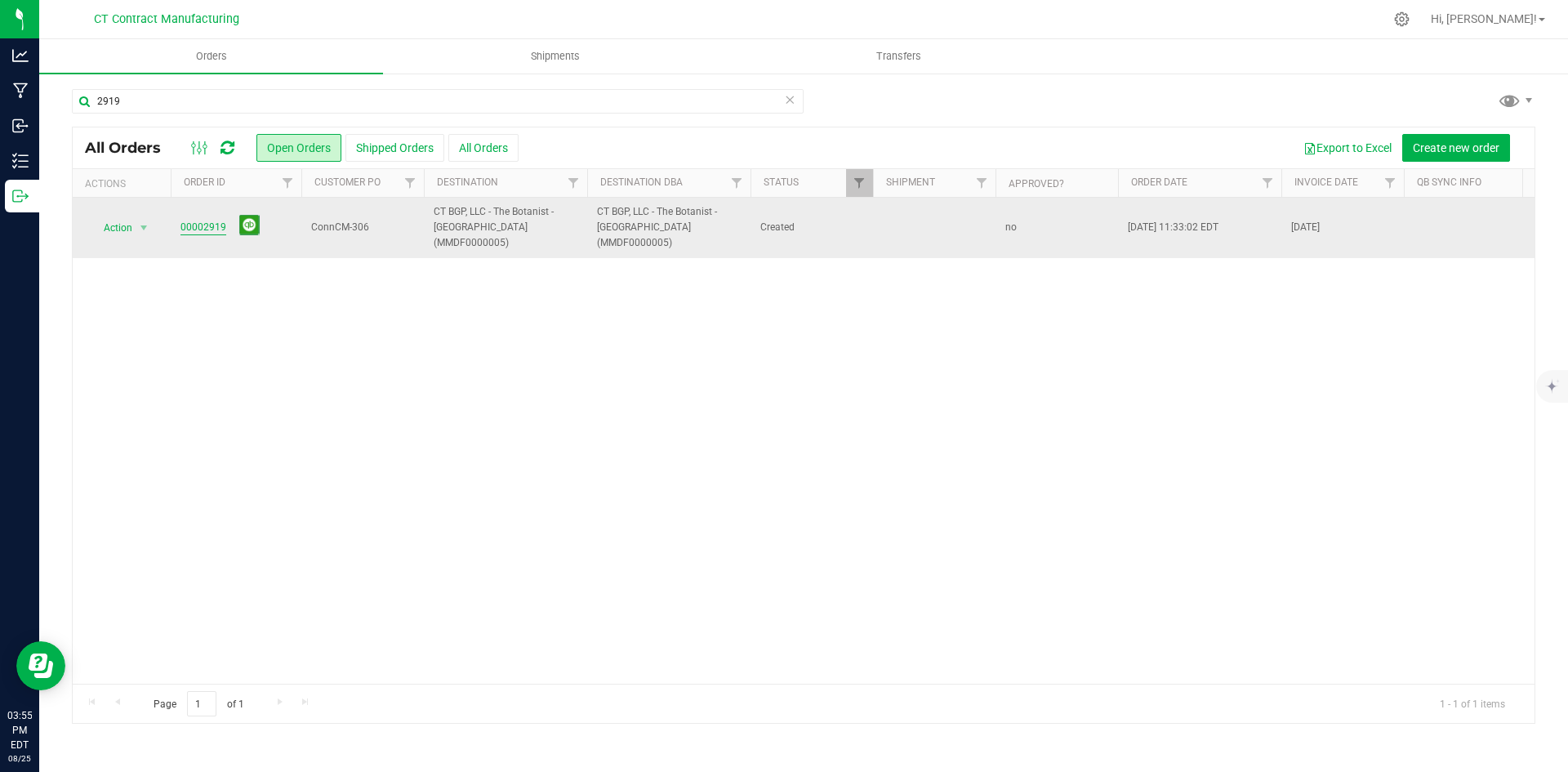
click at [211, 220] on link "00002919" at bounding box center [202, 227] width 46 height 16
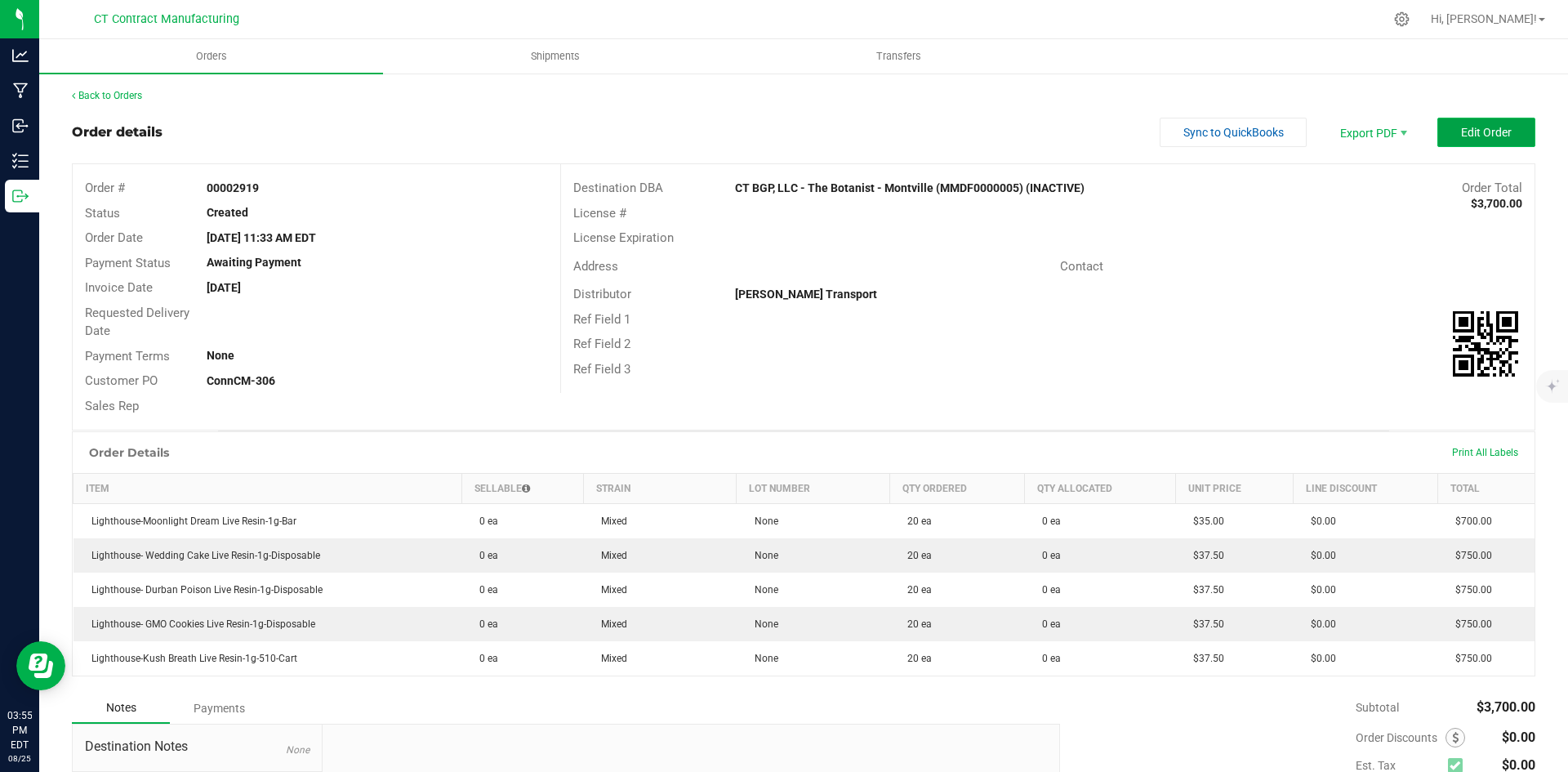
click at [1477, 130] on span "Edit Order" at bounding box center [1486, 132] width 51 height 13
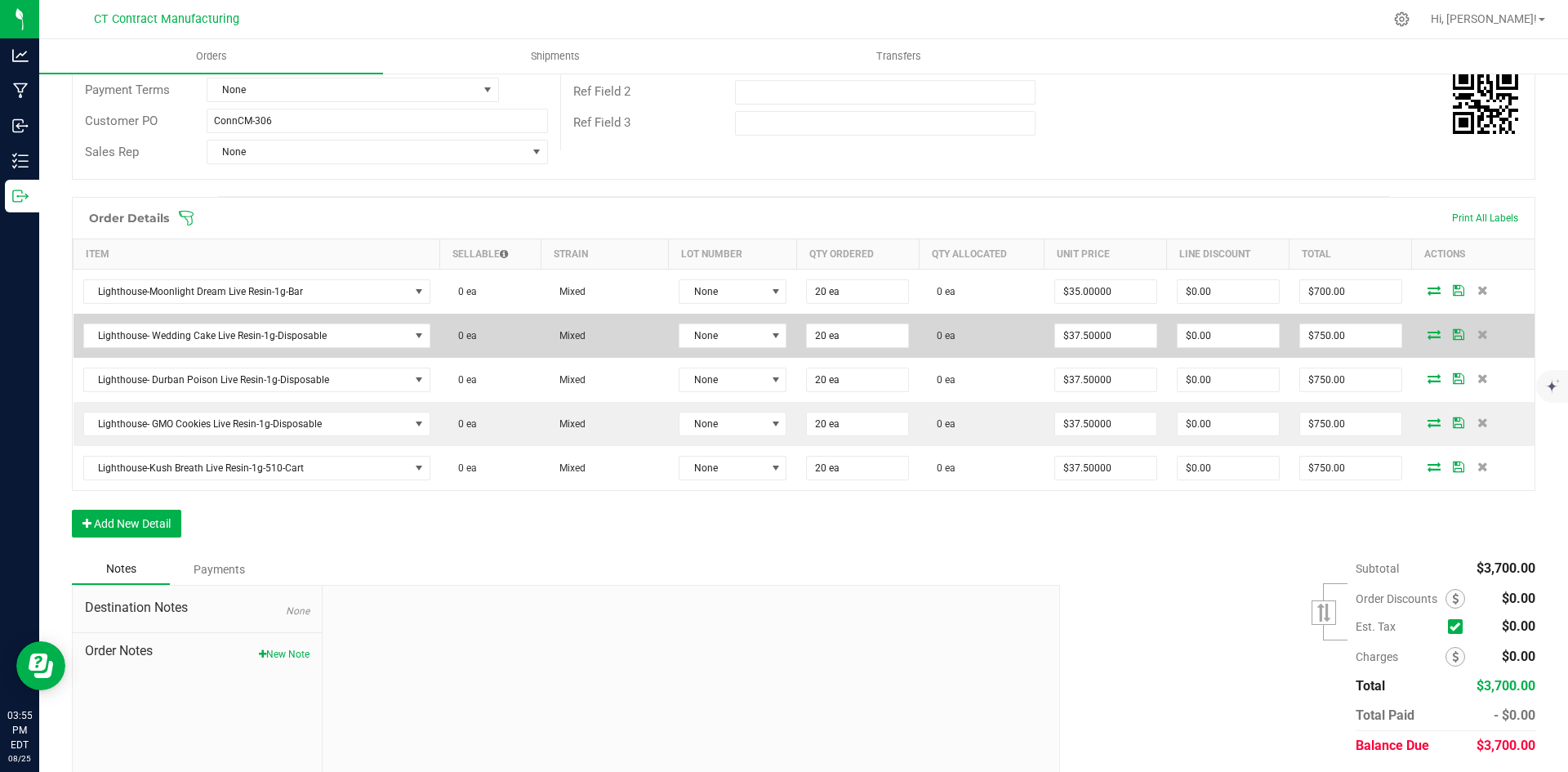
scroll to position [323, 0]
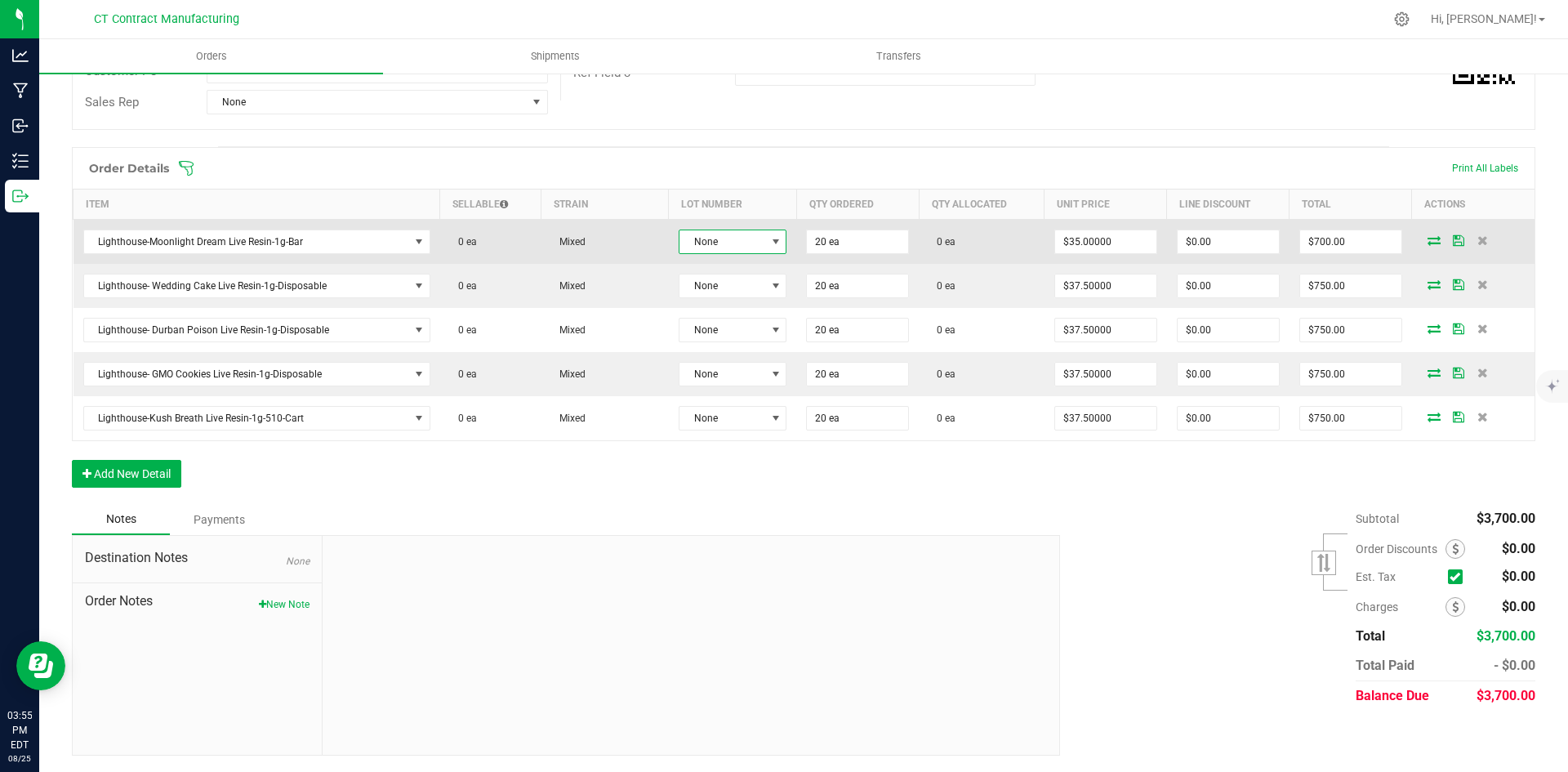
click at [747, 244] on span "None" at bounding box center [723, 241] width 86 height 23
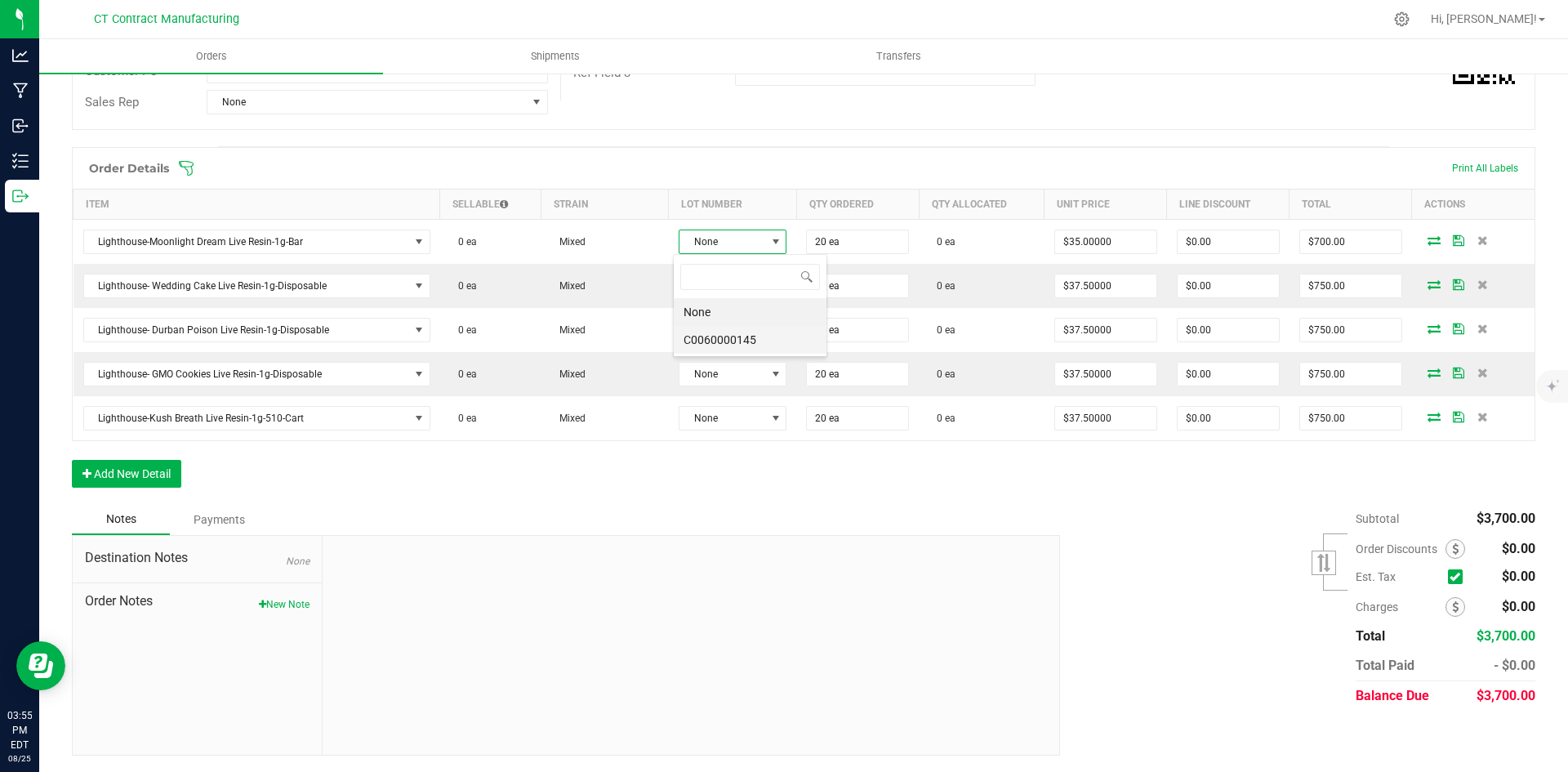
scroll to position [24, 107]
click at [758, 332] on li "C0060000145" at bounding box center [750, 339] width 152 height 28
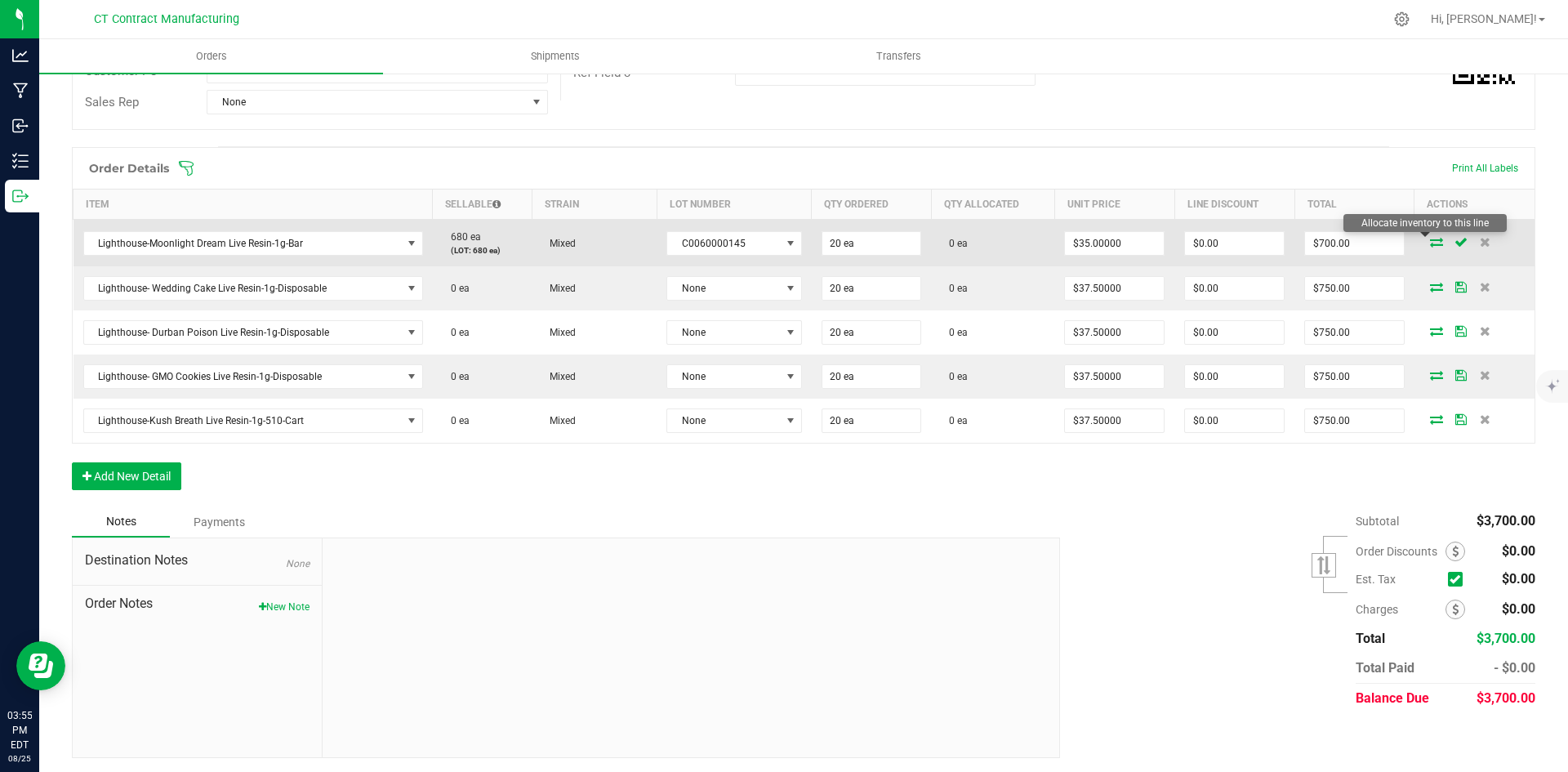
click at [1430, 242] on icon at bounding box center [1436, 241] width 13 height 9
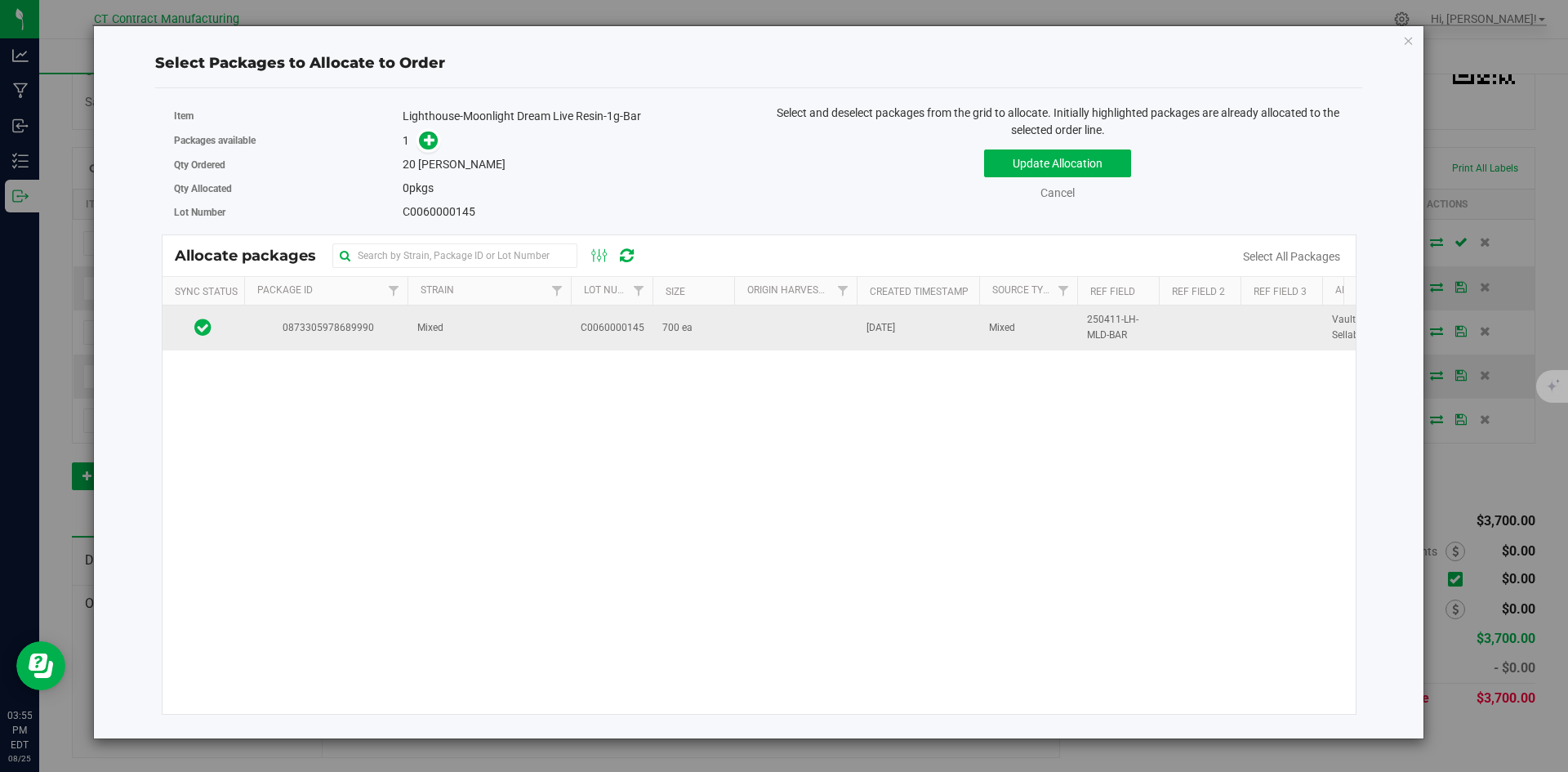
click at [490, 326] on td "Mixed" at bounding box center [489, 327] width 164 height 44
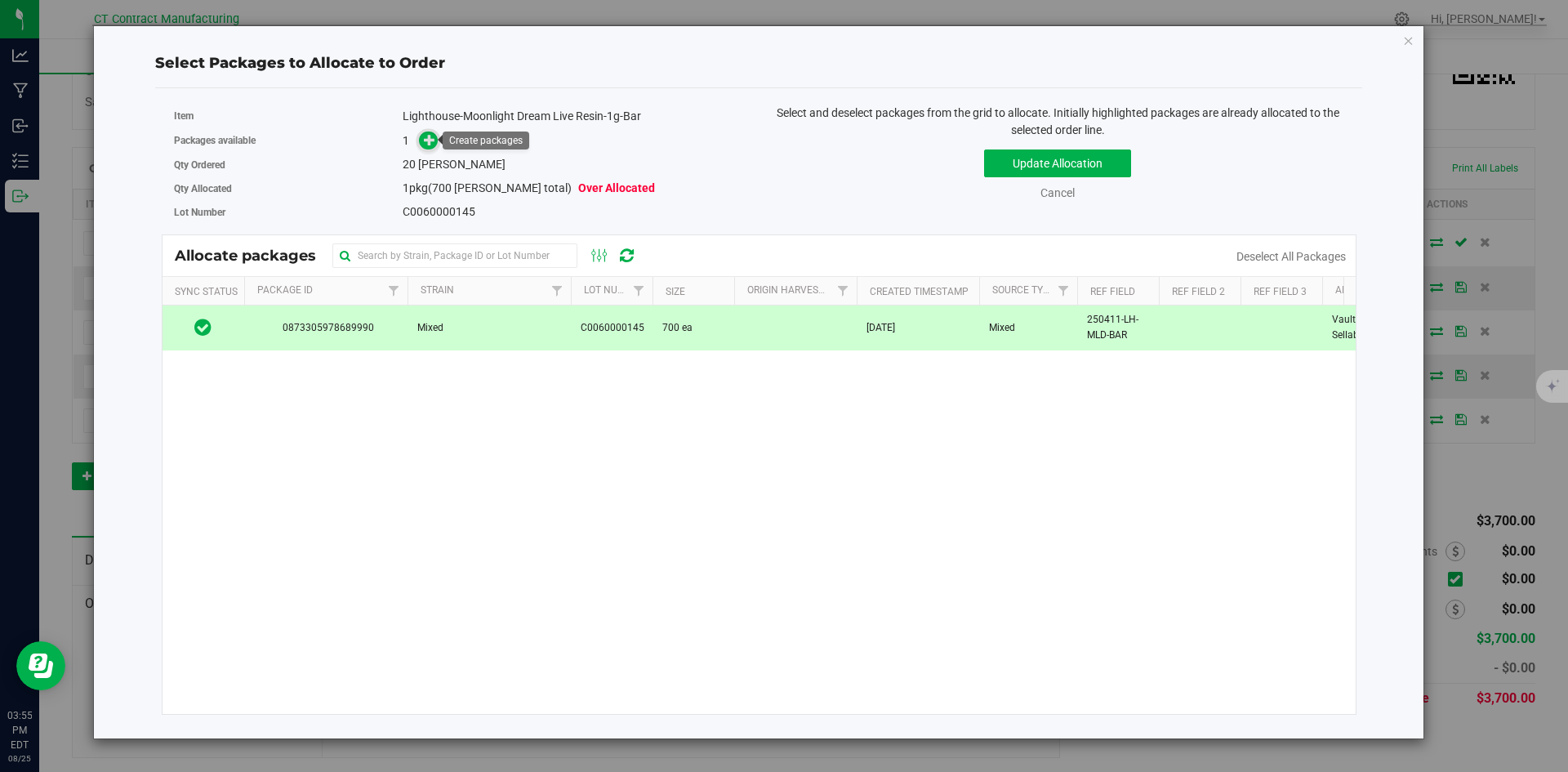
click at [426, 135] on icon at bounding box center [429, 139] width 11 height 11
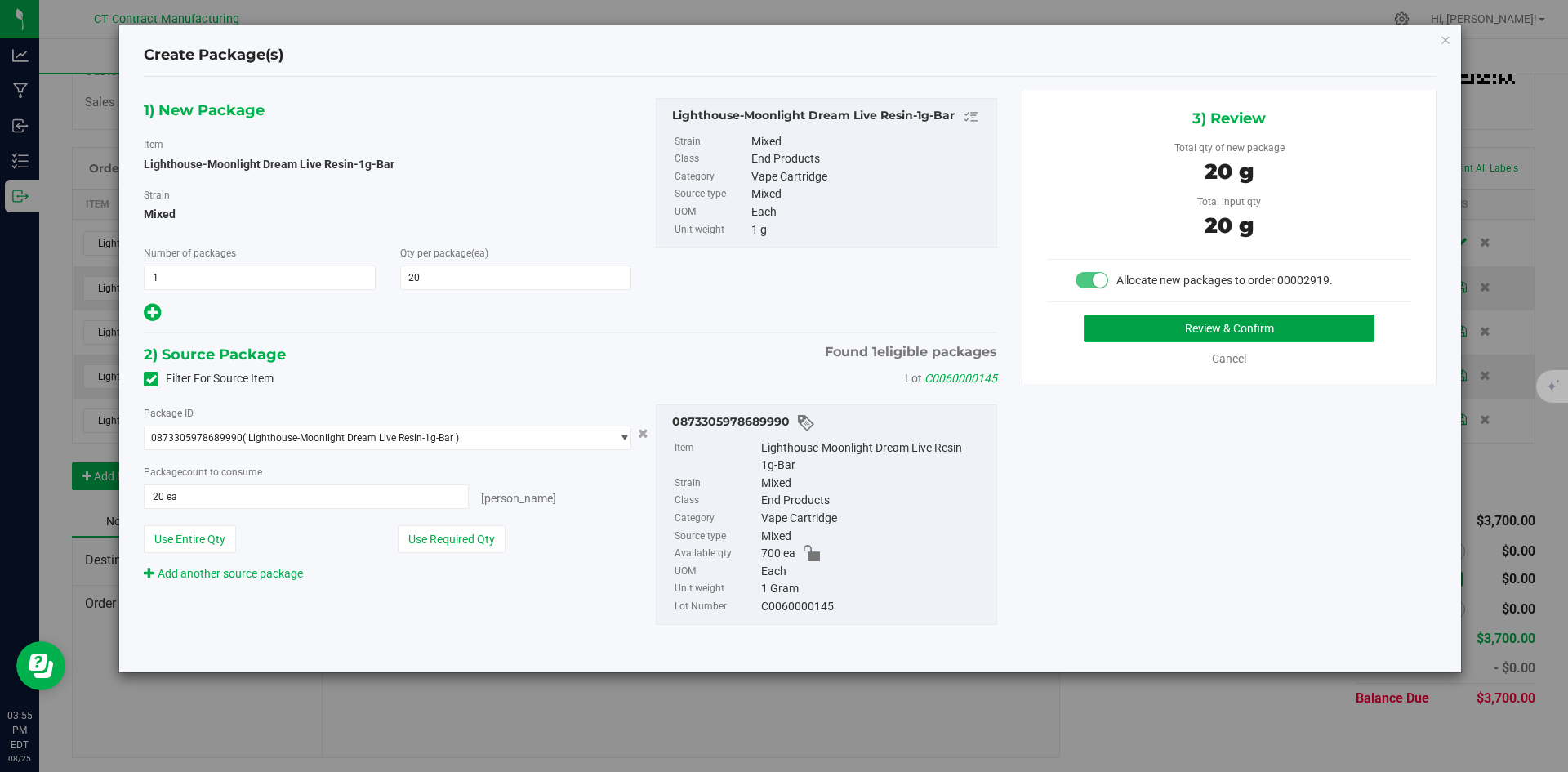
click at [1099, 324] on button "Review & Confirm" at bounding box center [1229, 328] width 290 height 28
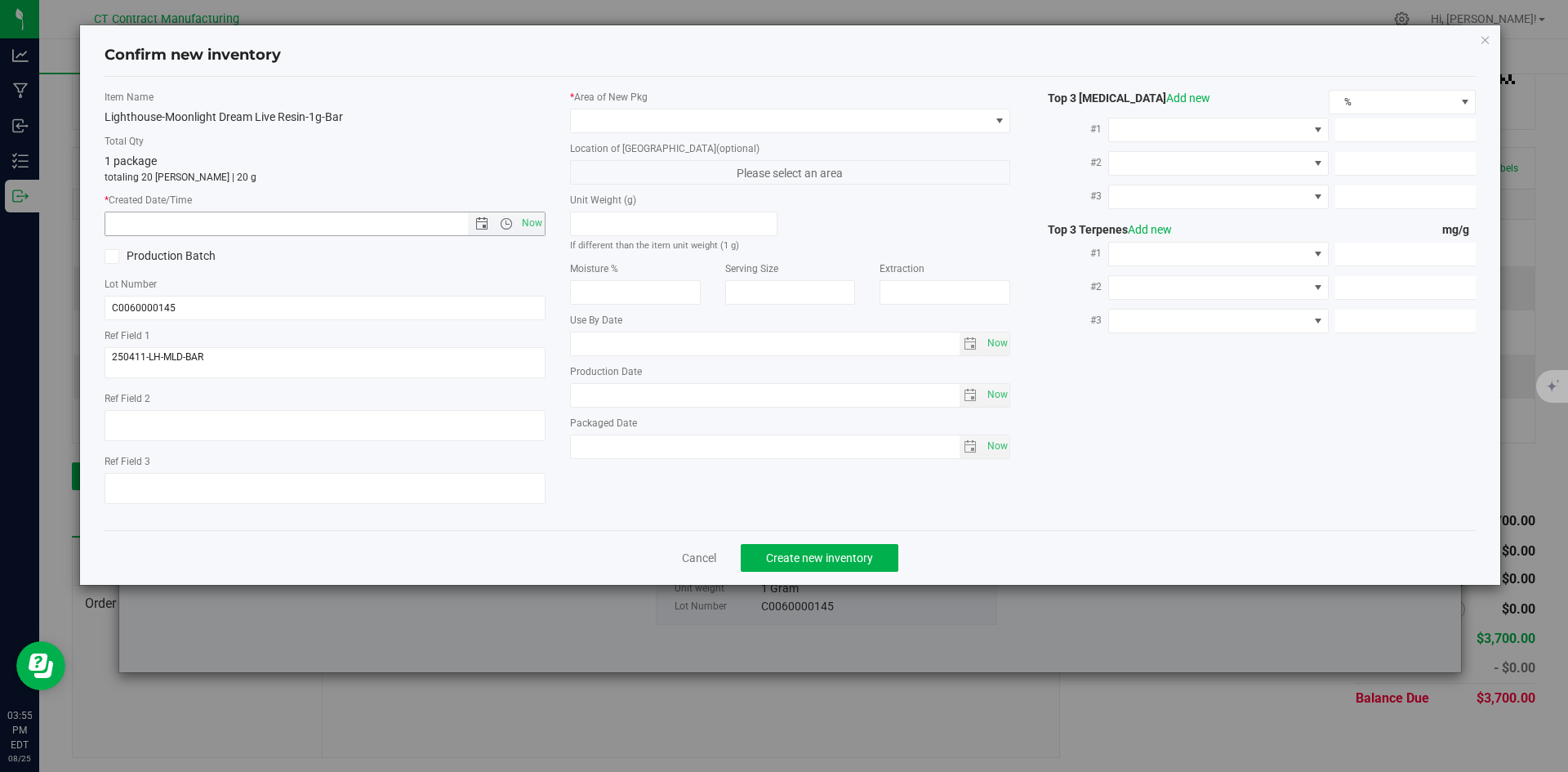
drag, startPoint x: 527, startPoint y: 223, endPoint x: 582, endPoint y: 175, distance: 73.0
click at [528, 223] on span "Now" at bounding box center [532, 222] width 28 height 23
type input "[DATE] 3:55 PM"
click at [618, 133] on span at bounding box center [791, 121] width 441 height 24
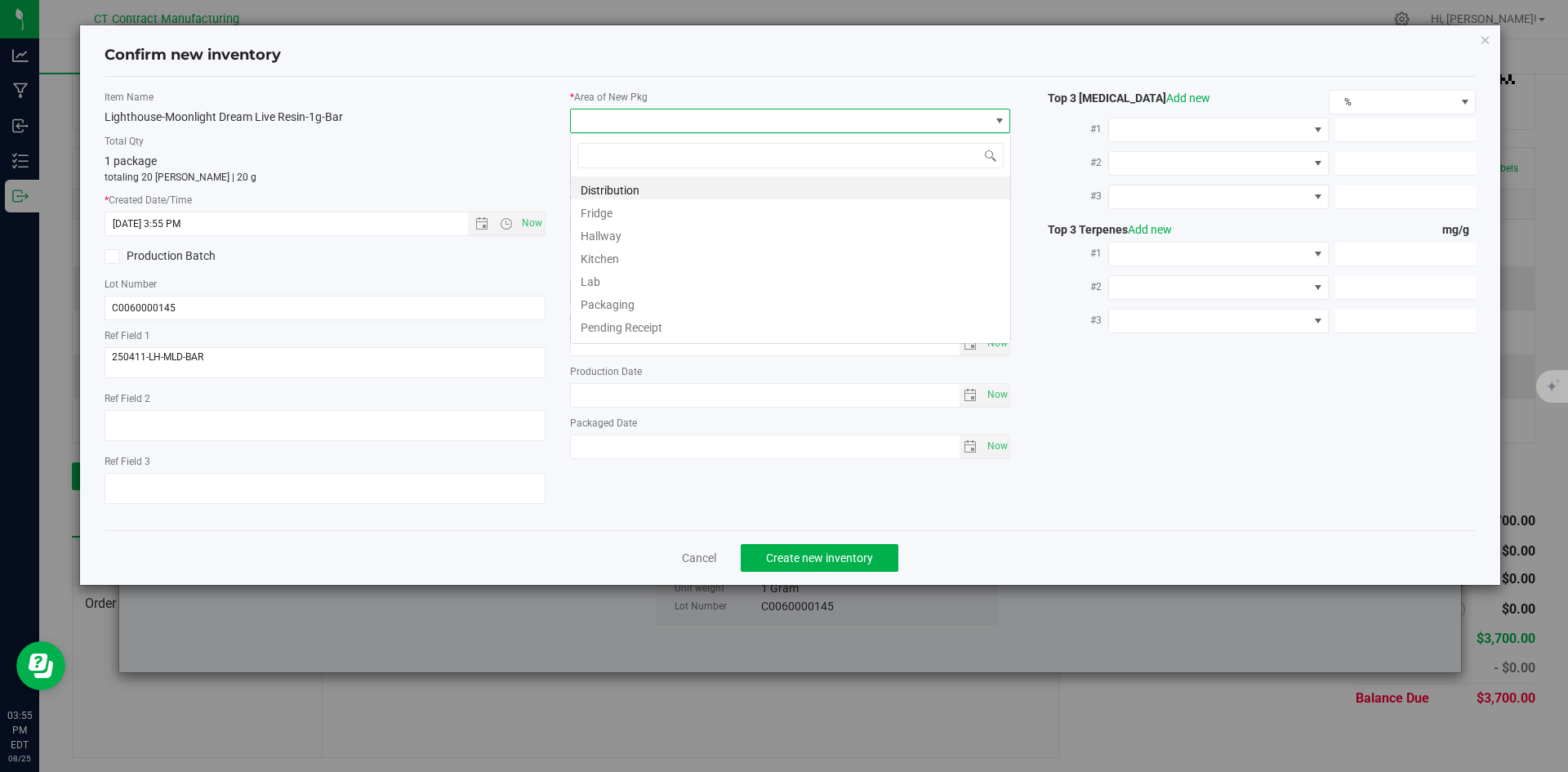
scroll to position [24, 441]
click at [633, 186] on li "Distribution" at bounding box center [790, 188] width 439 height 23
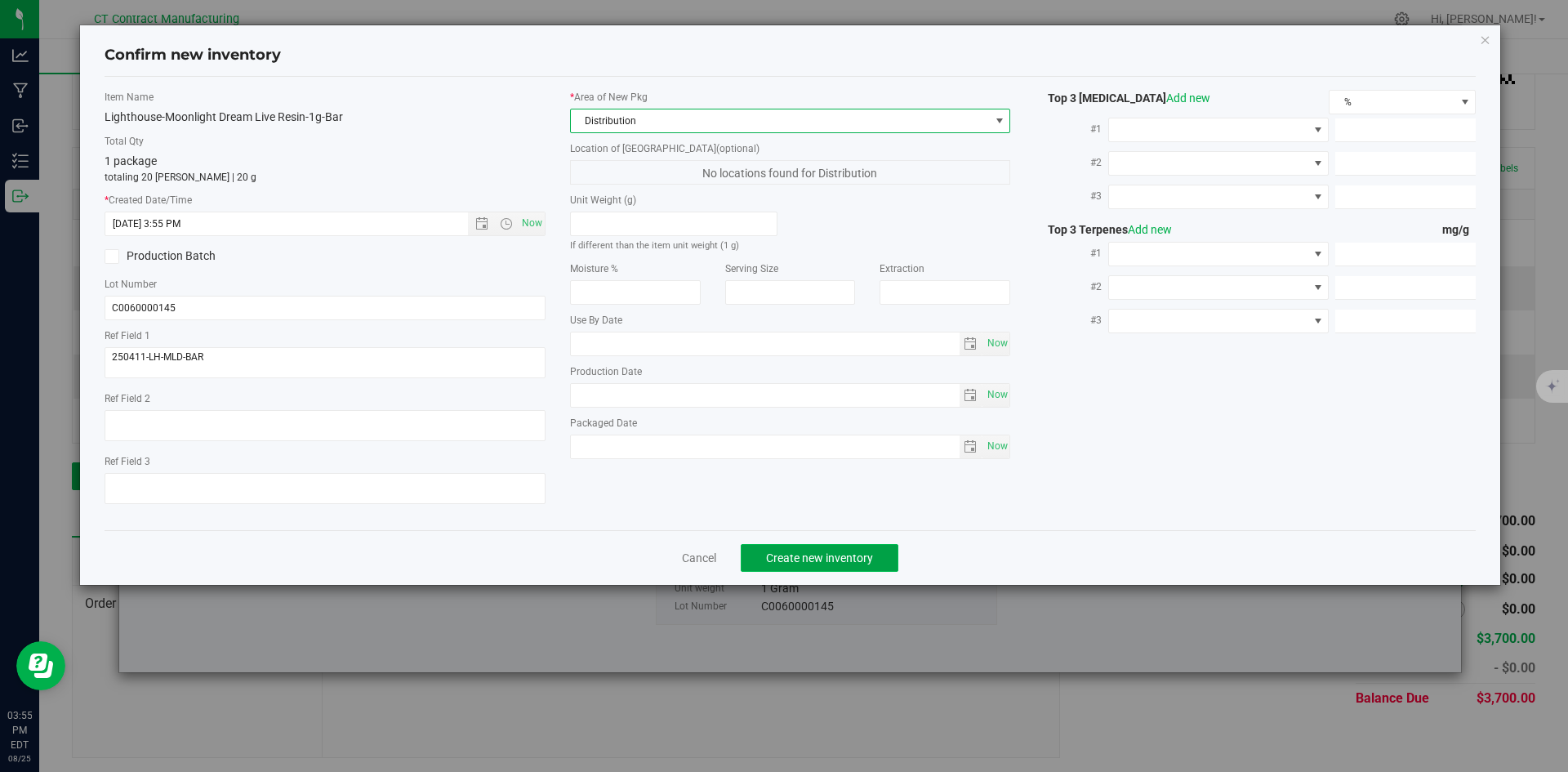
click at [765, 547] on button "Create new inventory" at bounding box center [819, 557] width 158 height 28
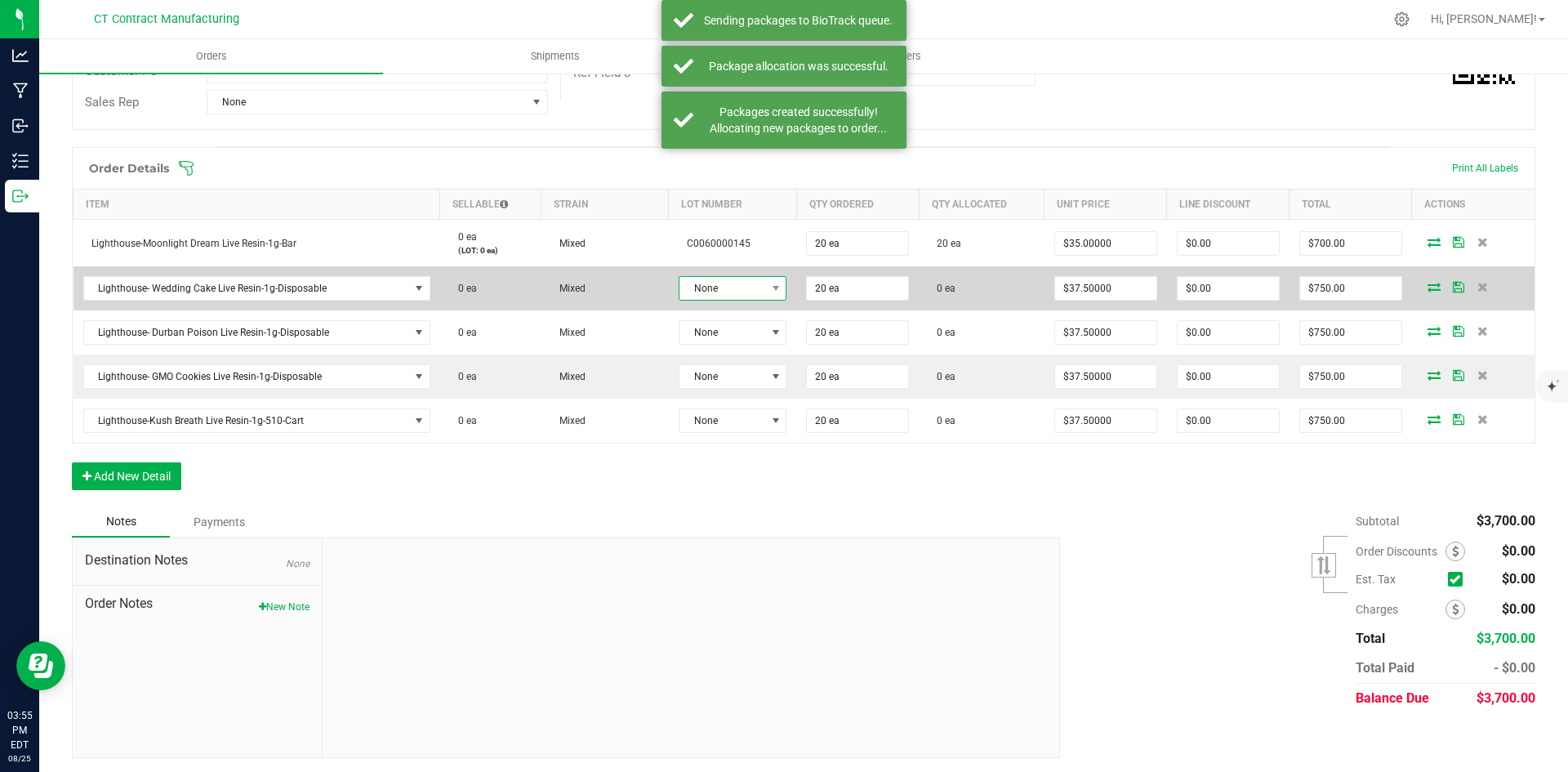
click at [725, 287] on span "None" at bounding box center [723, 288] width 86 height 23
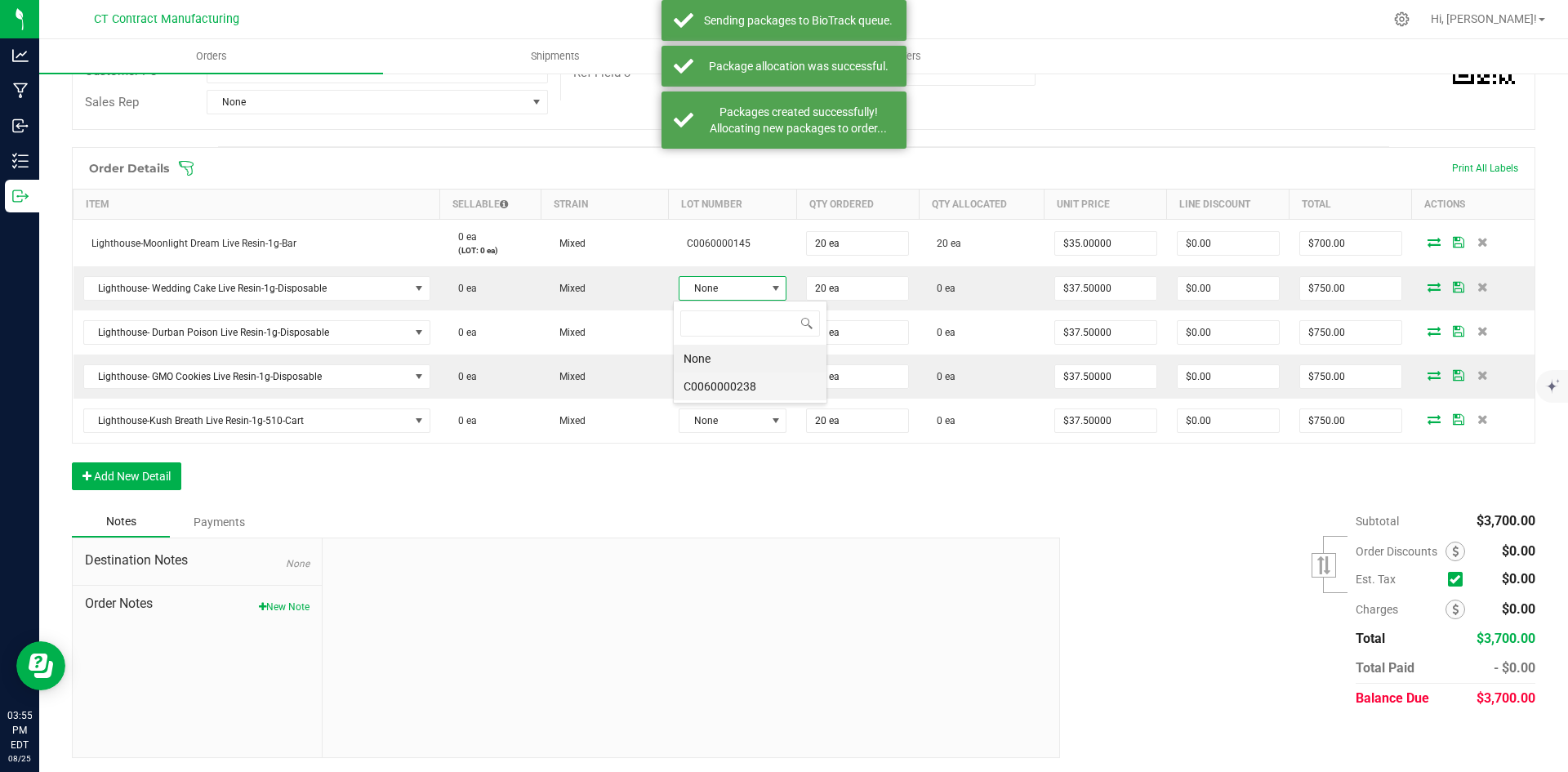
click at [756, 395] on li "C0060000238" at bounding box center [750, 386] width 152 height 28
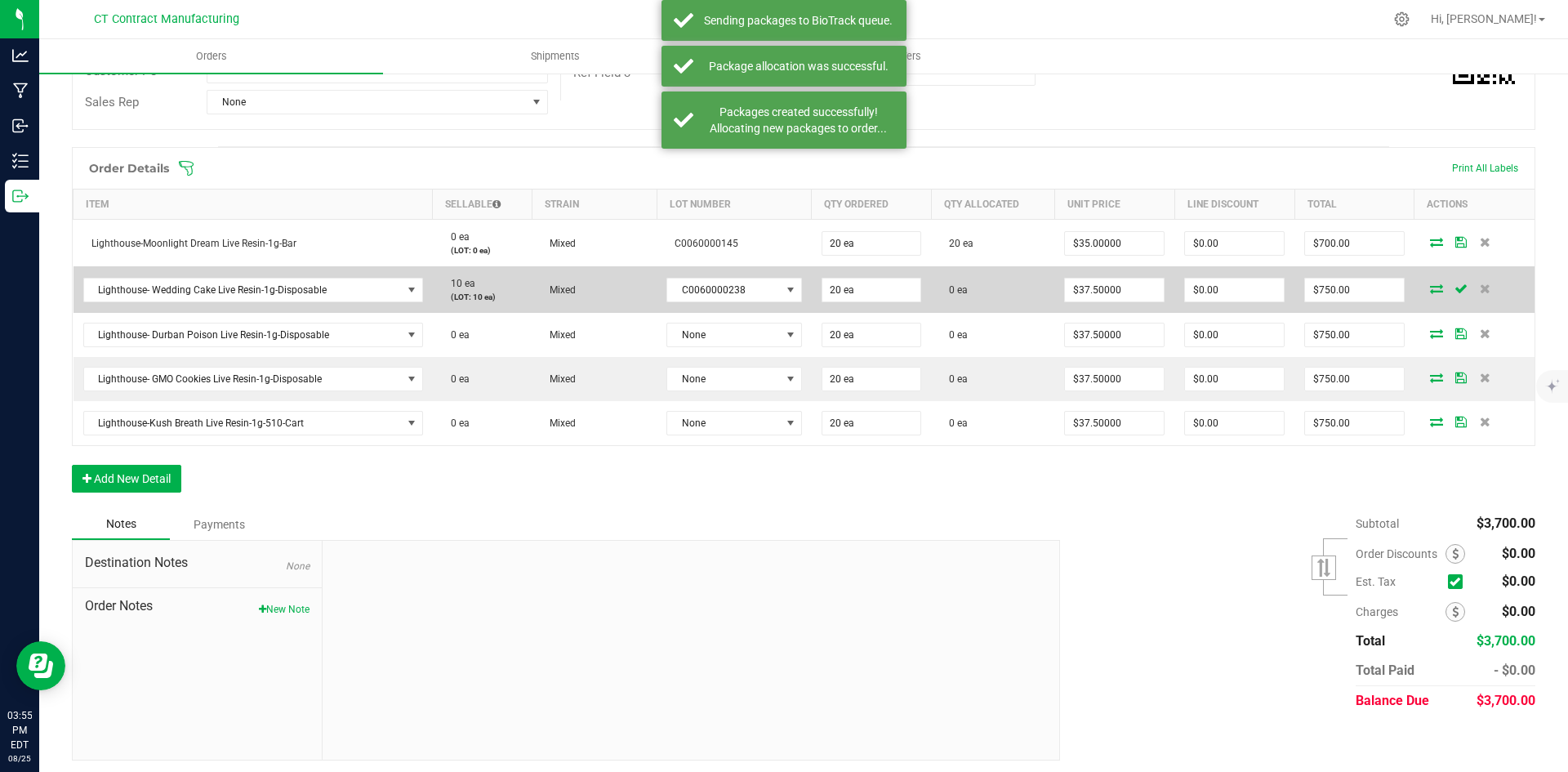
click at [1430, 287] on icon at bounding box center [1436, 288] width 13 height 9
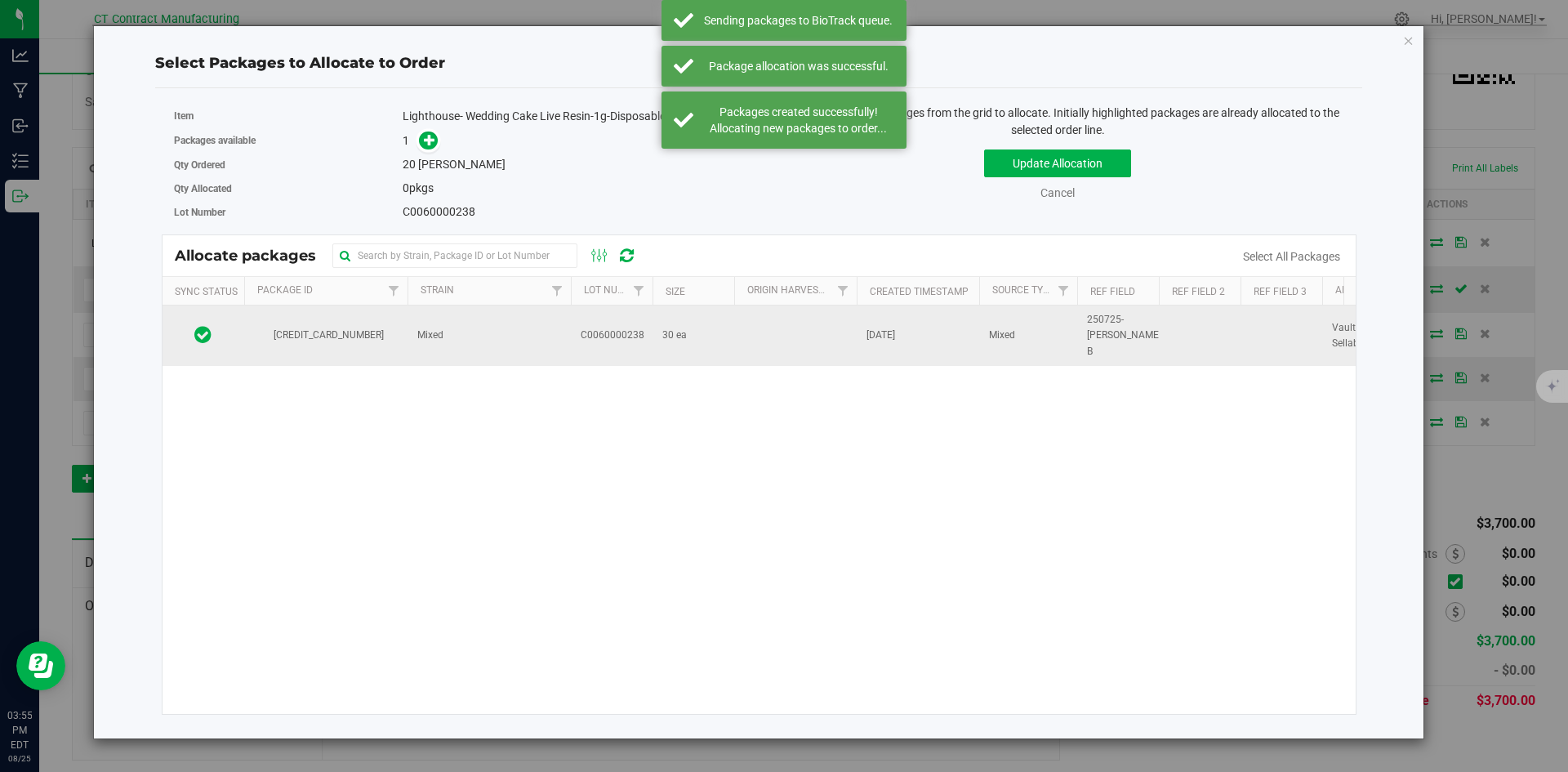
click at [403, 336] on td "[CREDIT_CARD_NUMBER]" at bounding box center [326, 335] width 164 height 60
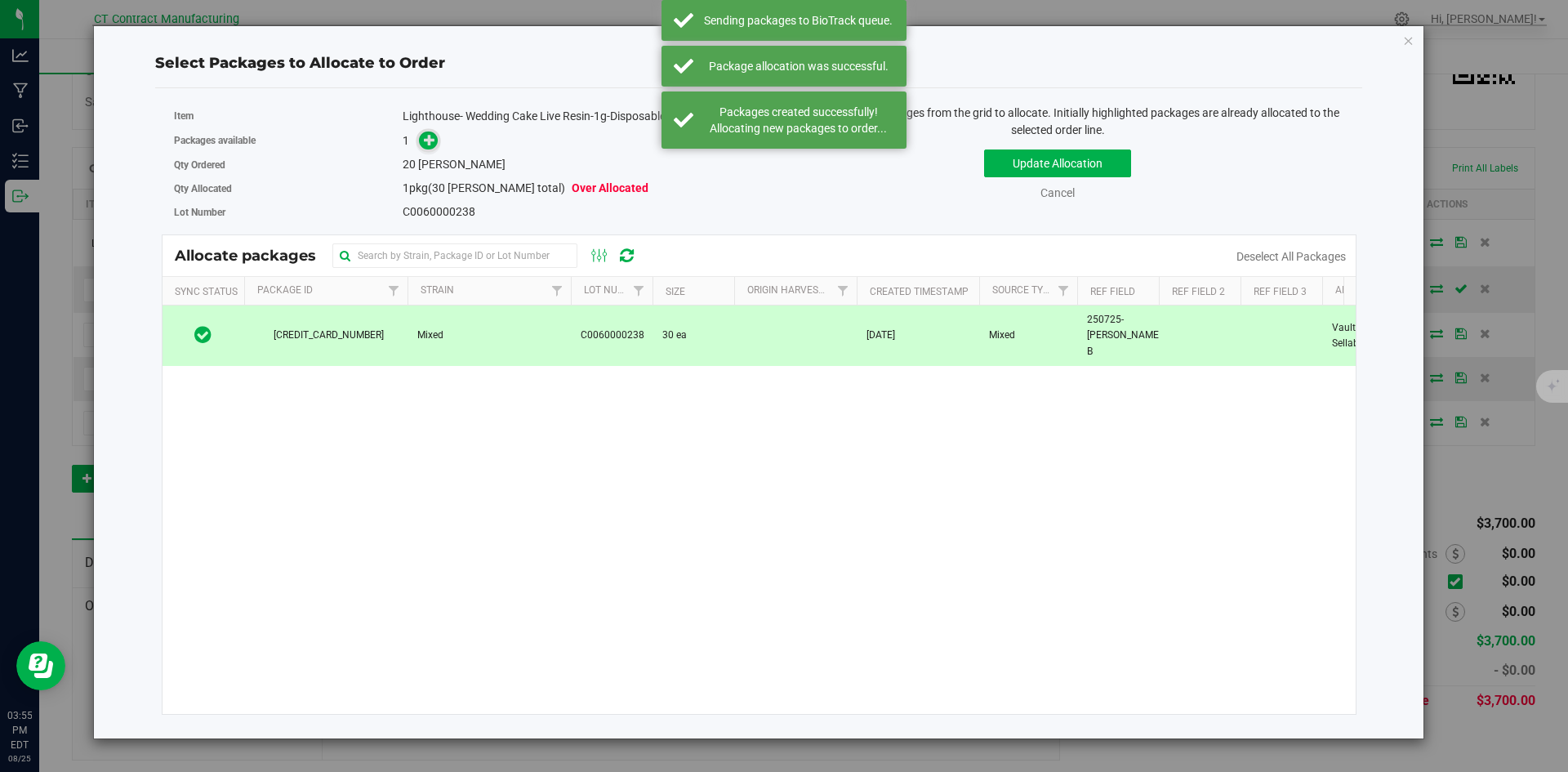
click at [429, 138] on icon at bounding box center [429, 139] width 11 height 11
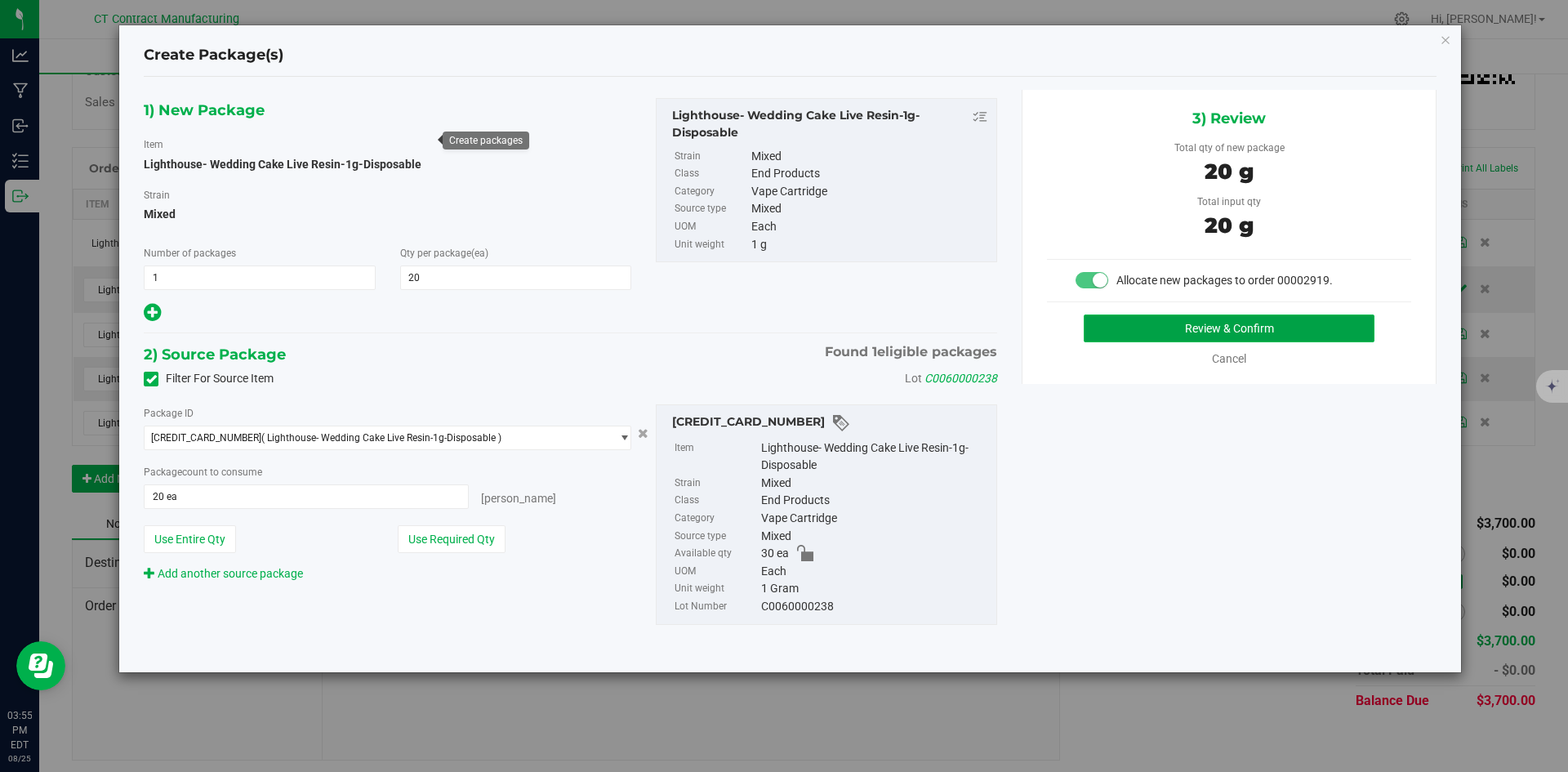
click at [1108, 338] on button "Review & Confirm" at bounding box center [1229, 328] width 290 height 28
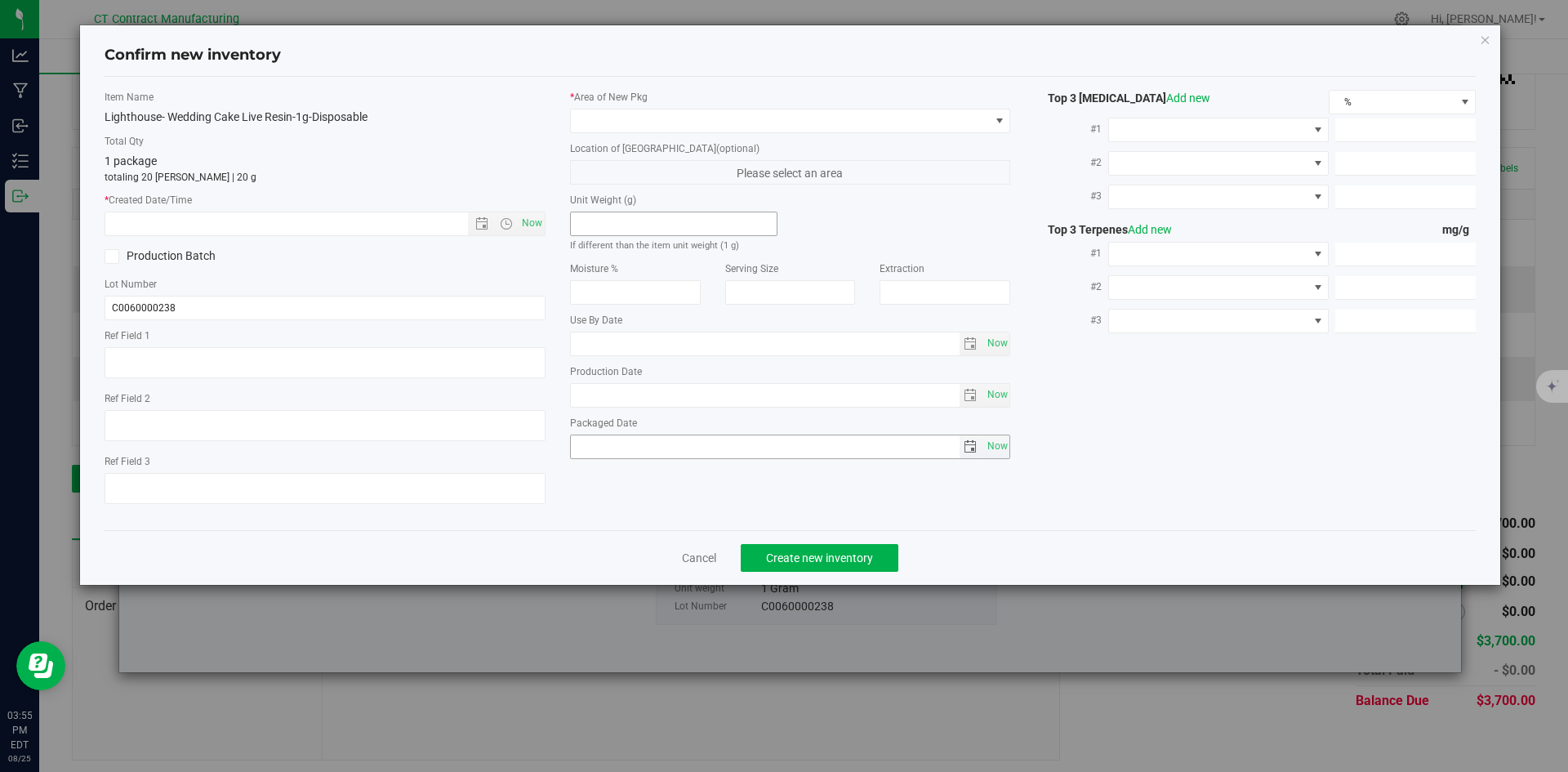
type textarea "250725-[PERSON_NAME]-1G-B"
click at [542, 225] on span "Now" at bounding box center [532, 222] width 28 height 23
type input "[DATE] 3:55 PM"
click at [610, 130] on span at bounding box center [780, 121] width 419 height 23
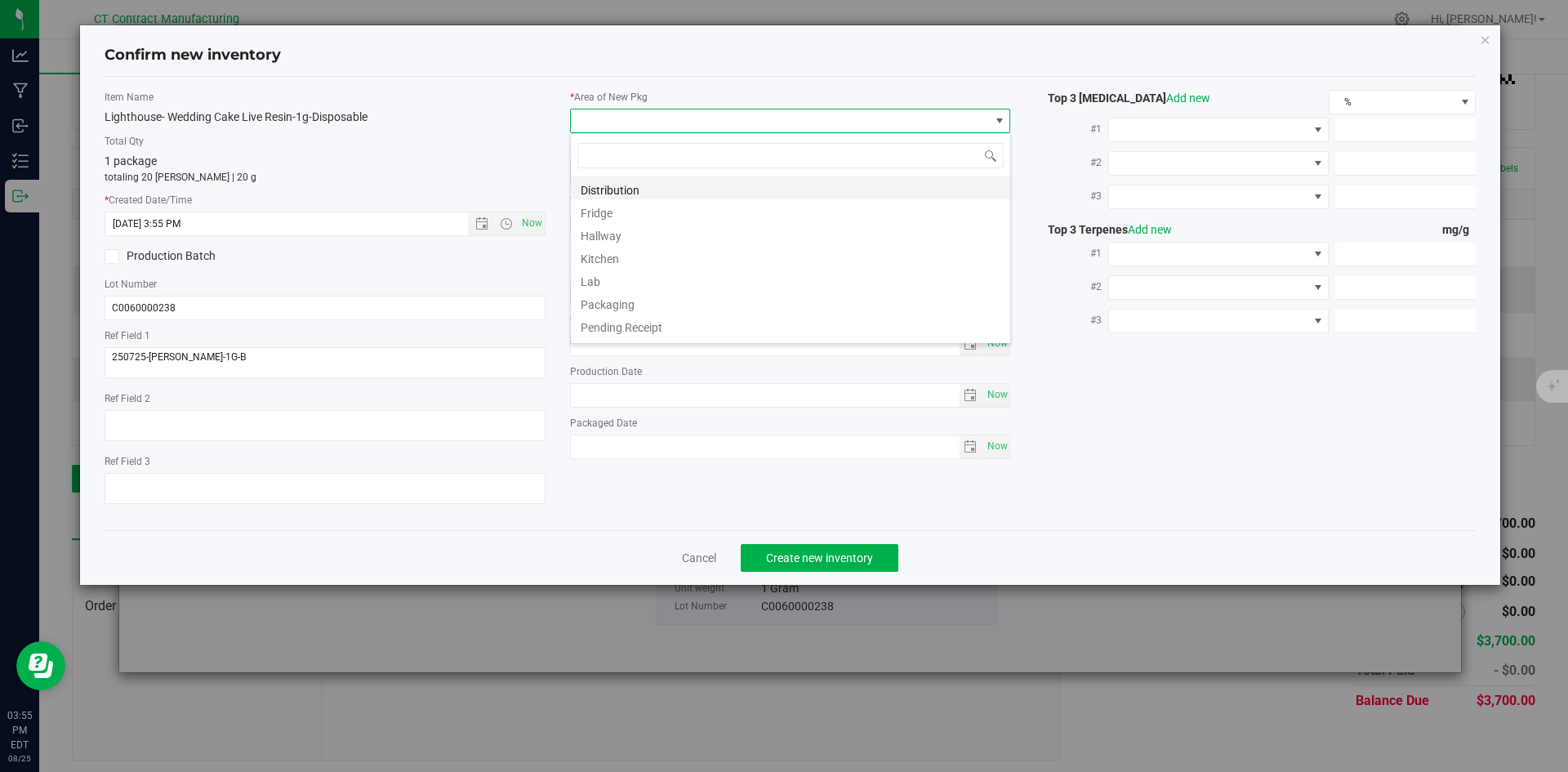
scroll to position [24, 441]
click at [616, 189] on li "Distribution" at bounding box center [790, 188] width 439 height 23
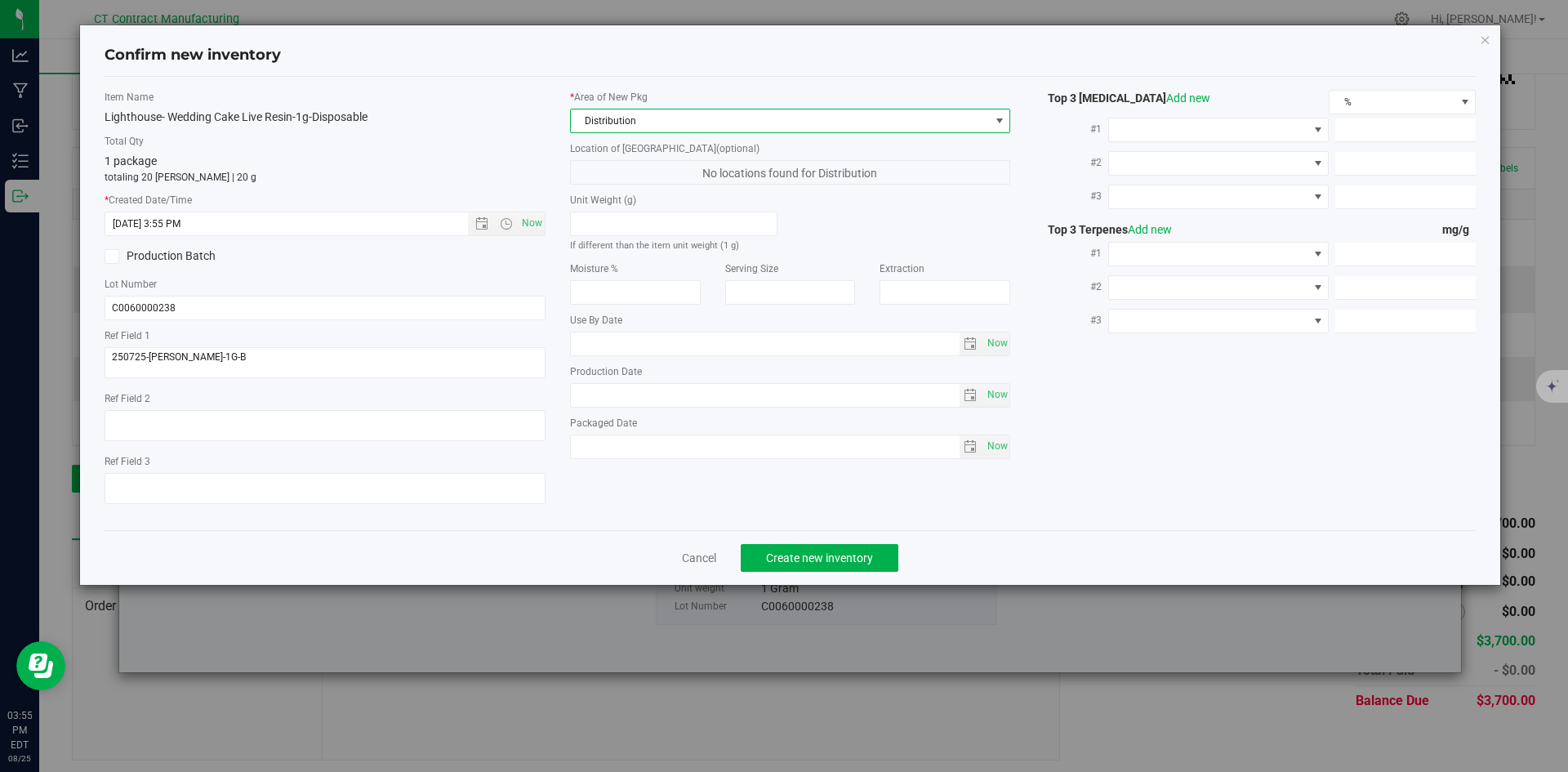
click at [806, 573] on div "Cancel Create new inventory" at bounding box center [790, 557] width 1372 height 55
click at [806, 558] on span "Create new inventory" at bounding box center [819, 557] width 107 height 13
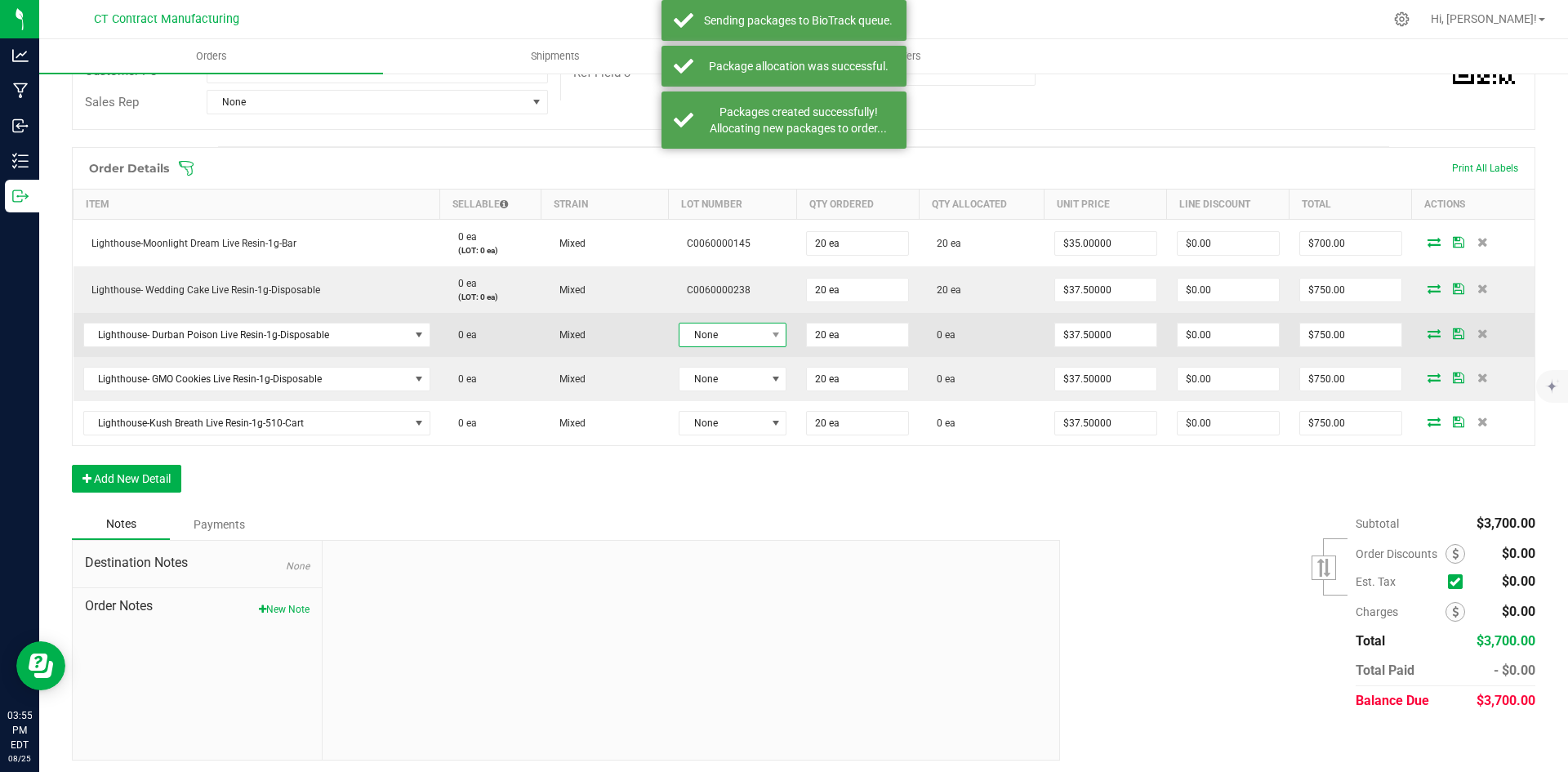
click at [723, 340] on span "None" at bounding box center [723, 334] width 86 height 23
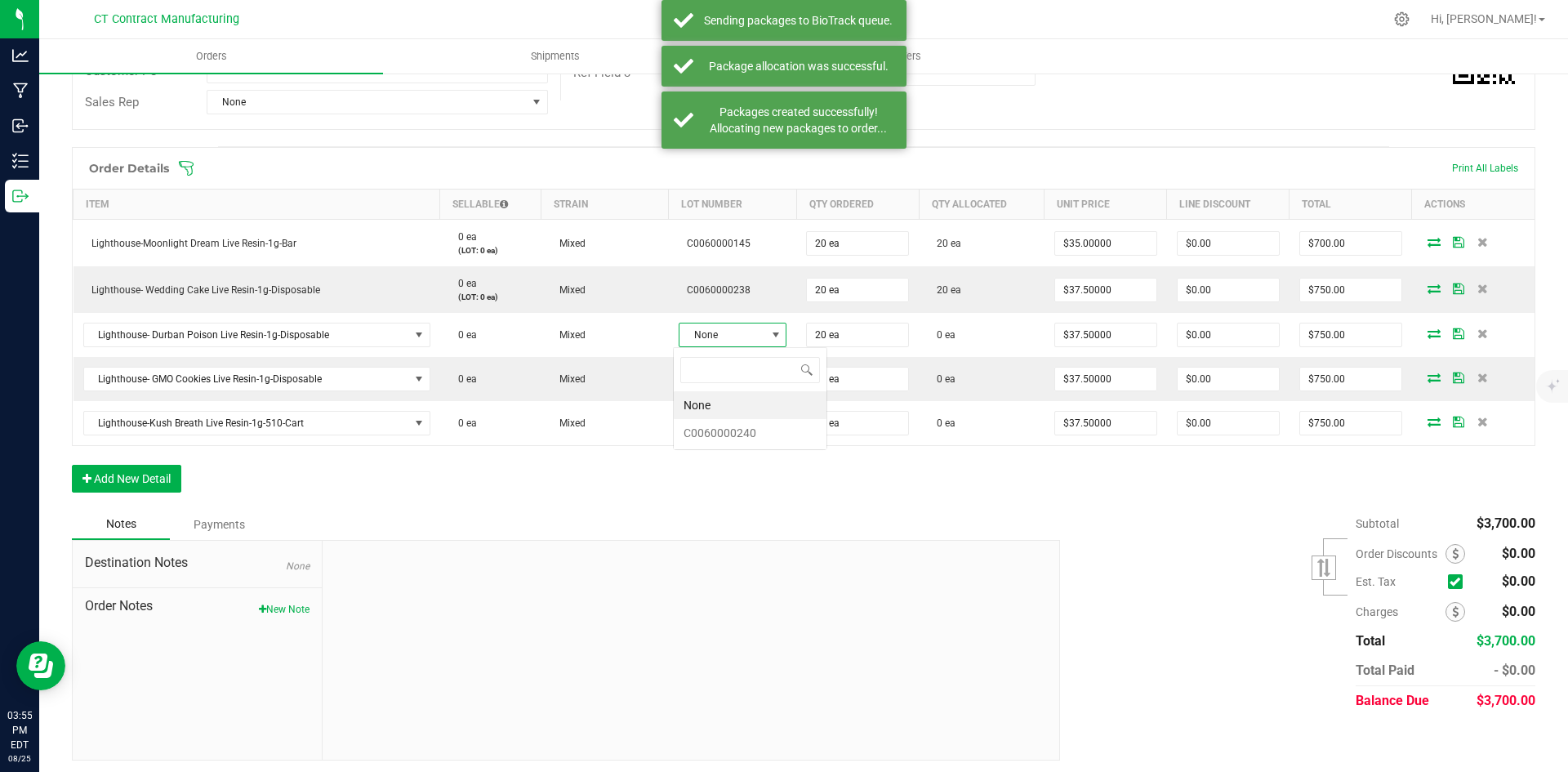
scroll to position [24, 107]
click at [748, 433] on li "C0060000240" at bounding box center [750, 433] width 152 height 28
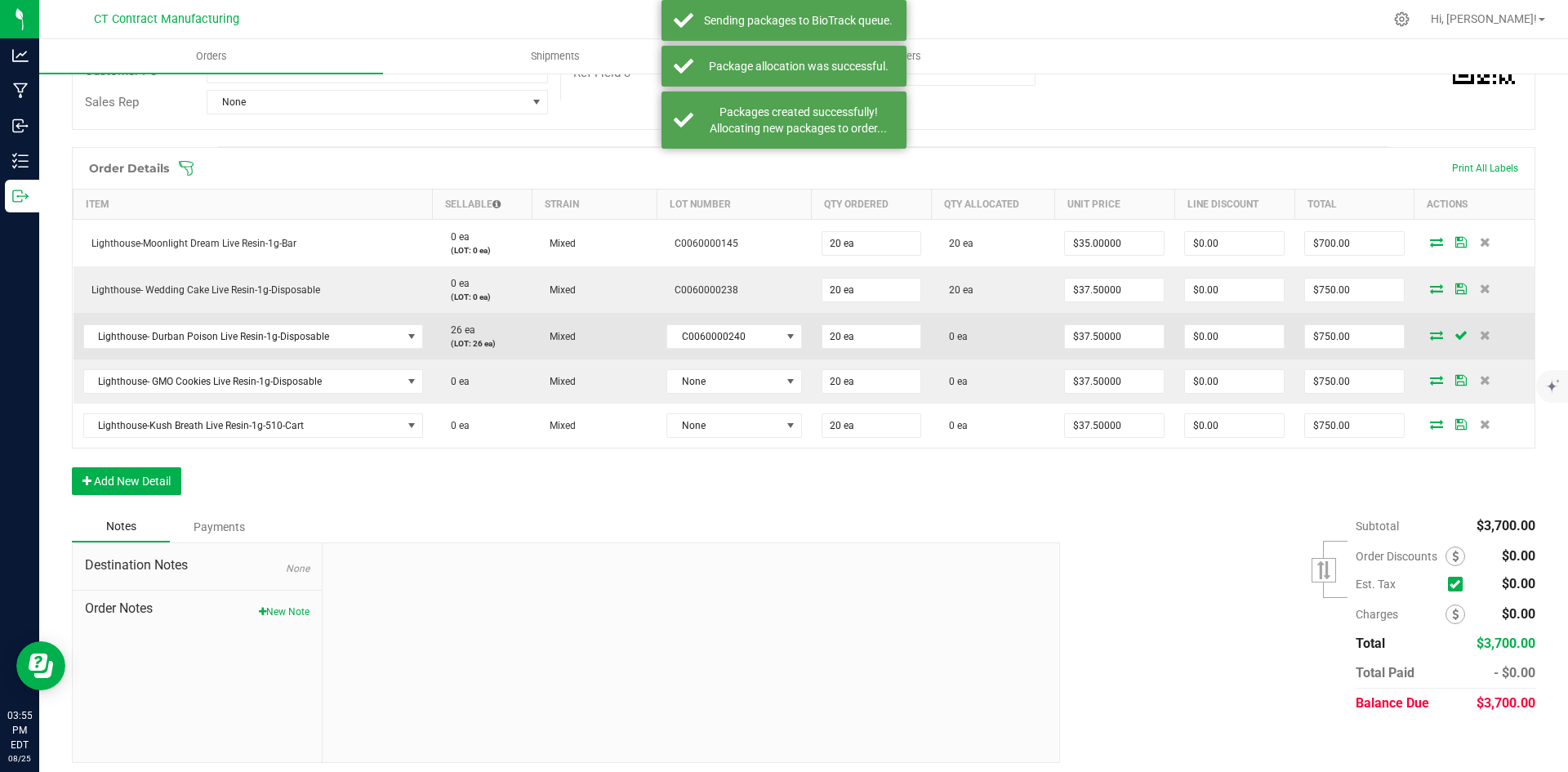
click at [1430, 335] on icon at bounding box center [1436, 334] width 13 height 9
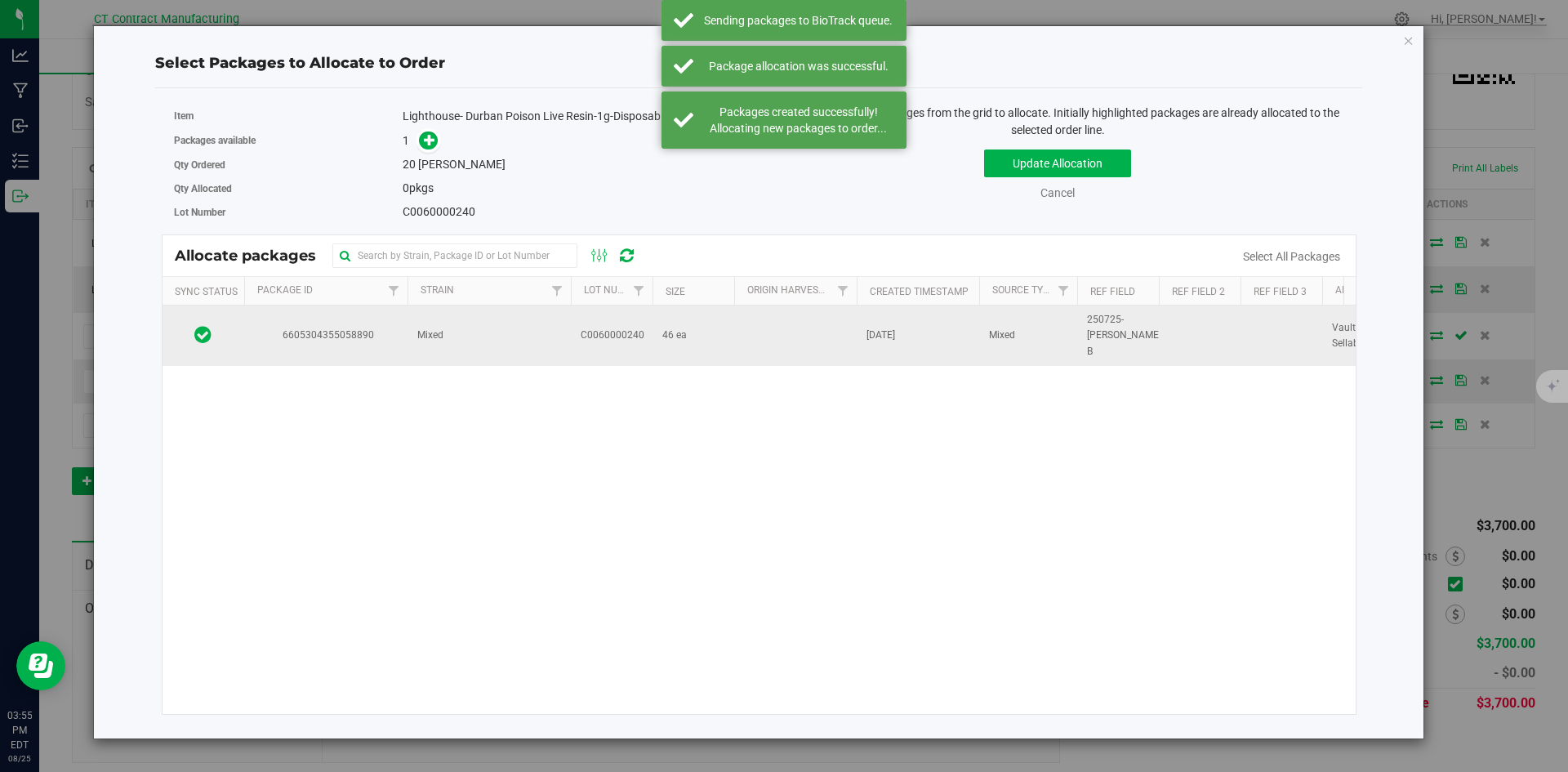
click at [361, 331] on span "6605304355058890" at bounding box center [326, 335] width 144 height 16
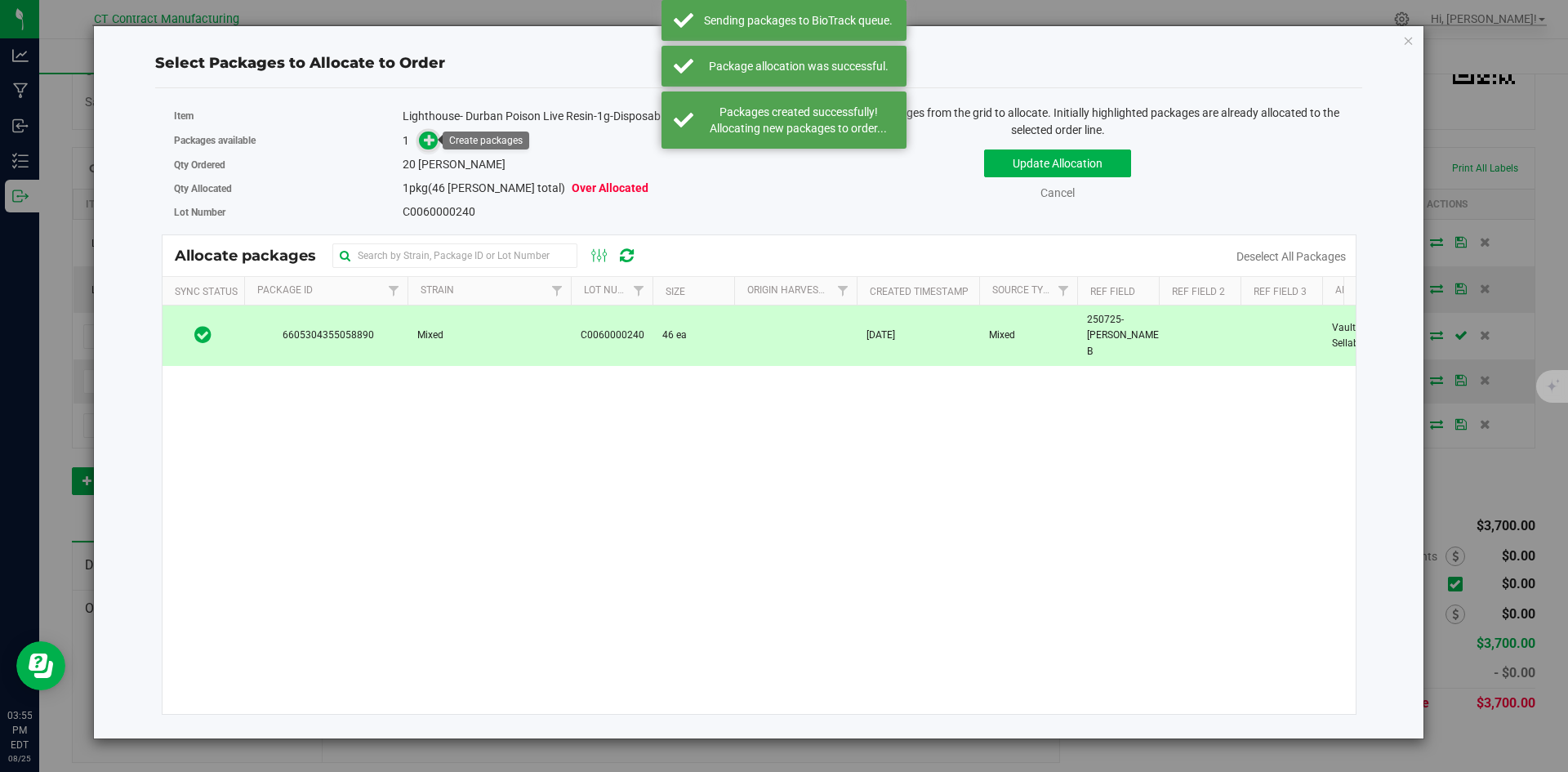
click at [426, 147] on span at bounding box center [428, 141] width 19 height 19
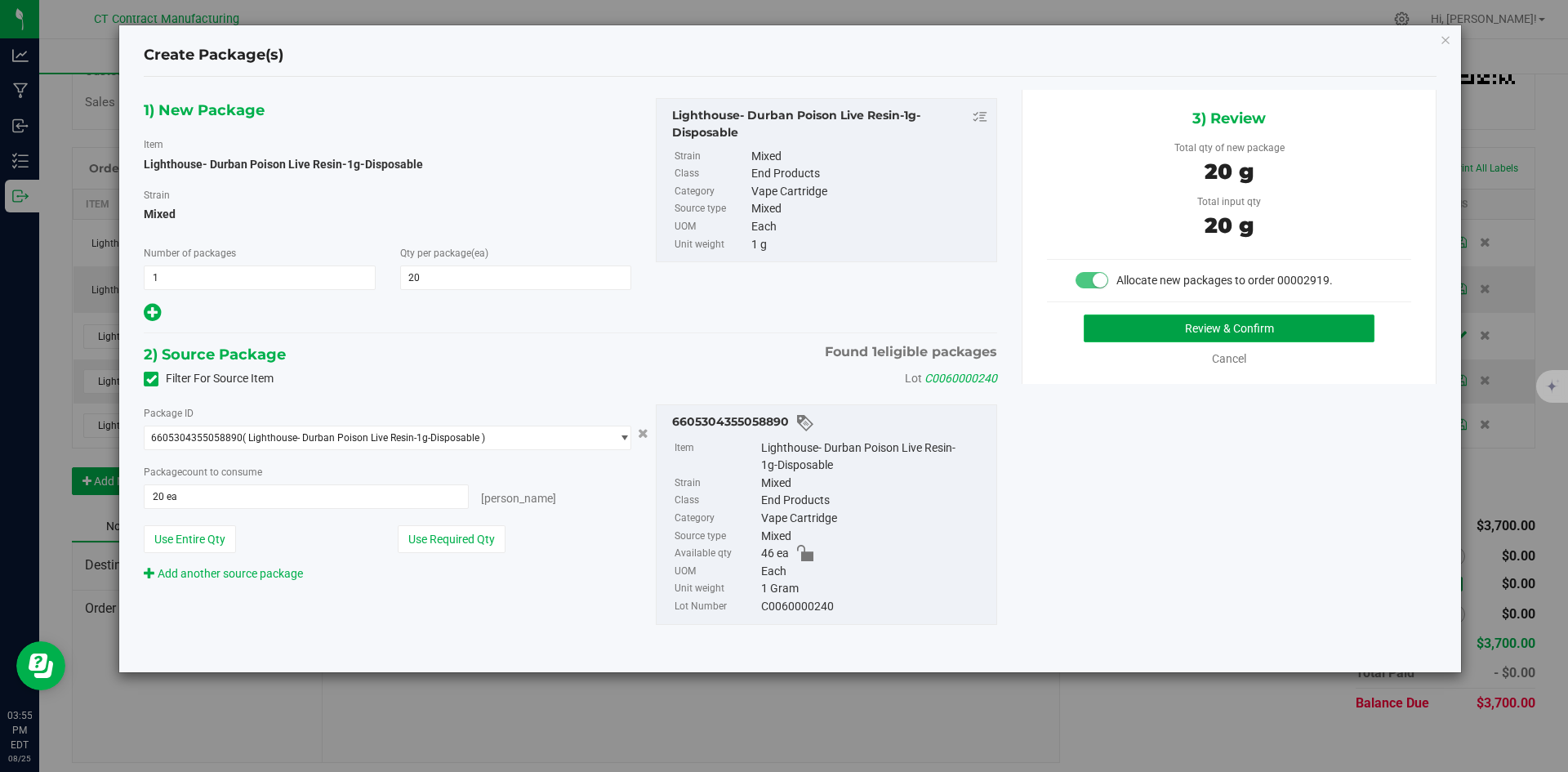
click at [1145, 322] on button "Review & Confirm" at bounding box center [1229, 328] width 290 height 28
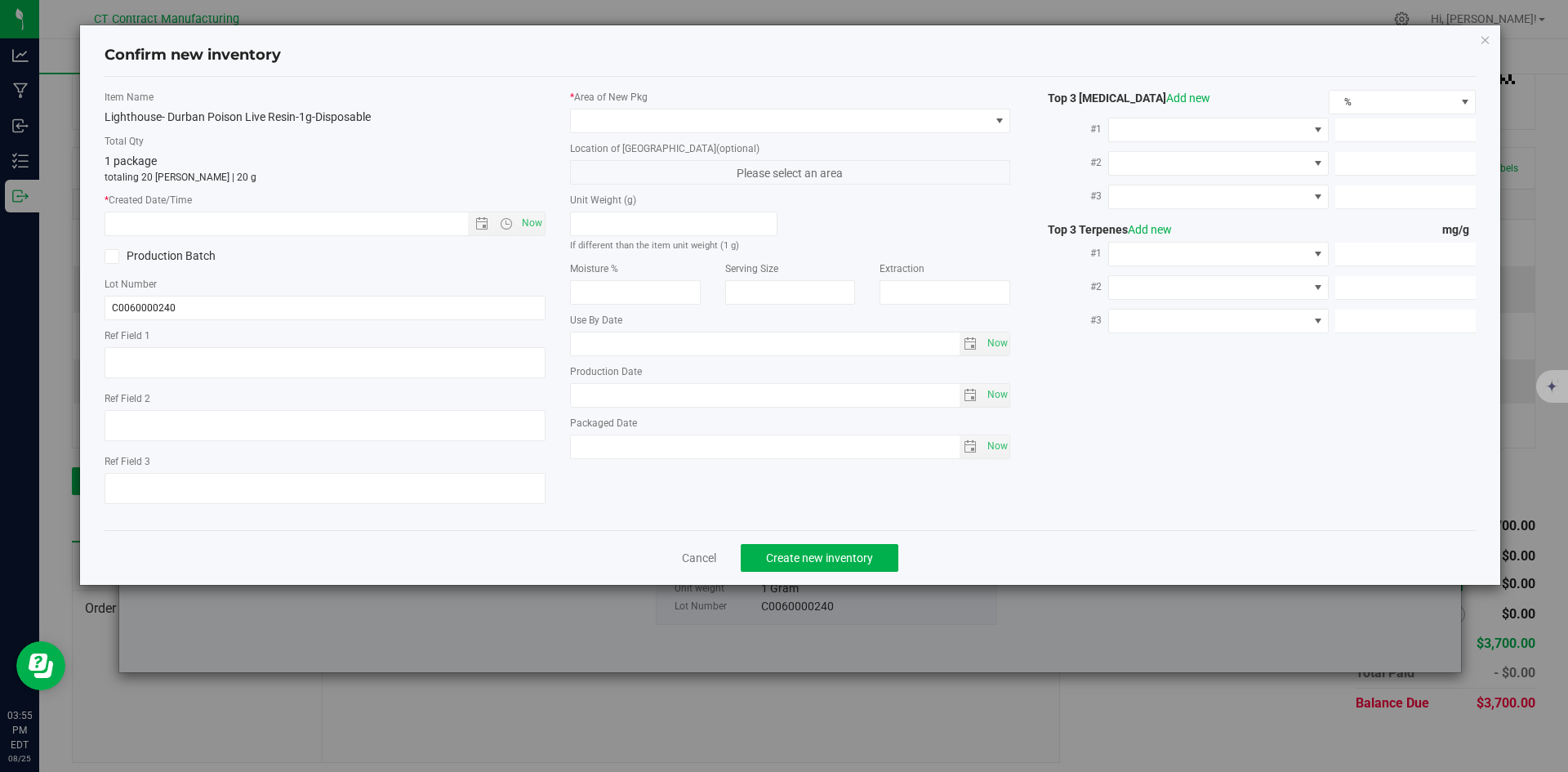
type textarea "250725-[PERSON_NAME]-1G-B"
click at [525, 218] on span "Now" at bounding box center [532, 222] width 28 height 23
type input "[DATE] 3:55 PM"
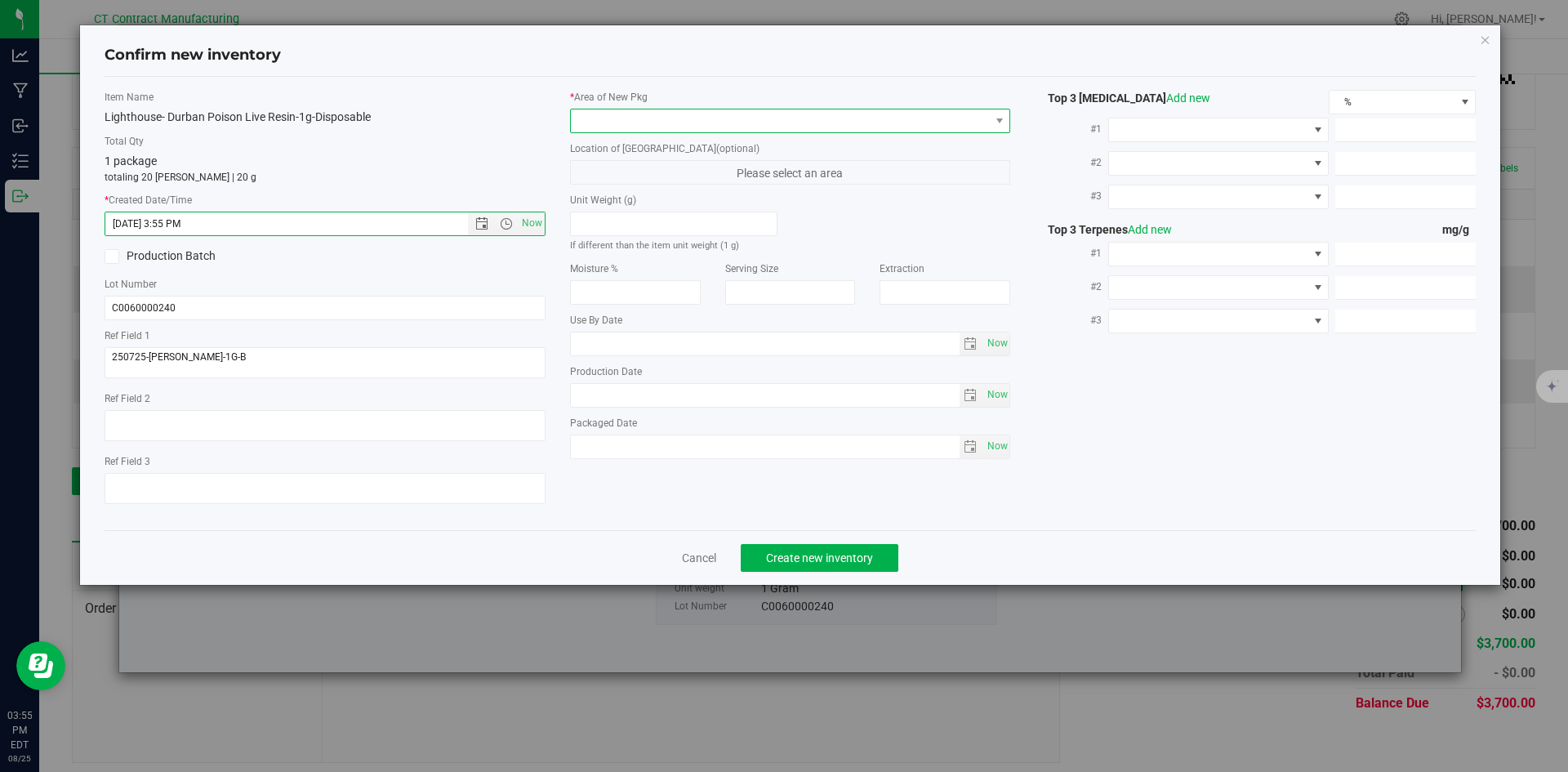
click at [629, 131] on span at bounding box center [780, 121] width 419 height 23
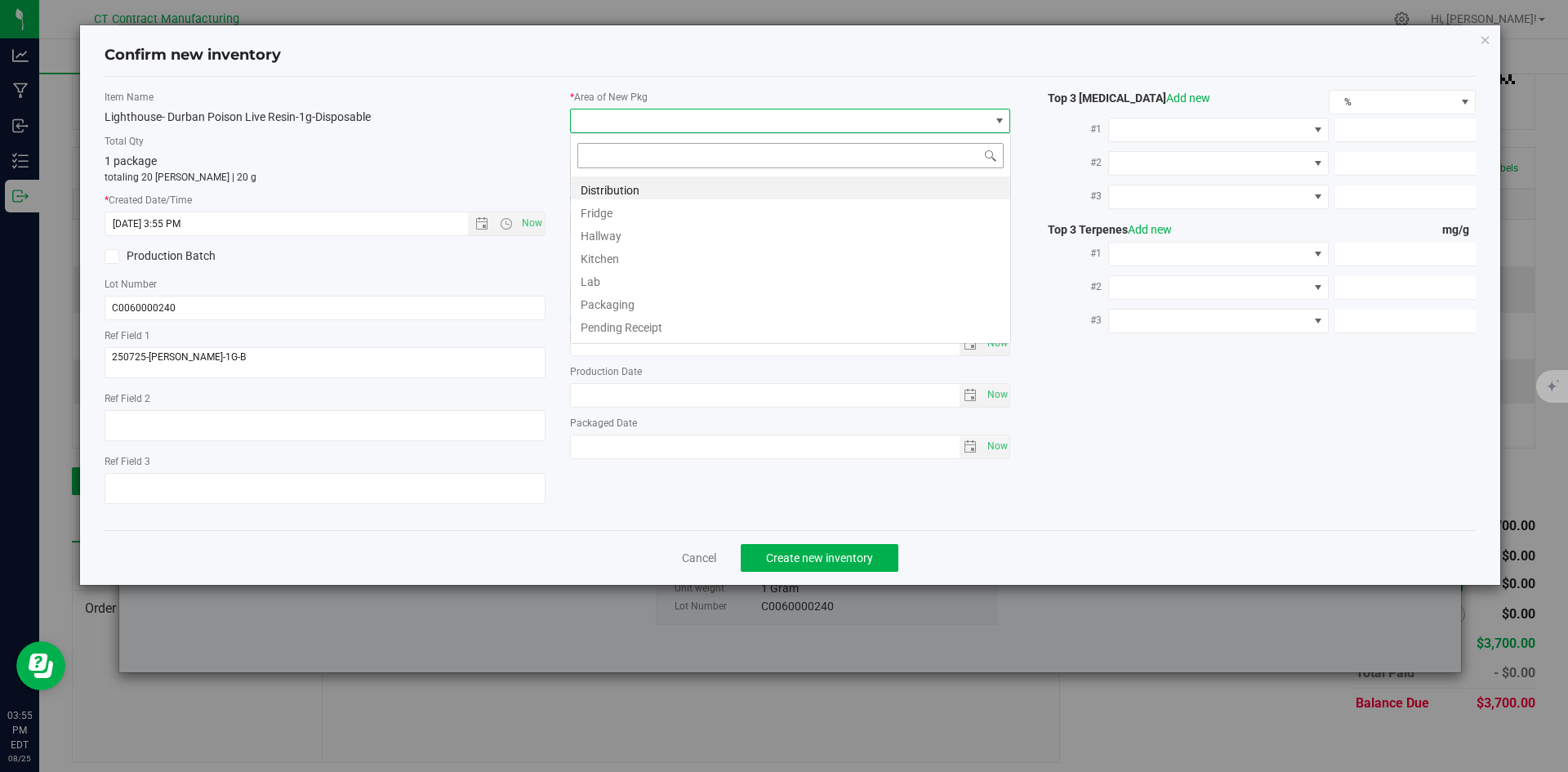
scroll to position [24, 441]
click at [630, 182] on li "Distribution" at bounding box center [790, 188] width 439 height 23
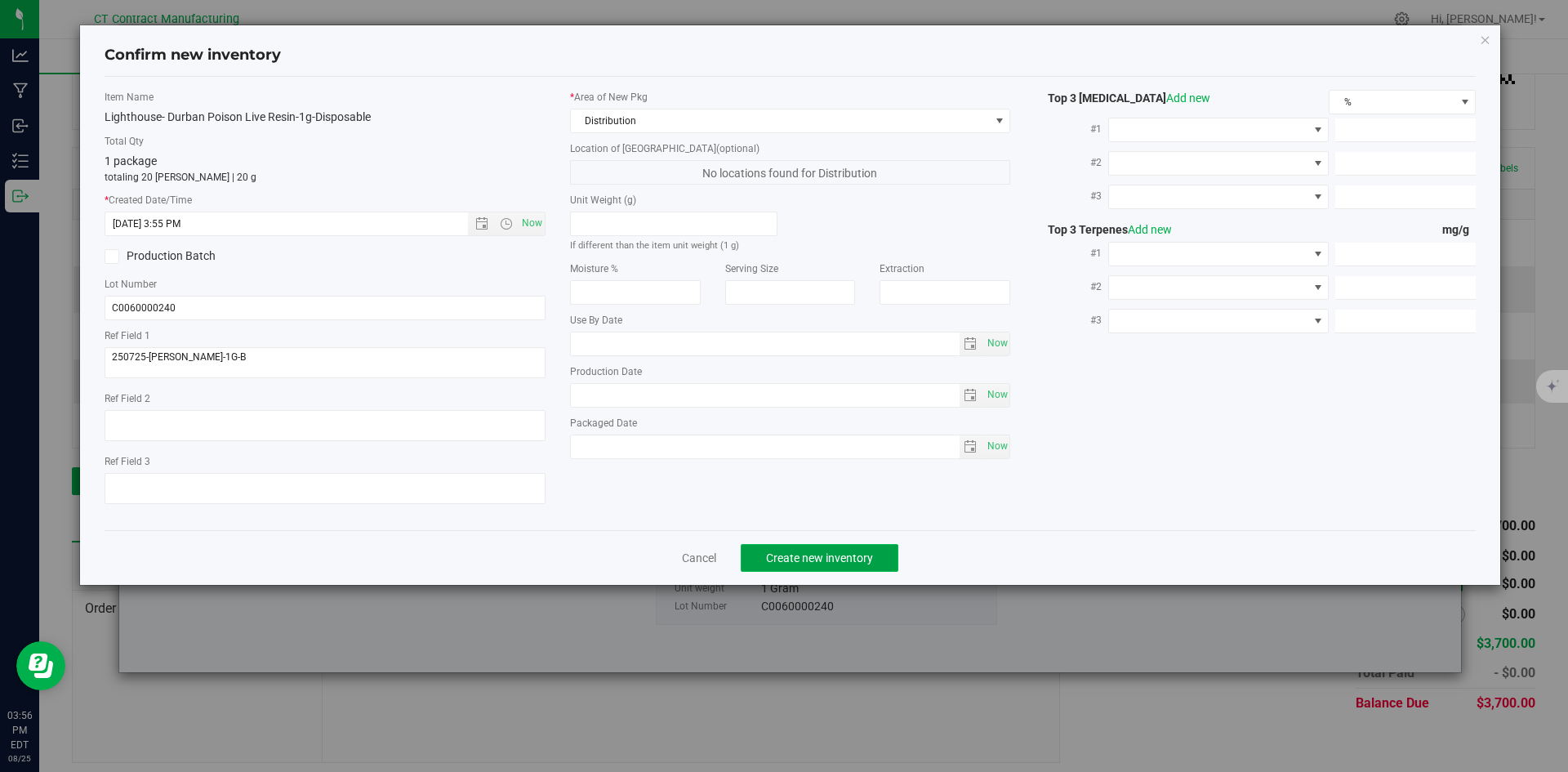
click at [824, 570] on button "Create new inventory" at bounding box center [819, 557] width 158 height 28
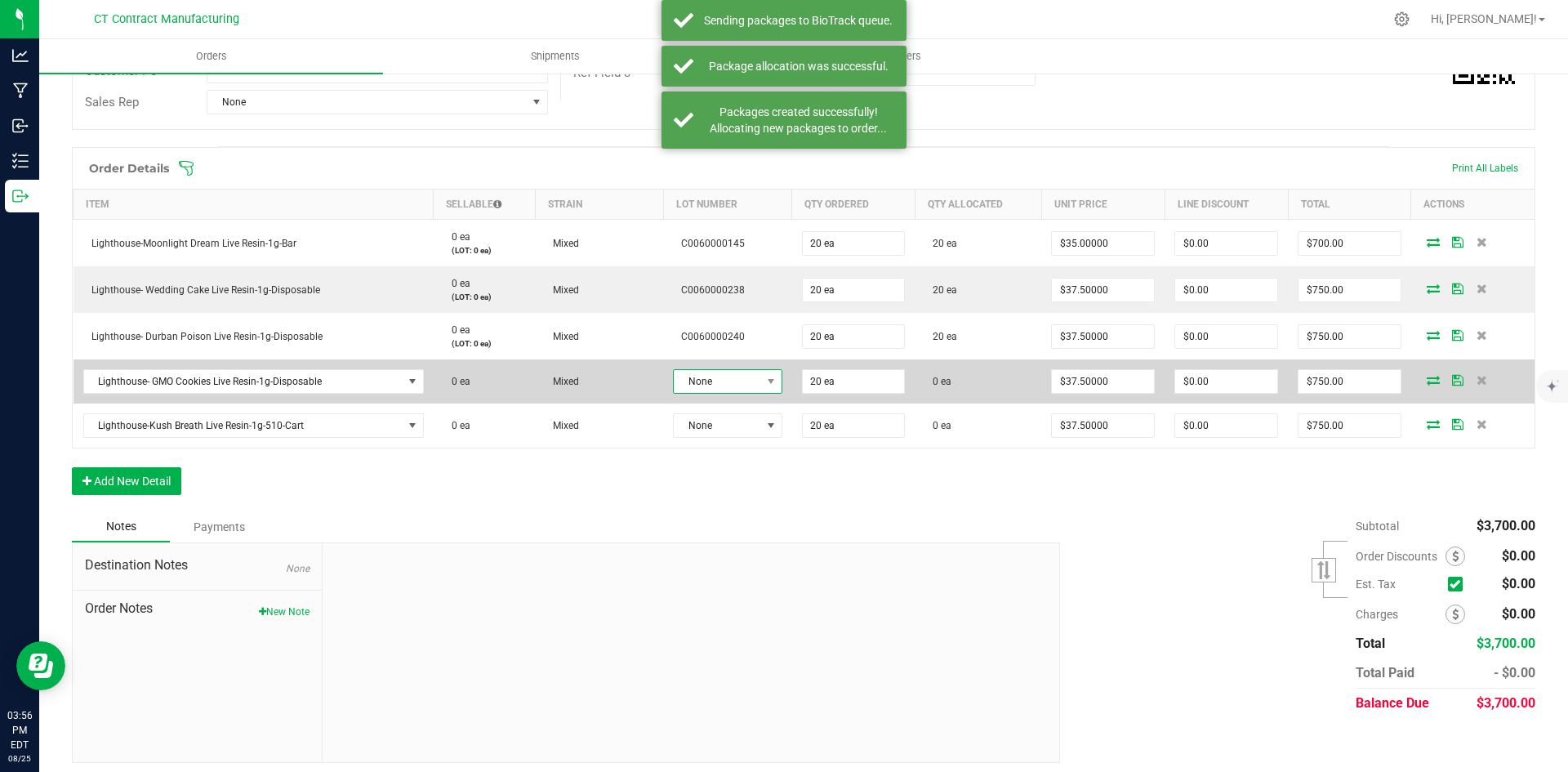
click at [726, 383] on span "None" at bounding box center [717, 381] width 86 height 23
click at [250, 383] on span "Lighthouse- GMO Cookies Live Resin-1g-Disposable" at bounding box center [244, 381] width 319 height 23
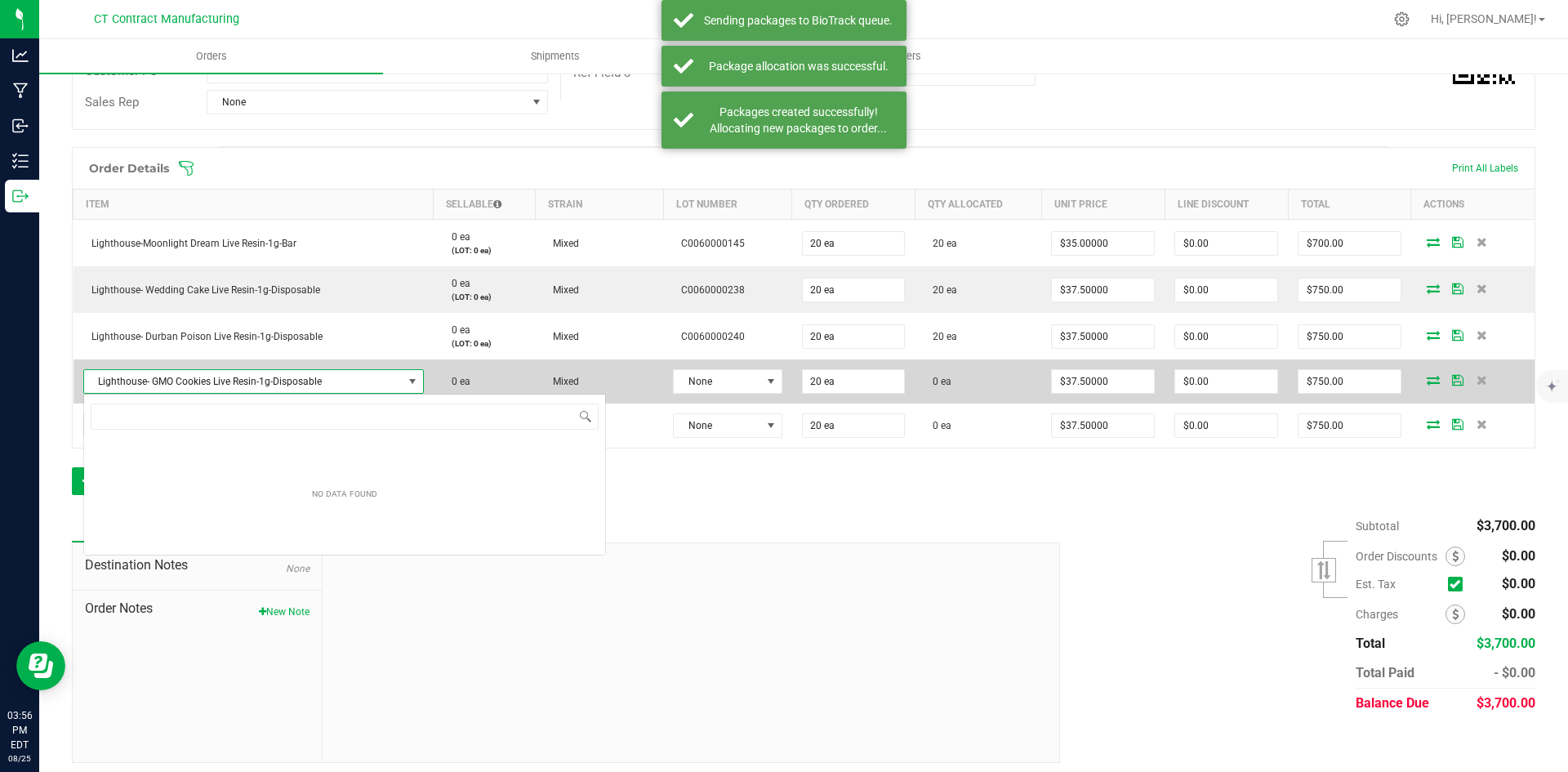
scroll to position [24, 337]
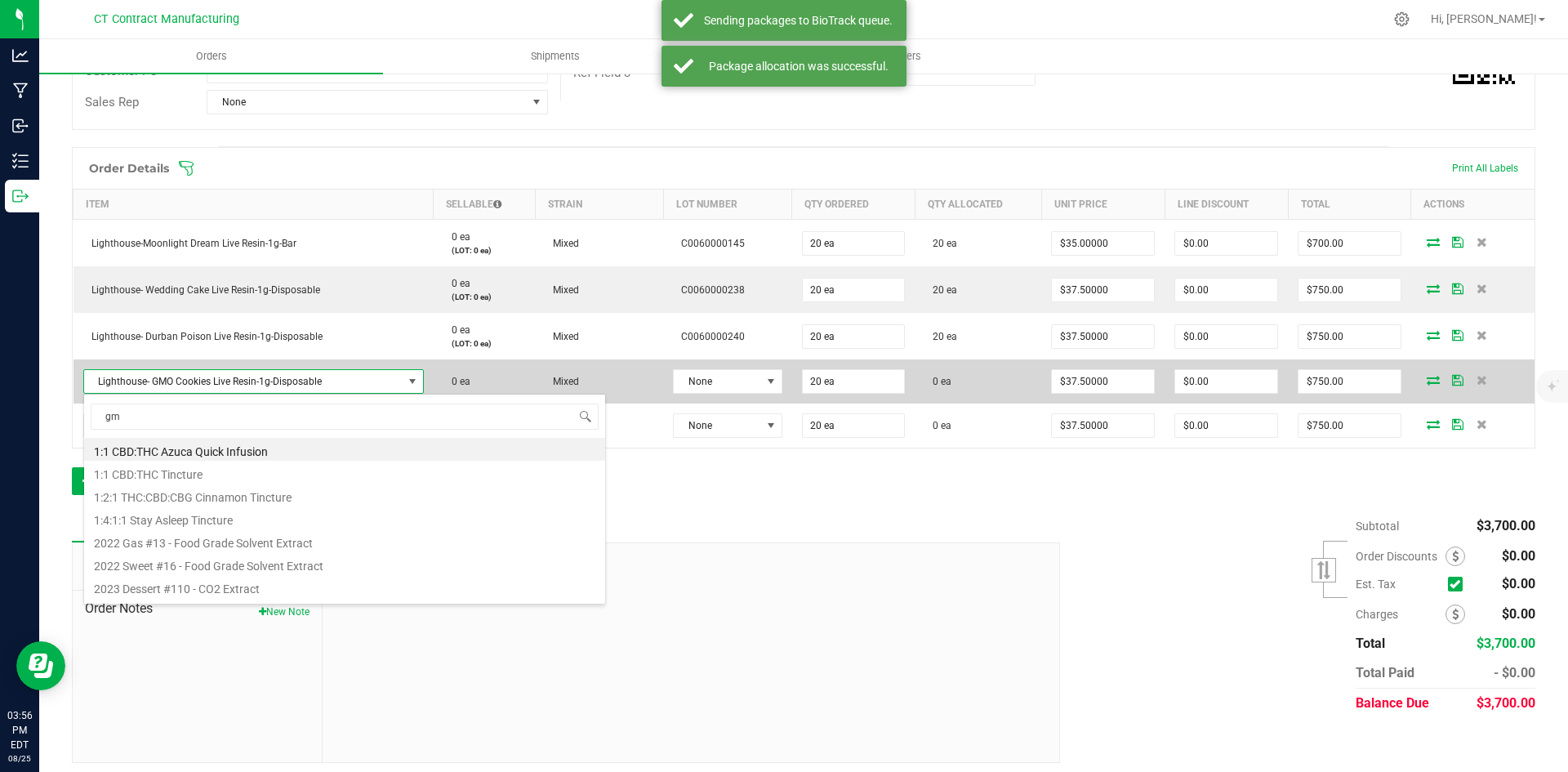
type input "gmo"
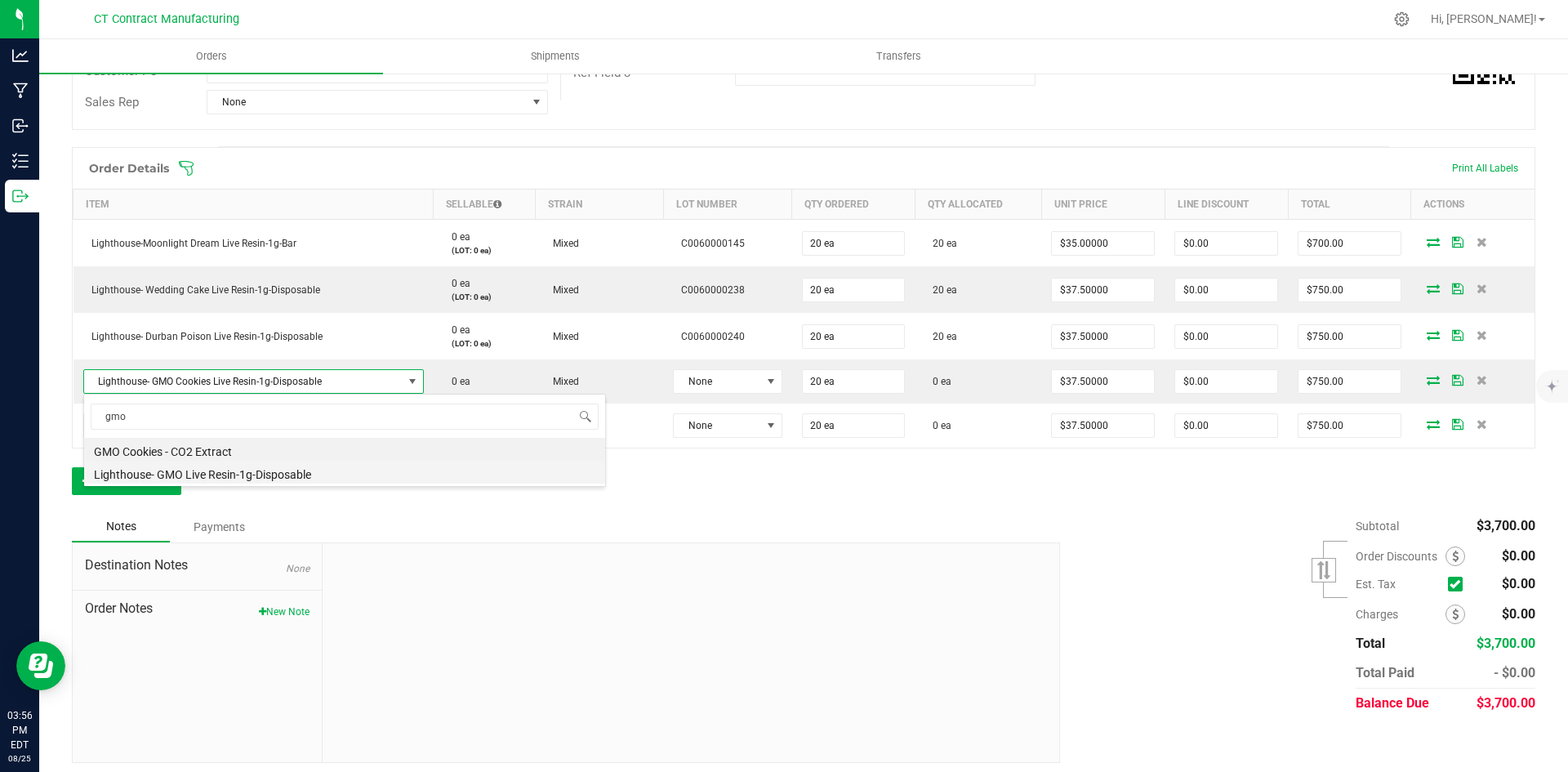
click at [257, 471] on li "Lighthouse- GMO Live Resin-1g-Disposable" at bounding box center [345, 472] width 521 height 23
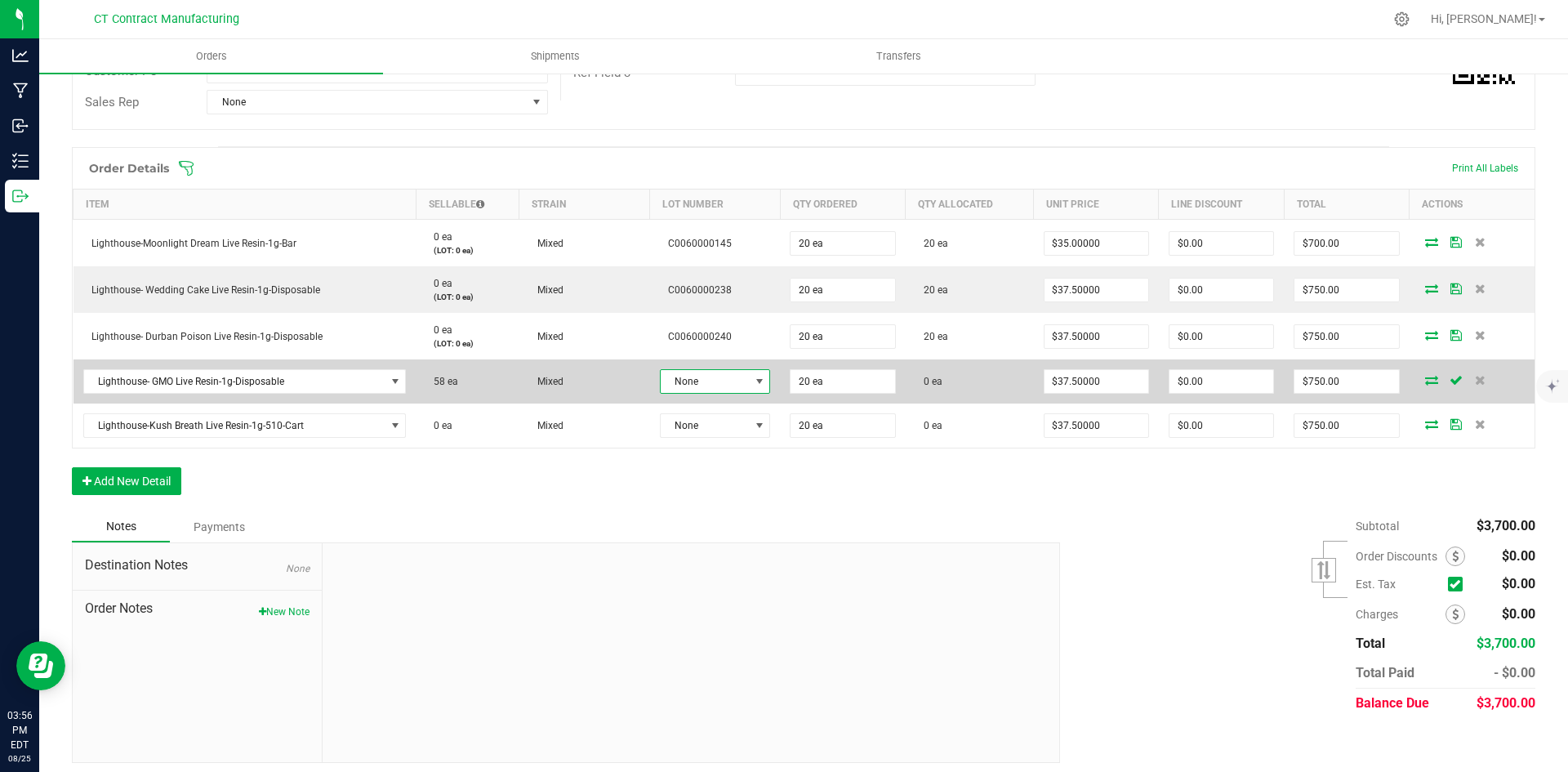
click at [727, 376] on span "None" at bounding box center [705, 381] width 89 height 23
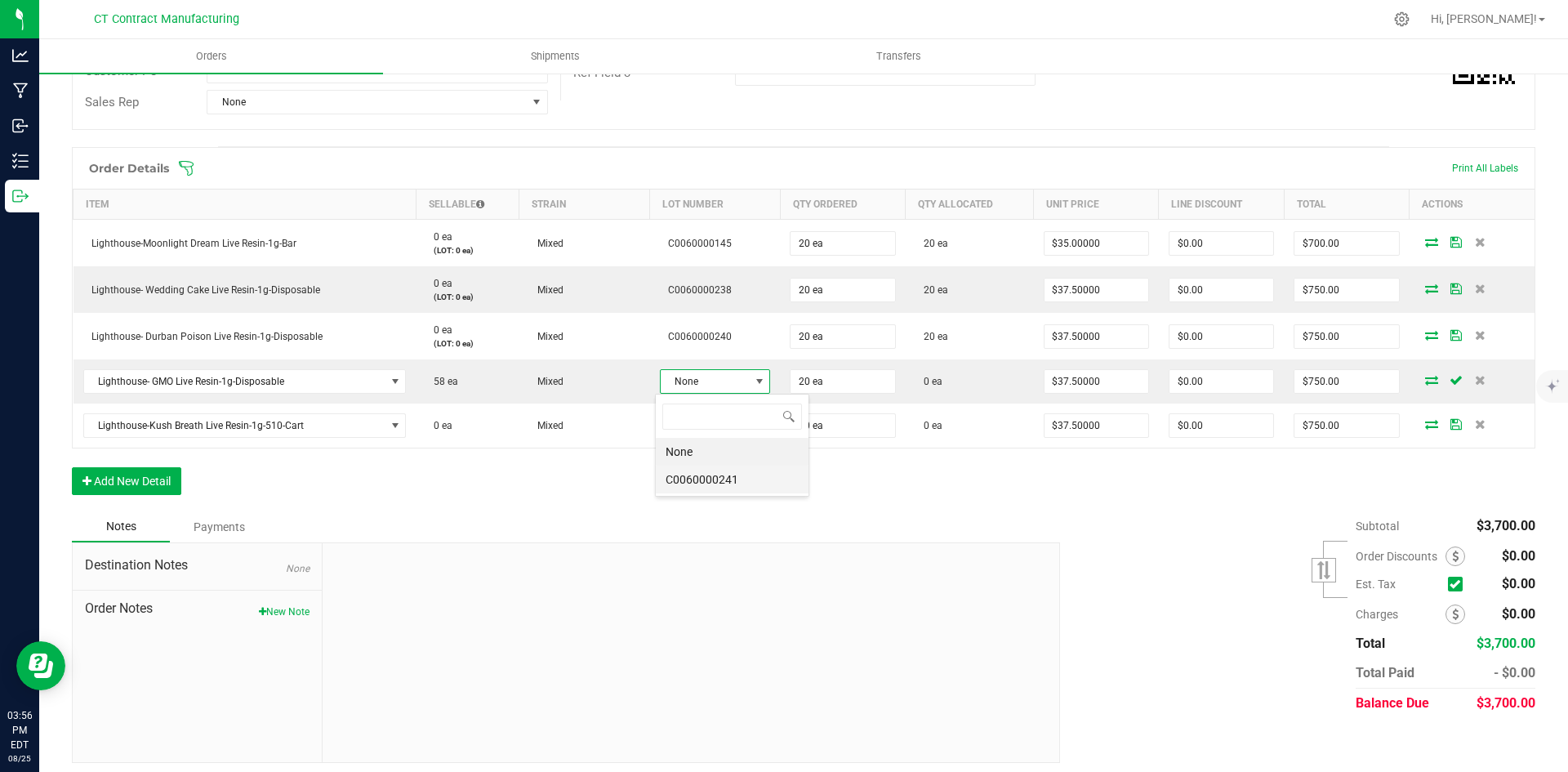
scroll to position [24, 110]
click at [725, 485] on li "C0060000241" at bounding box center [731, 479] width 152 height 28
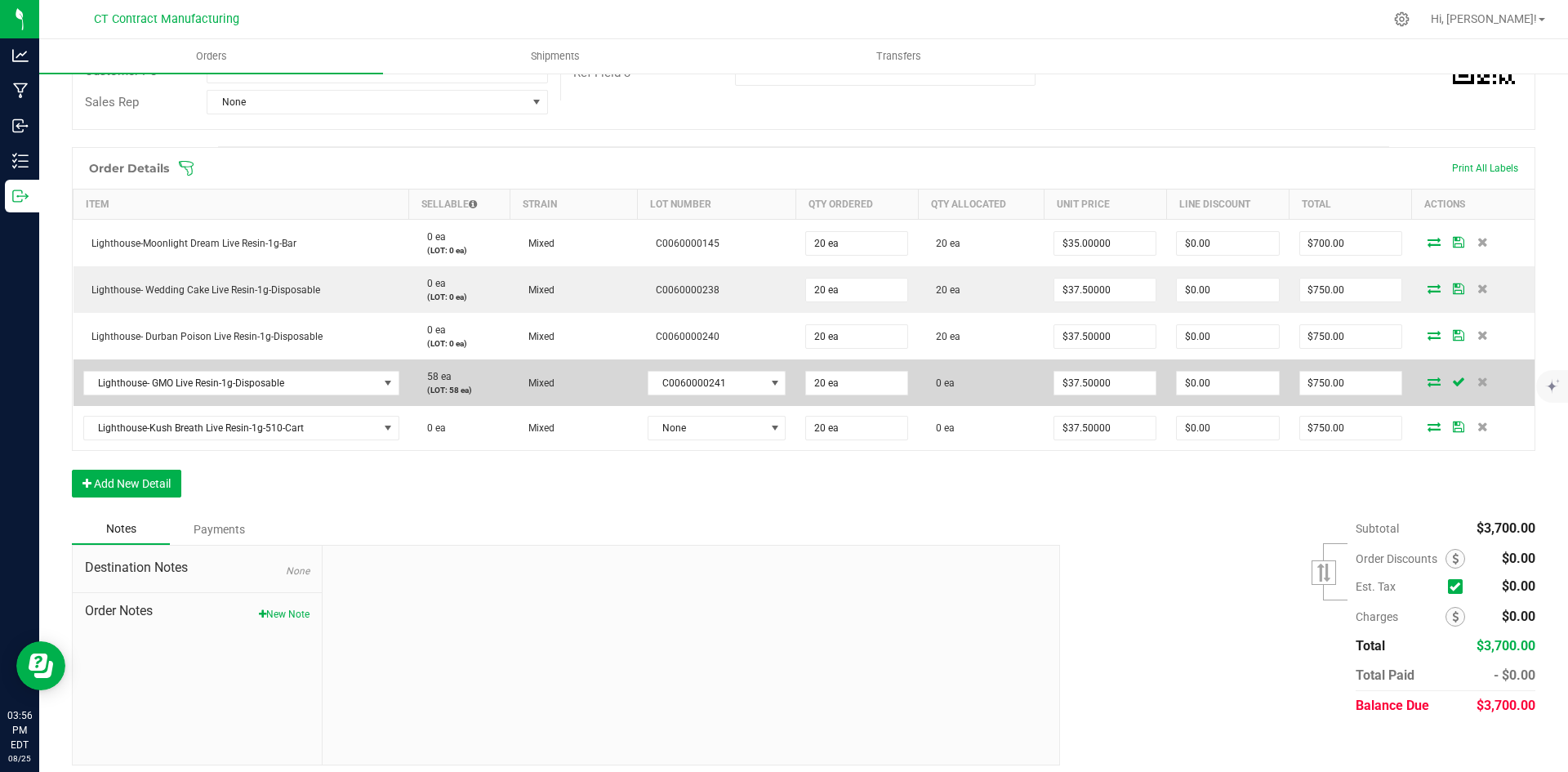
click at [1428, 381] on icon at bounding box center [1434, 381] width 13 height 9
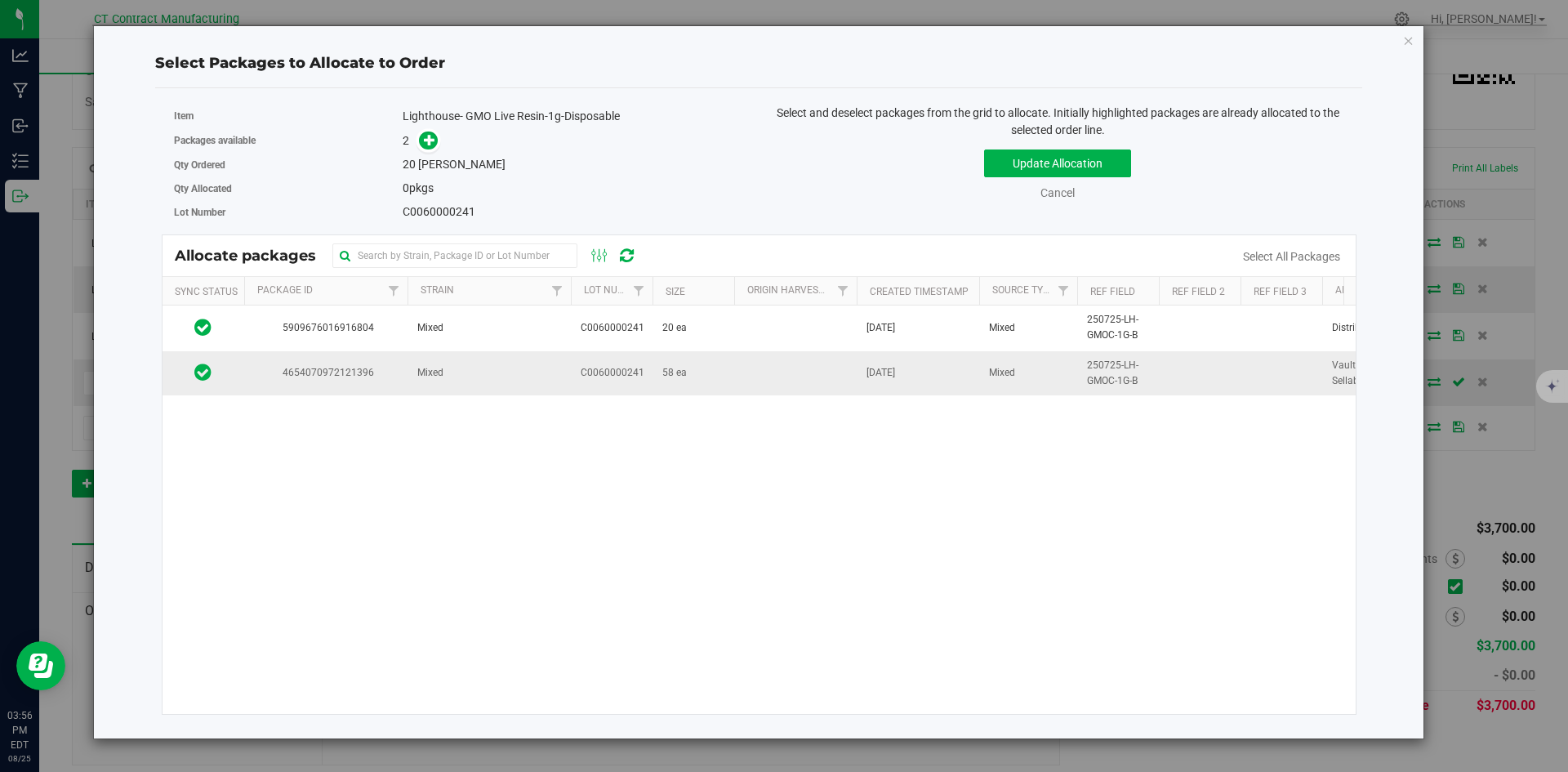
click at [391, 379] on span "4654070972121396" at bounding box center [326, 373] width 144 height 16
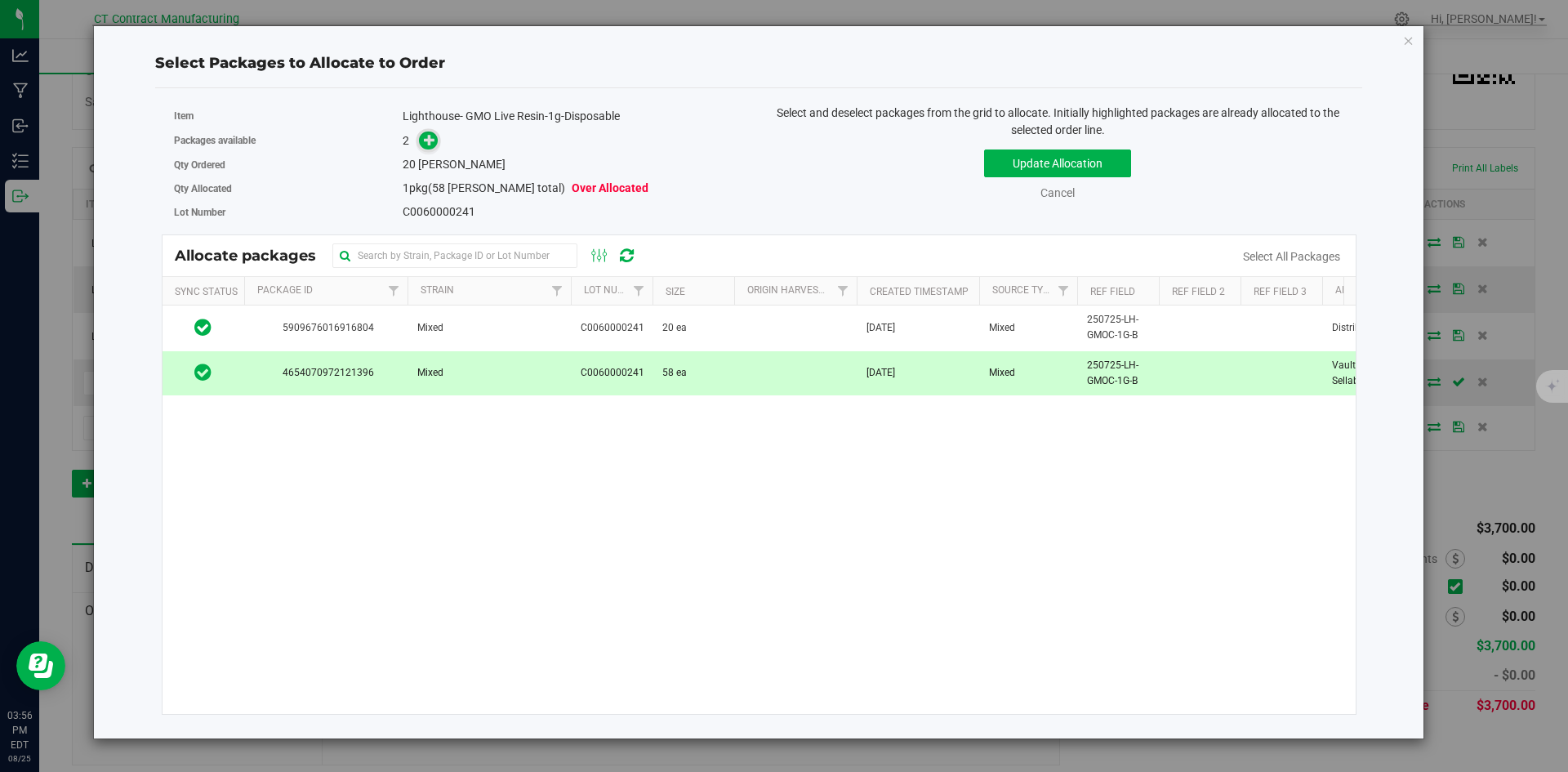
click at [432, 140] on icon at bounding box center [429, 139] width 11 height 11
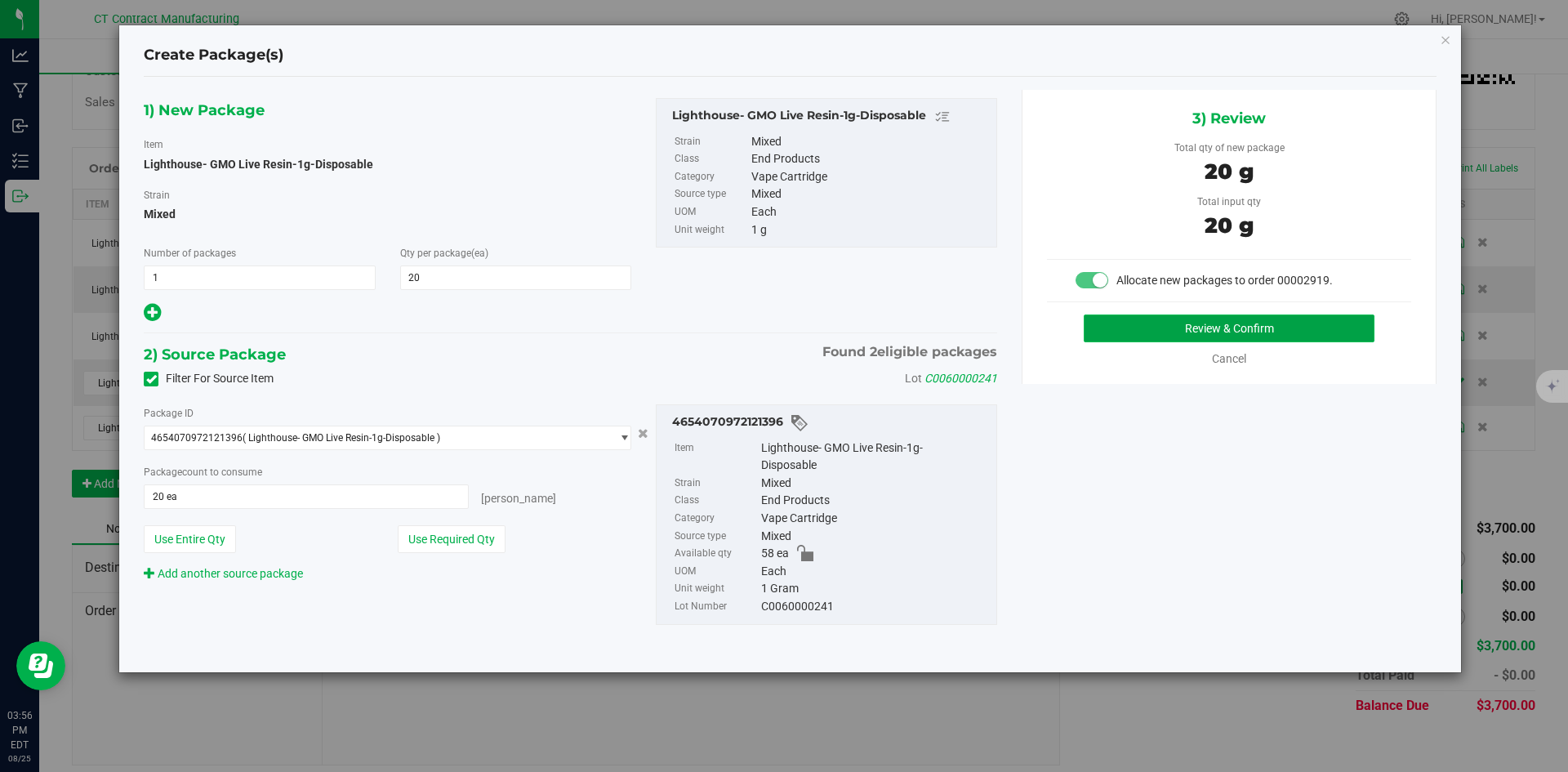
click at [1204, 326] on button "Review & Confirm" at bounding box center [1229, 328] width 290 height 28
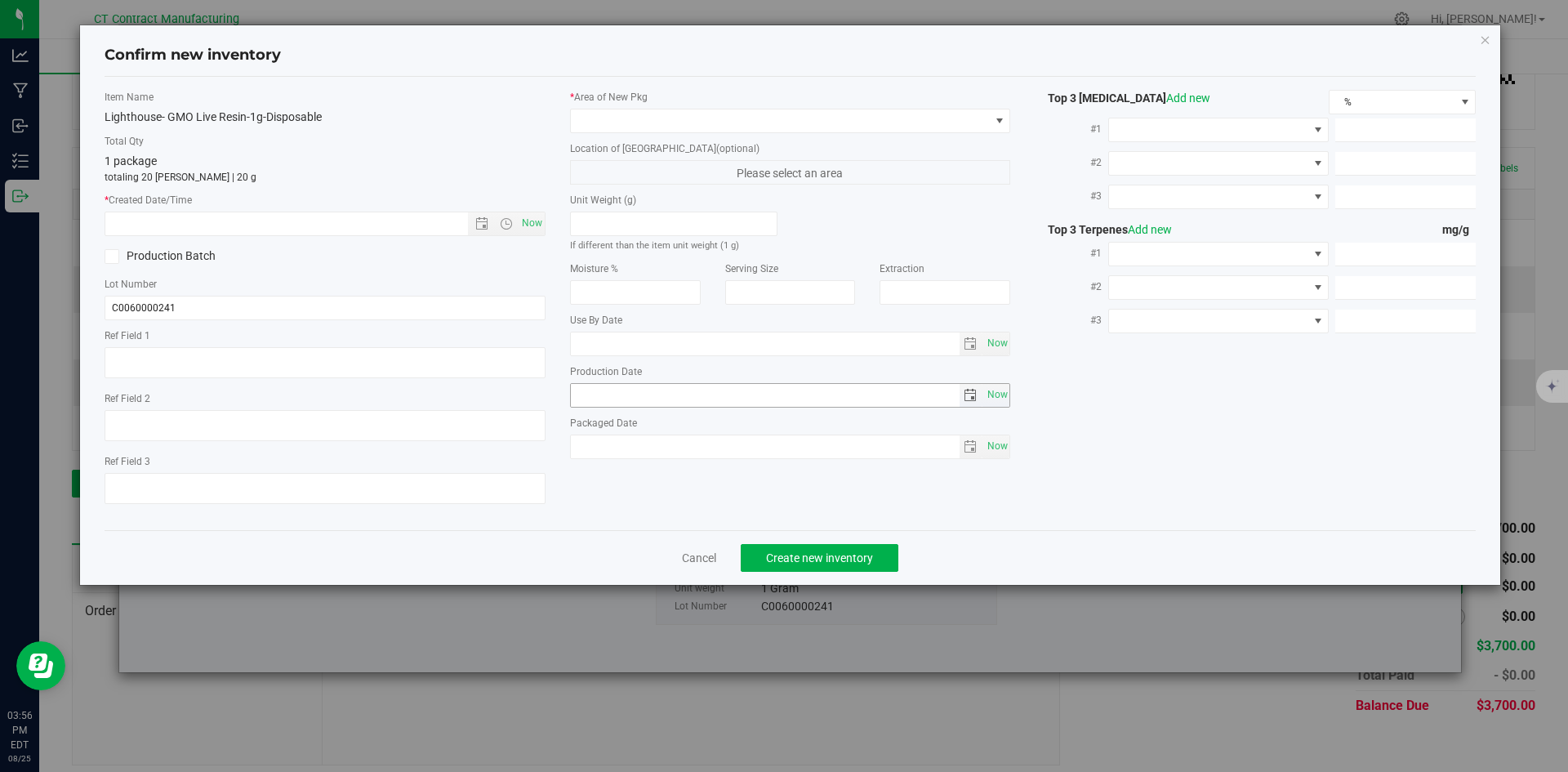
type textarea "250725-LH-GMOC-1G-B"
click at [539, 217] on span "Now" at bounding box center [532, 222] width 28 height 23
type input "[DATE] 3:56 PM"
click at [594, 125] on span at bounding box center [780, 121] width 419 height 23
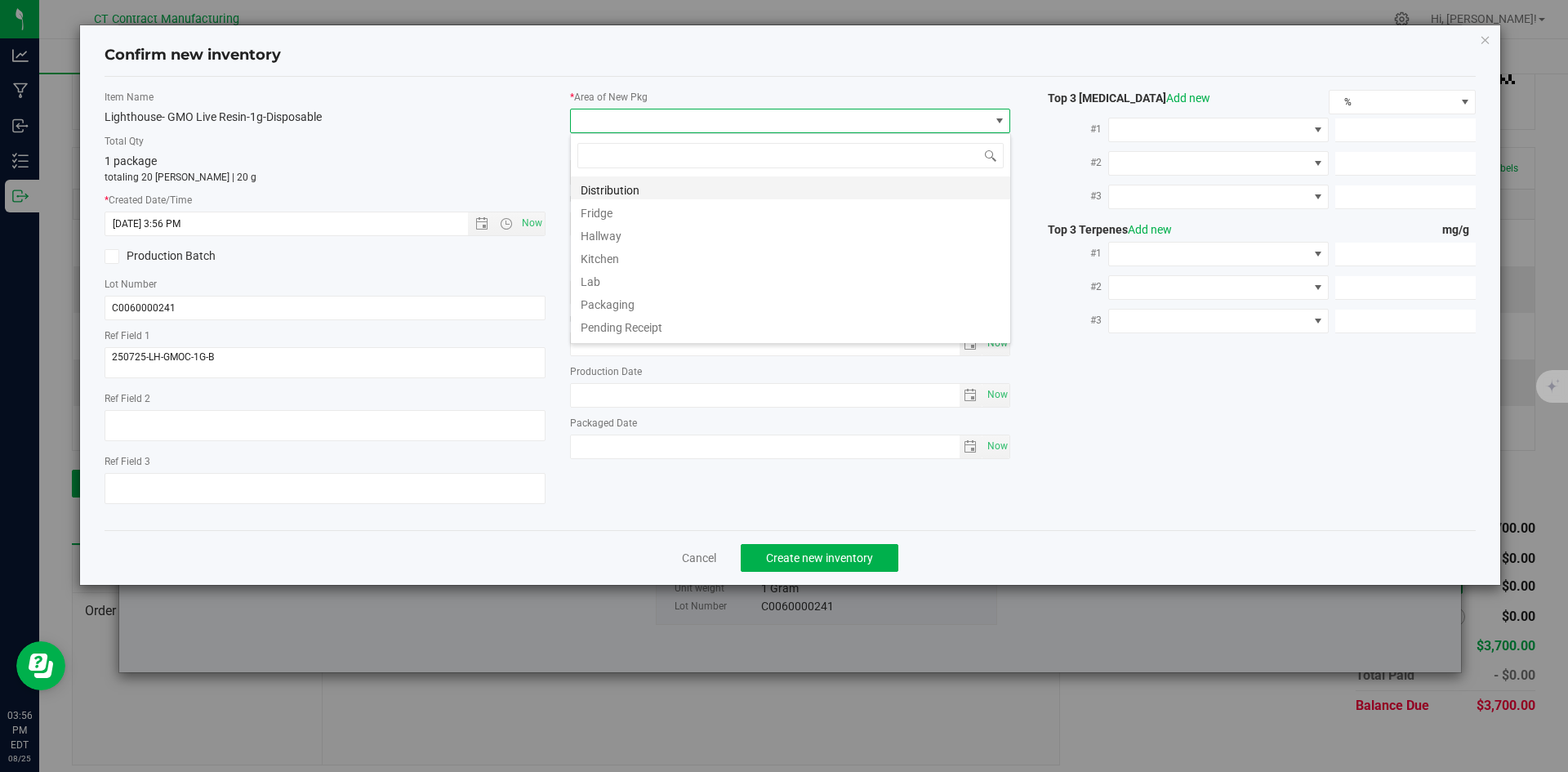
scroll to position [24, 441]
click at [623, 193] on li "Distribution" at bounding box center [790, 188] width 439 height 23
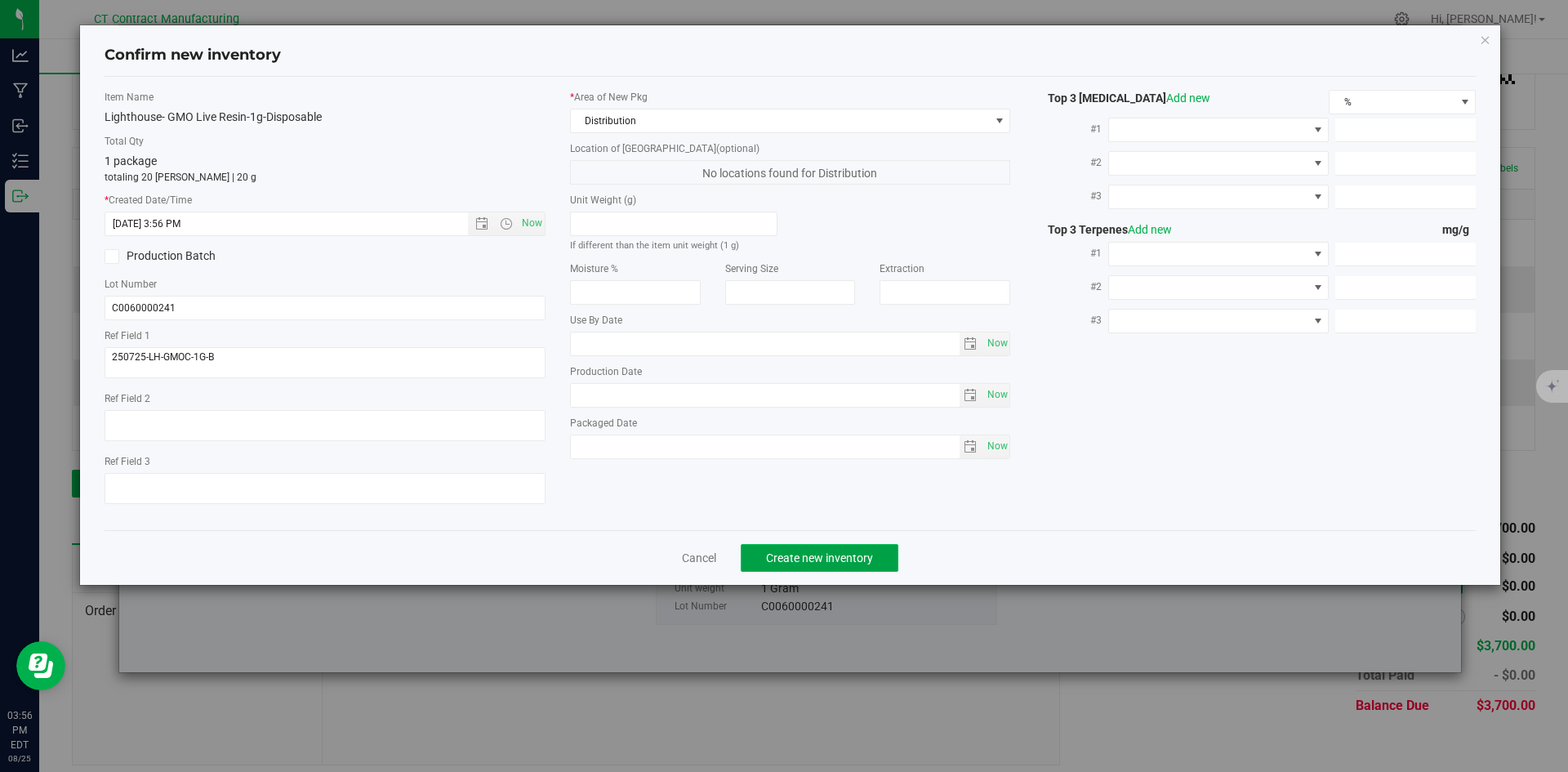
click at [807, 557] on span "Create new inventory" at bounding box center [819, 557] width 107 height 13
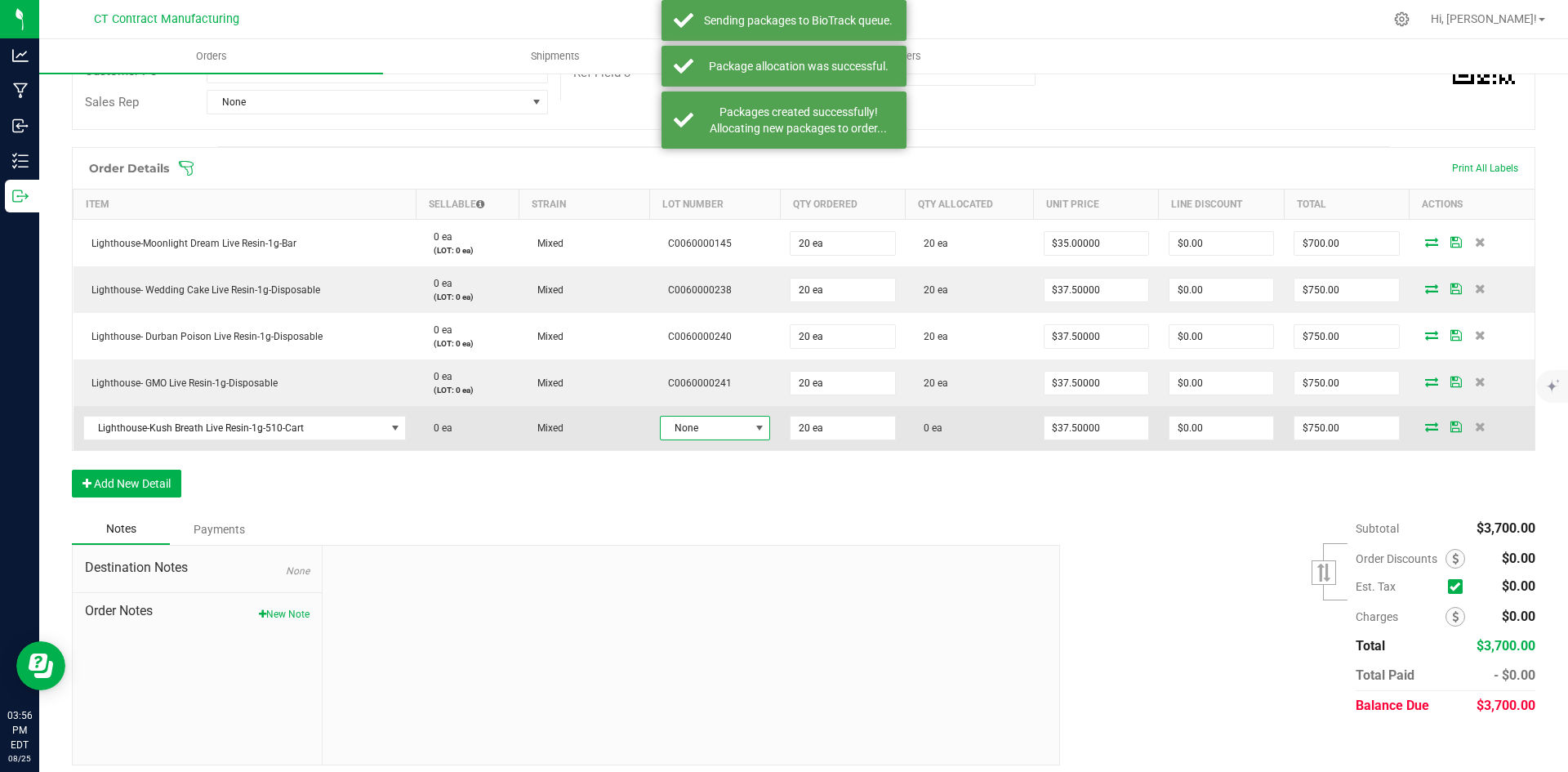
click at [753, 421] on span at bounding box center [759, 427] width 13 height 13
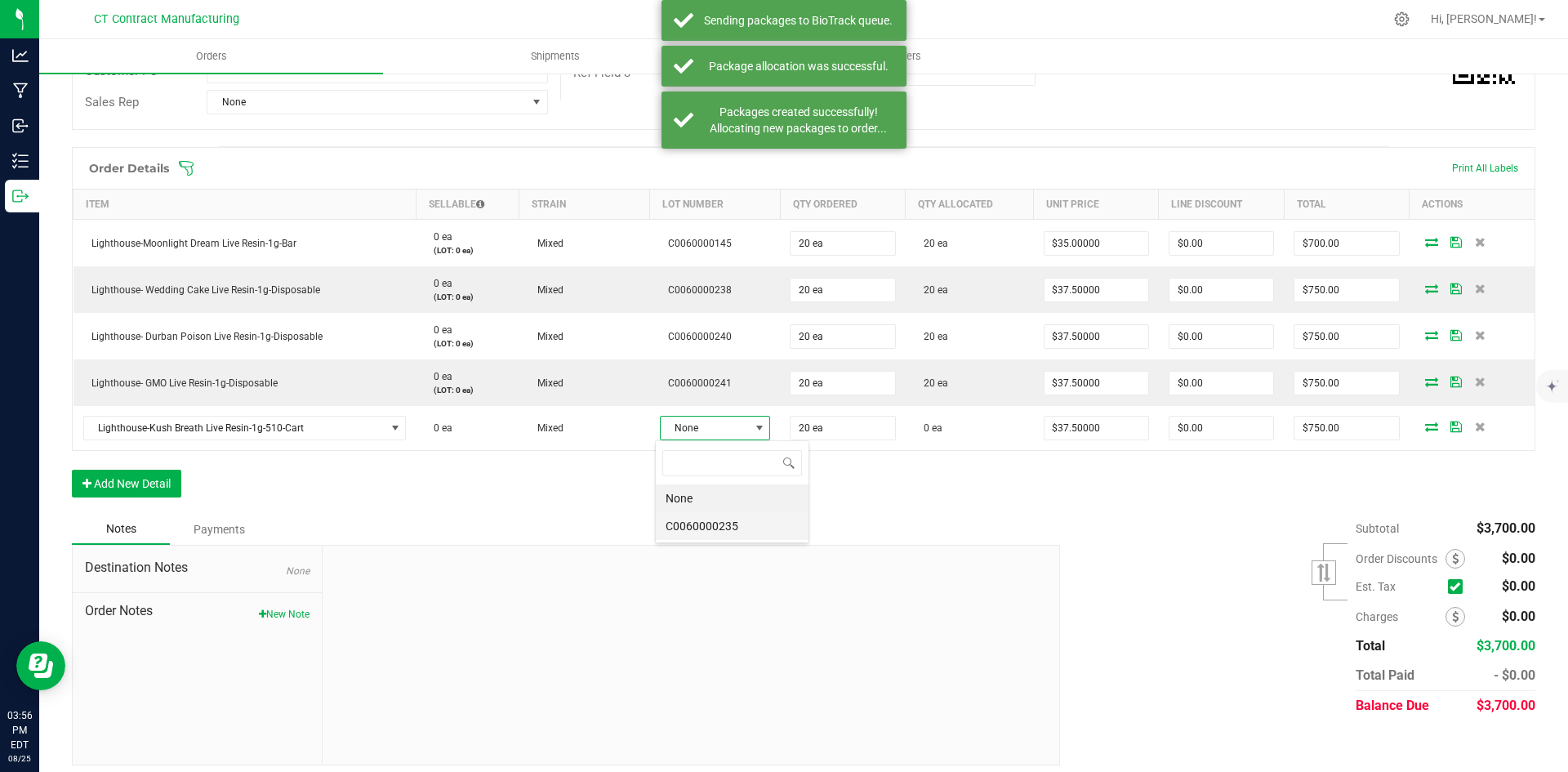
click at [762, 526] on li "C0060000235" at bounding box center [731, 526] width 152 height 28
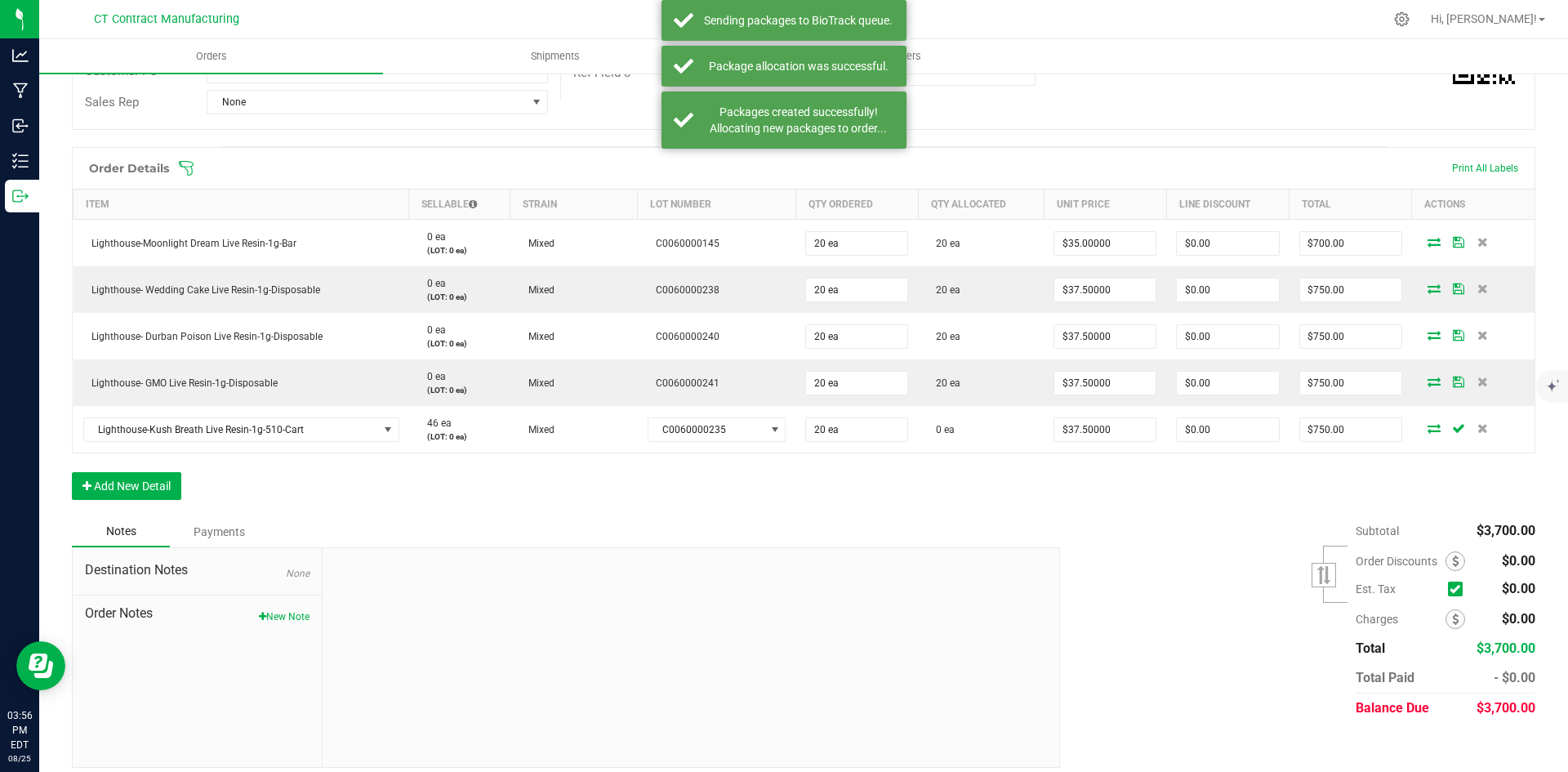
click at [1428, 426] on icon at bounding box center [1434, 427] width 13 height 9
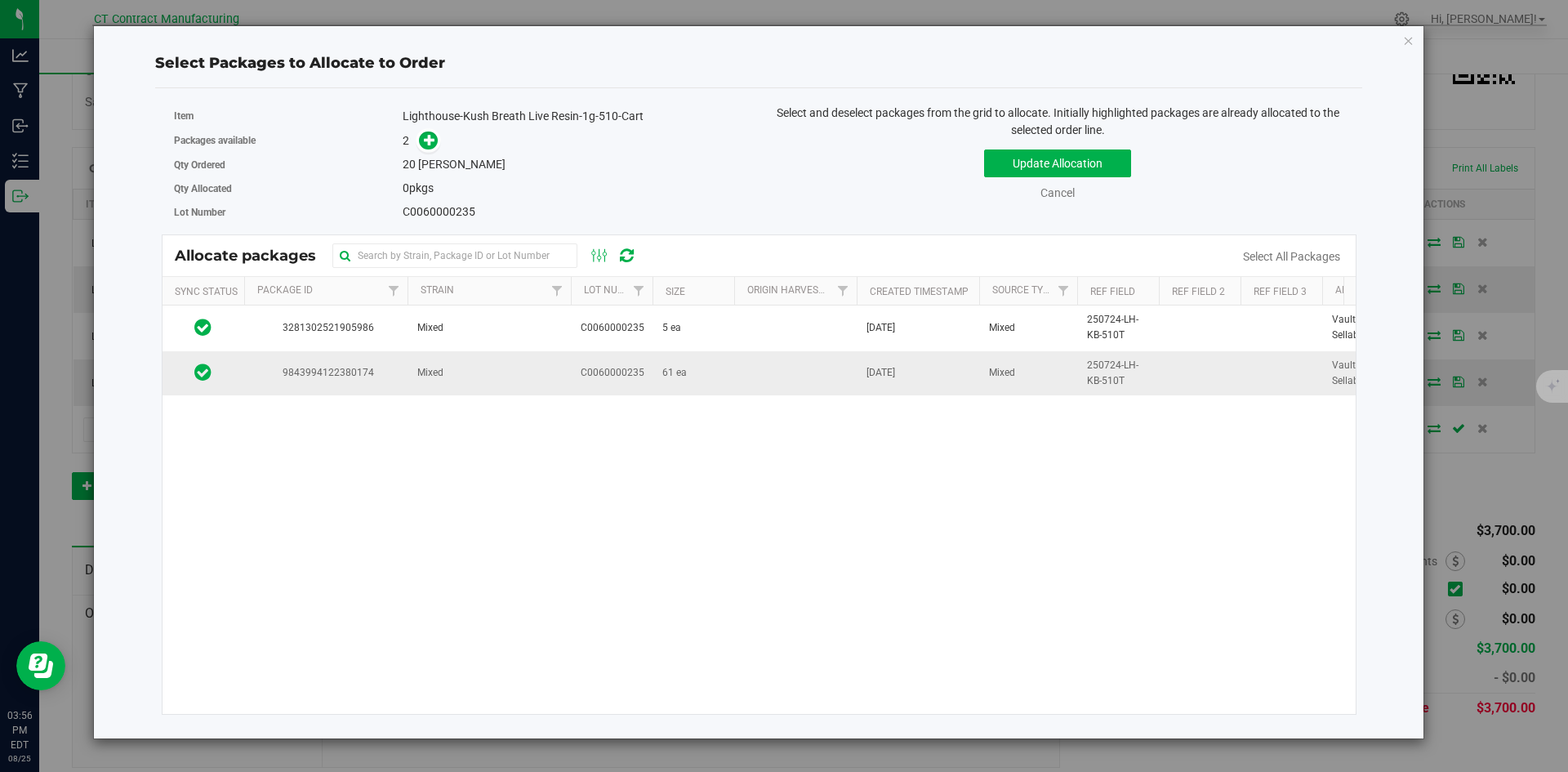
click at [448, 378] on td "Mixed" at bounding box center [489, 373] width 164 height 44
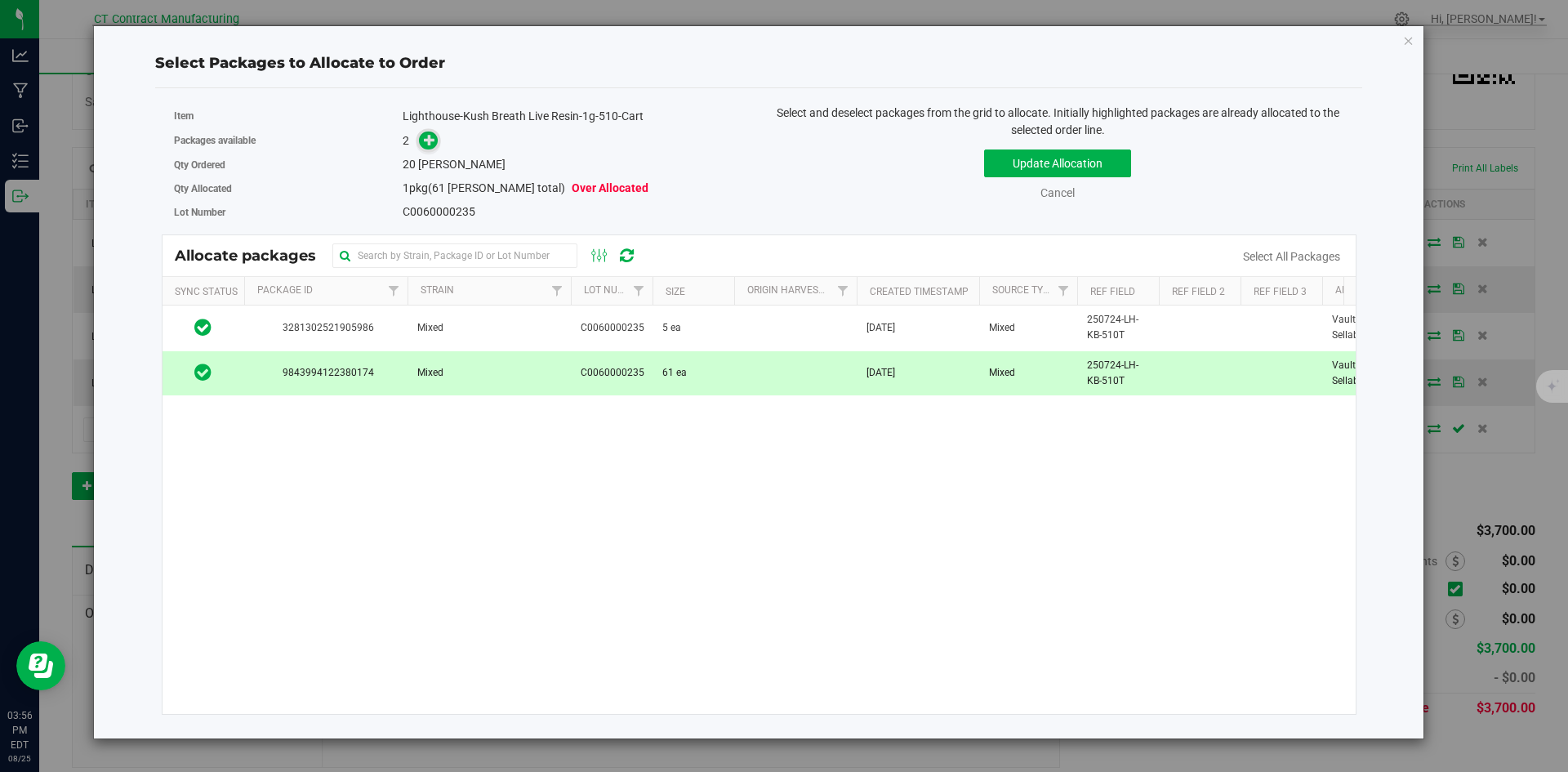
click at [430, 146] on icon at bounding box center [429, 139] width 11 height 11
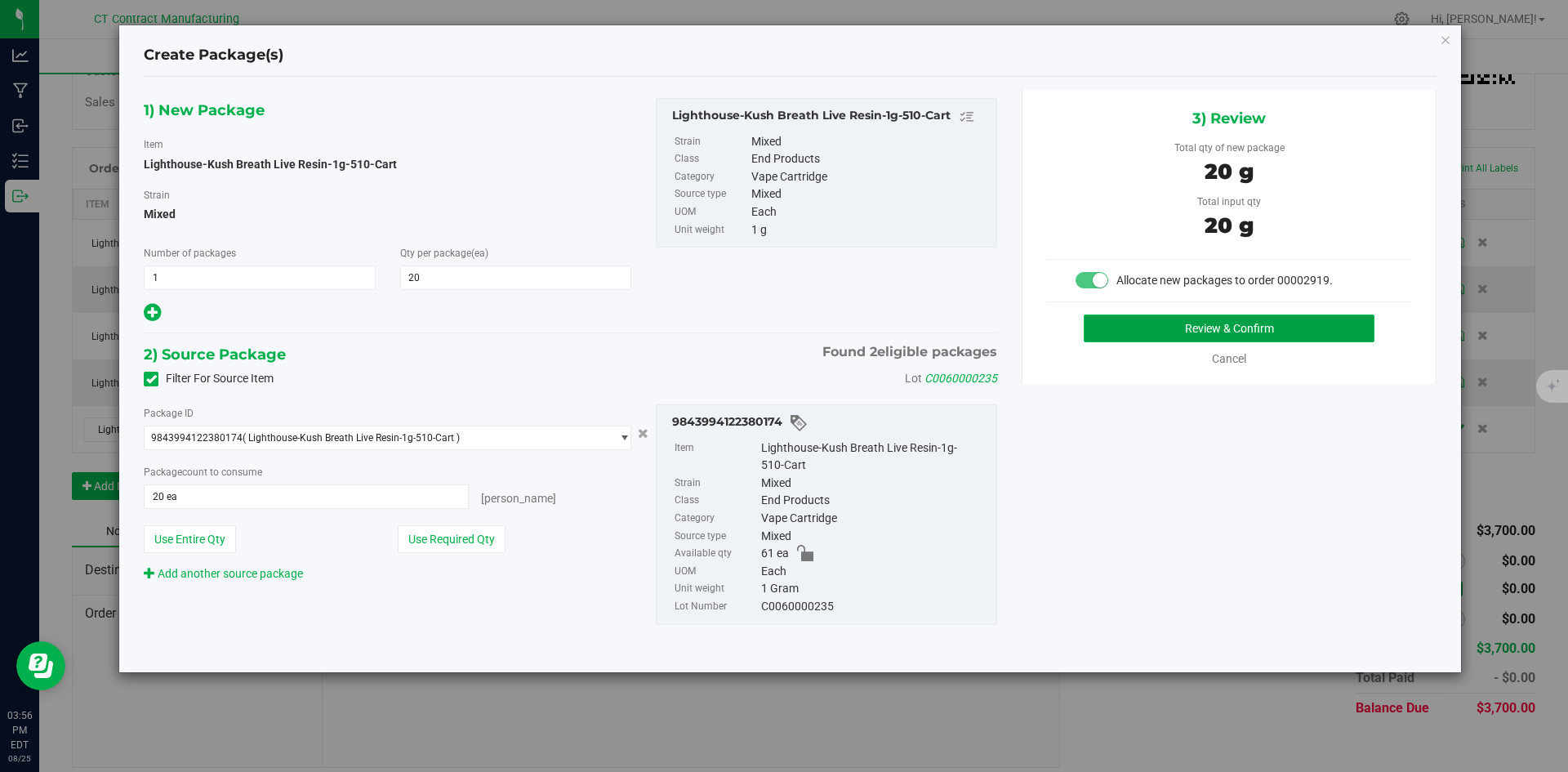
click at [1117, 320] on button "Review & Confirm" at bounding box center [1229, 328] width 290 height 28
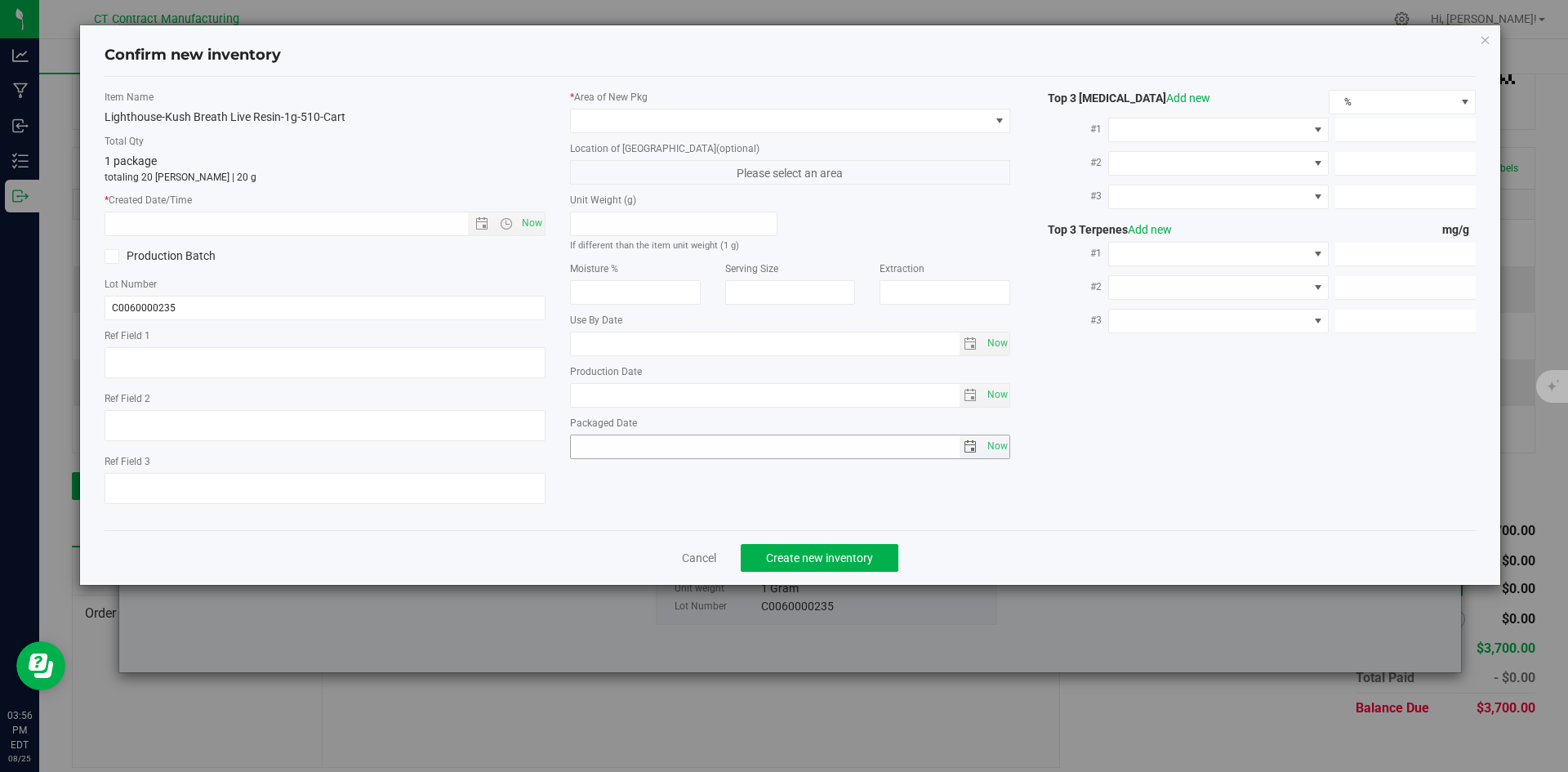
type textarea "250724-LH-KB-510T"
click at [535, 220] on span "Now" at bounding box center [532, 222] width 28 height 23
type input "[DATE] 3:56 PM"
click at [602, 126] on span at bounding box center [780, 121] width 419 height 23
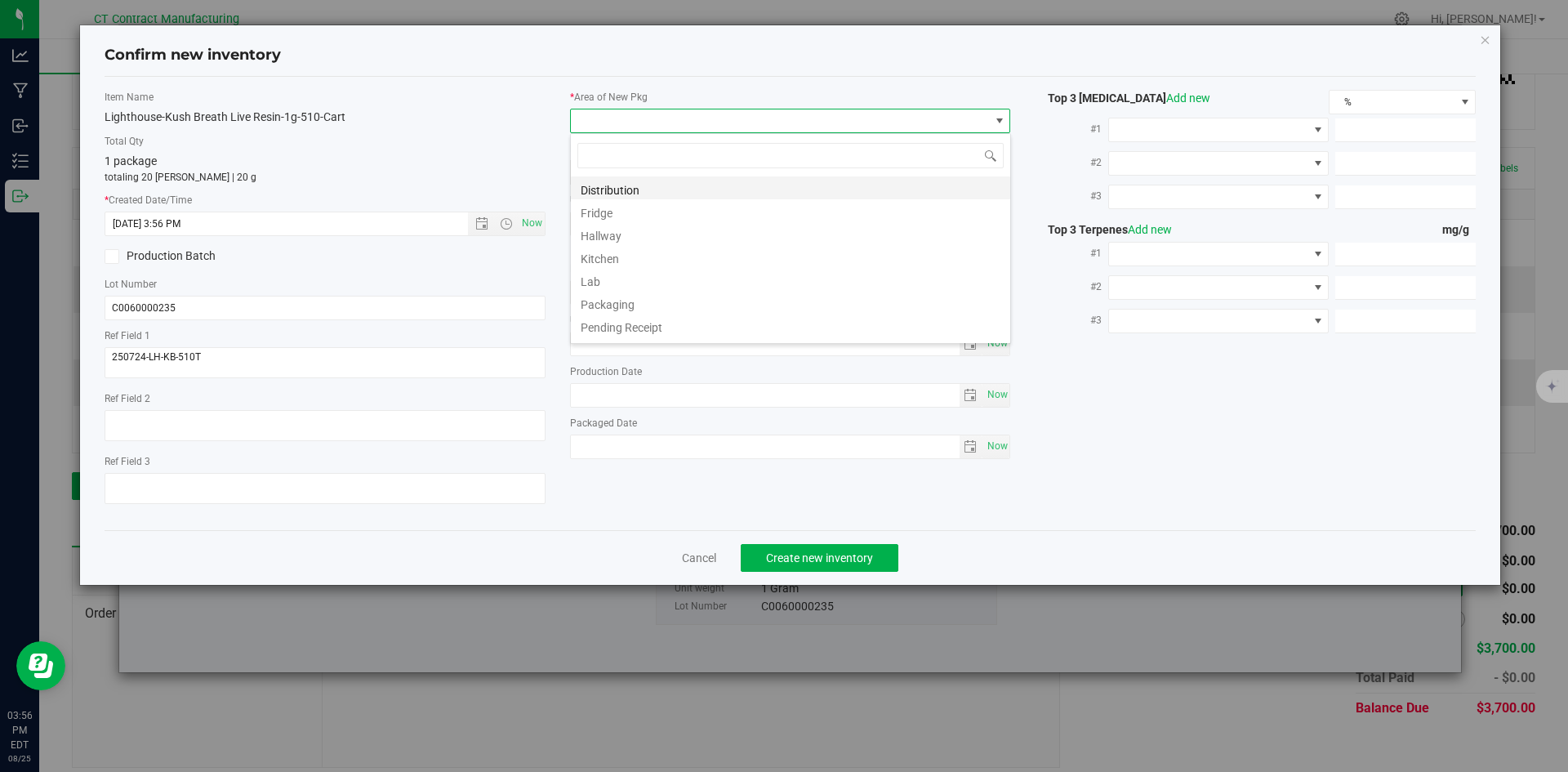
scroll to position [24, 441]
click at [613, 187] on li "Distribution" at bounding box center [790, 188] width 439 height 23
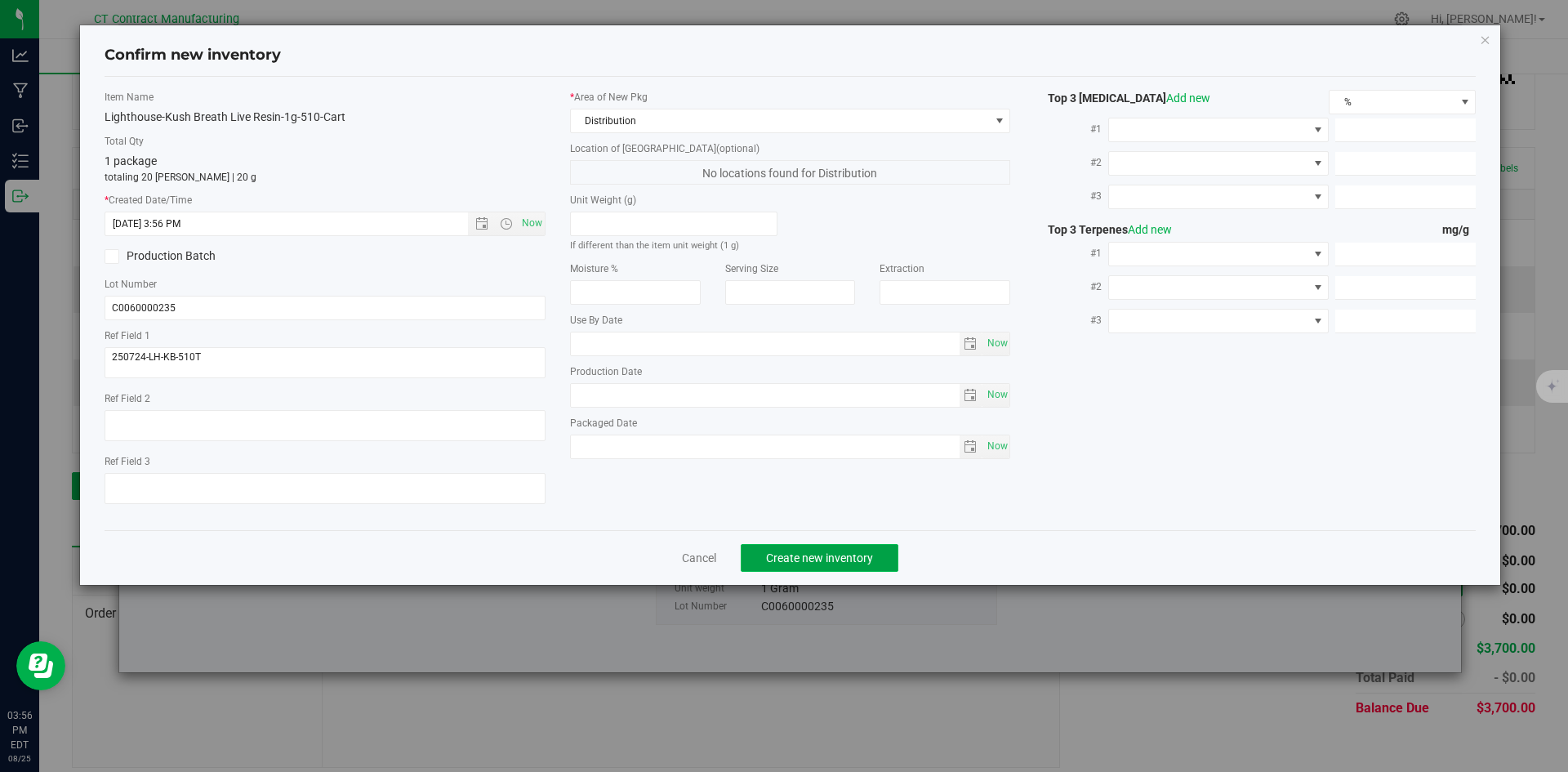
click at [789, 558] on span "Create new inventory" at bounding box center [819, 557] width 107 height 13
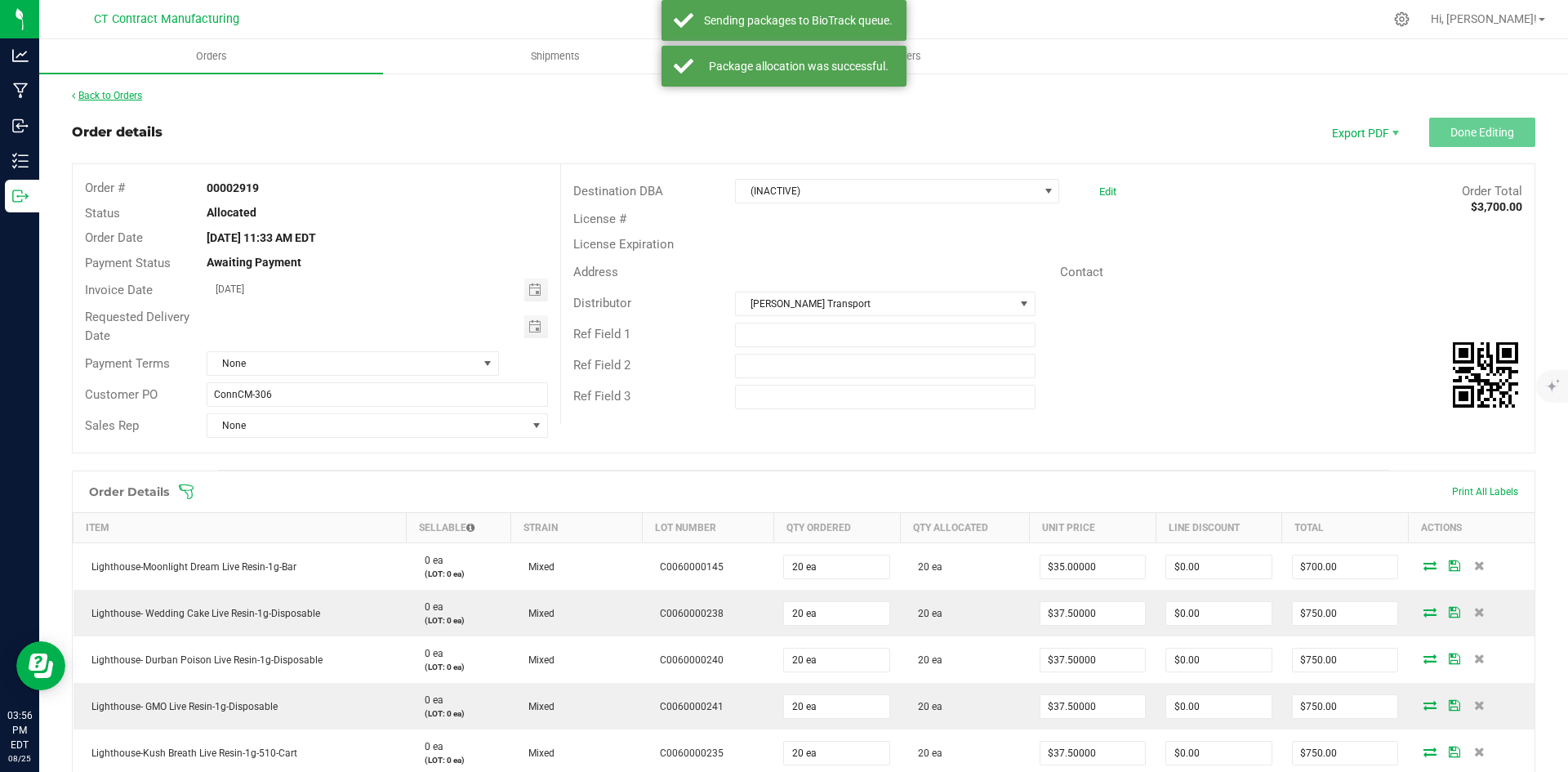
click at [126, 96] on link "Back to Orders" at bounding box center [107, 95] width 71 height 11
